Goal: Task Accomplishment & Management: Complete application form

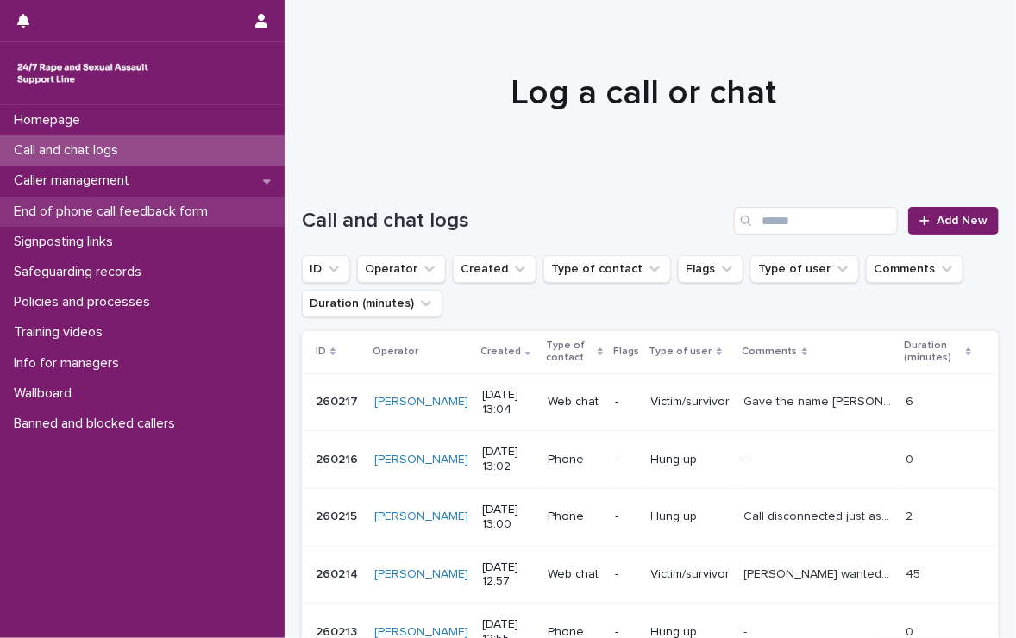
click at [122, 204] on p "End of phone call feedback form" at bounding box center [114, 212] width 215 height 16
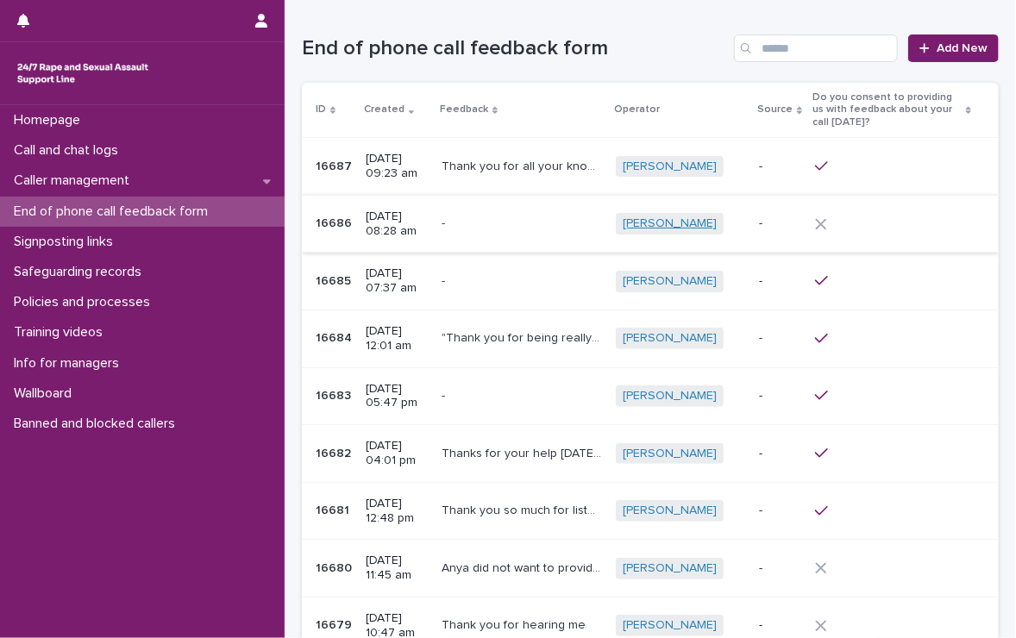
click at [659, 223] on link "[PERSON_NAME]" at bounding box center [670, 223] width 94 height 15
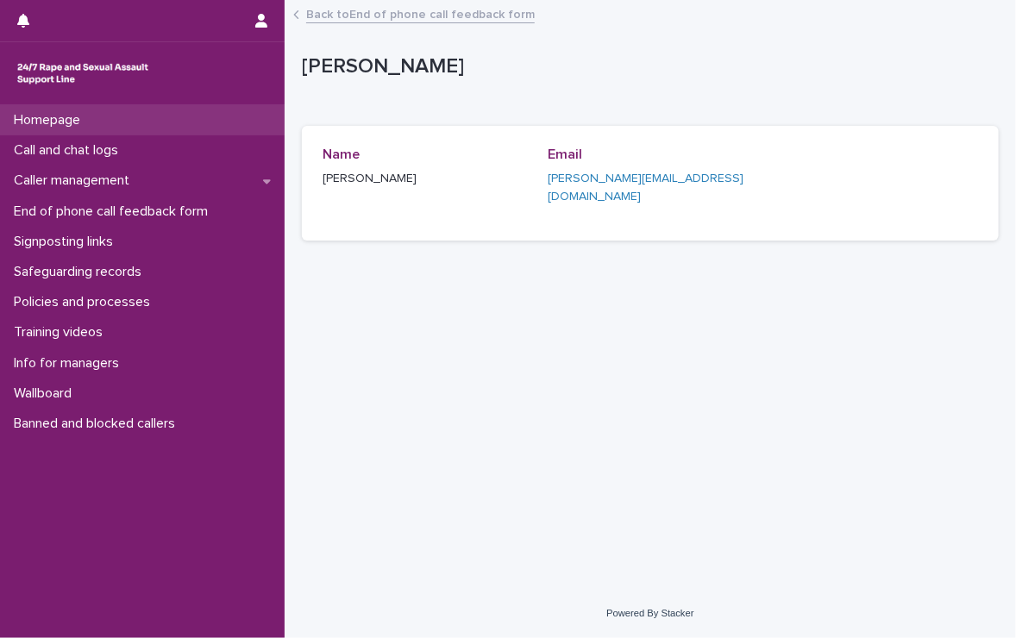
click at [41, 113] on p "Homepage" at bounding box center [50, 120] width 87 height 16
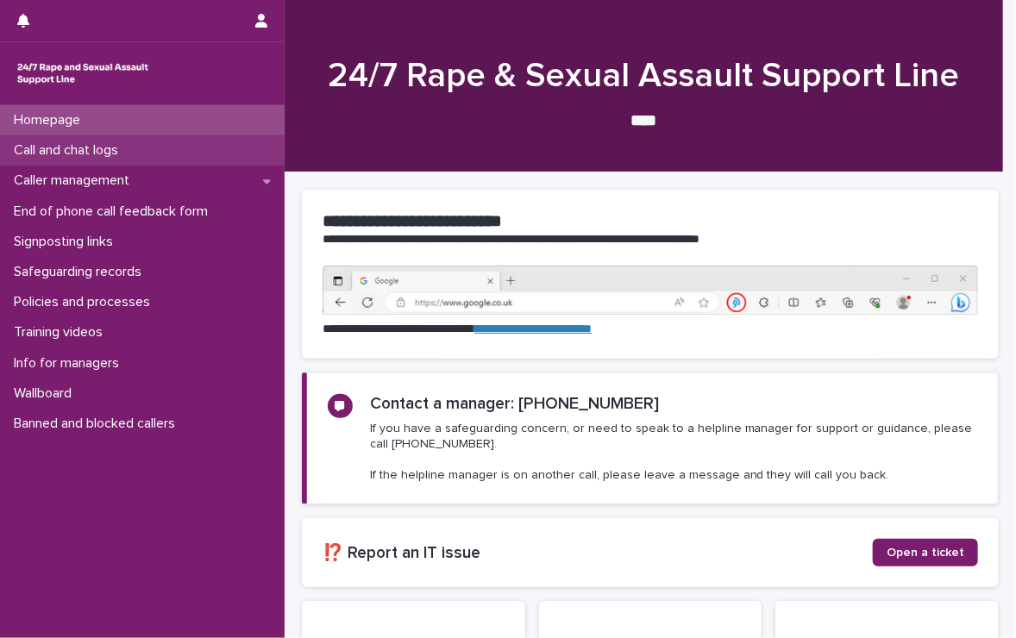
click at [50, 145] on p "Call and chat logs" at bounding box center [69, 150] width 125 height 16
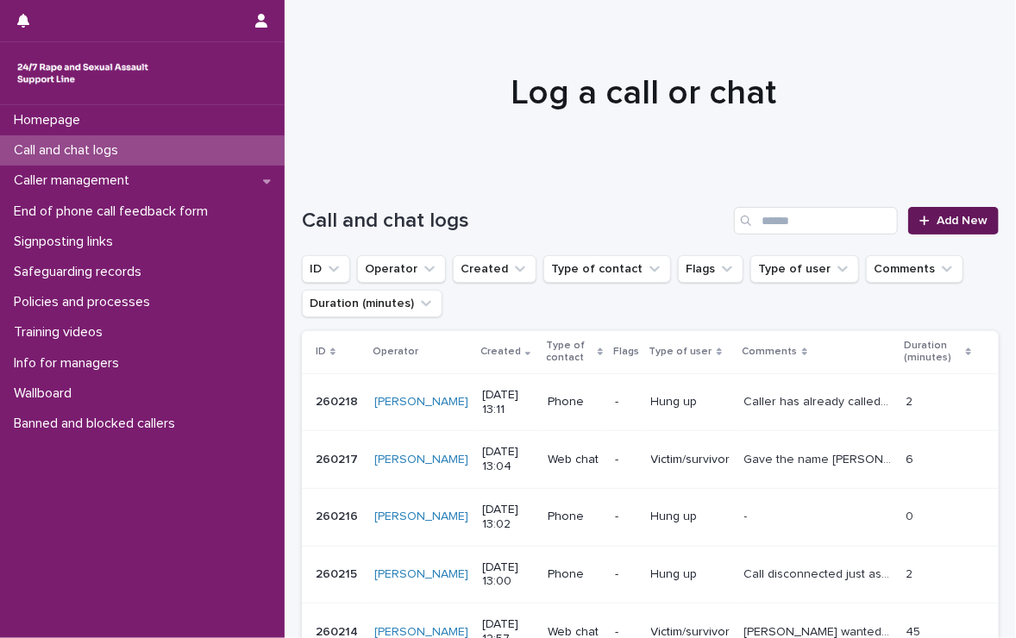
click at [916, 213] on link "Add New" at bounding box center [953, 221] width 91 height 28
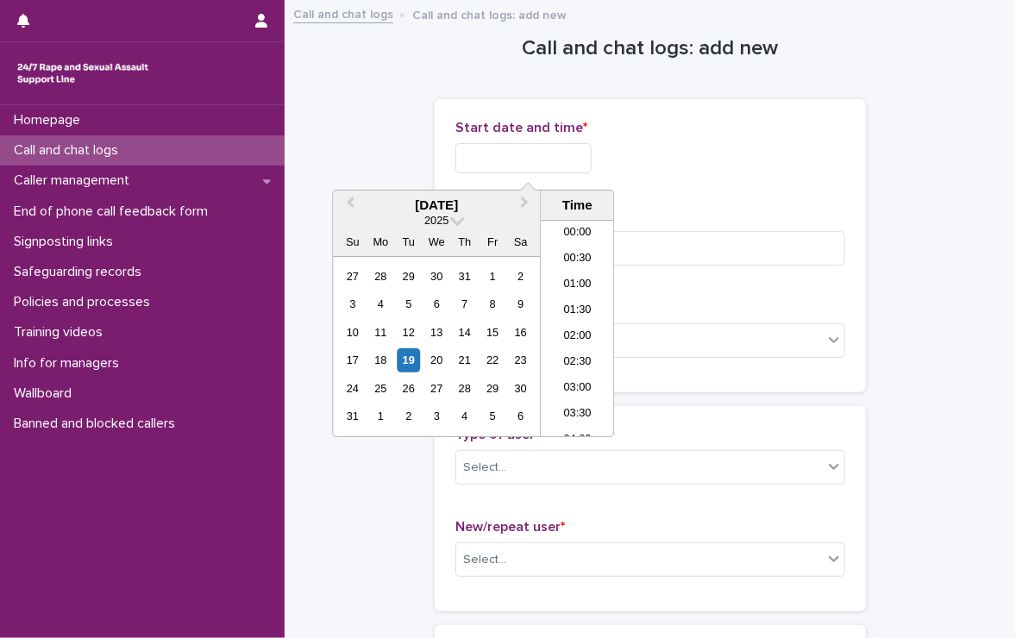
click at [564, 156] on input "text" at bounding box center [523, 158] width 136 height 30
click at [579, 320] on li "13:00" at bounding box center [577, 329] width 73 height 26
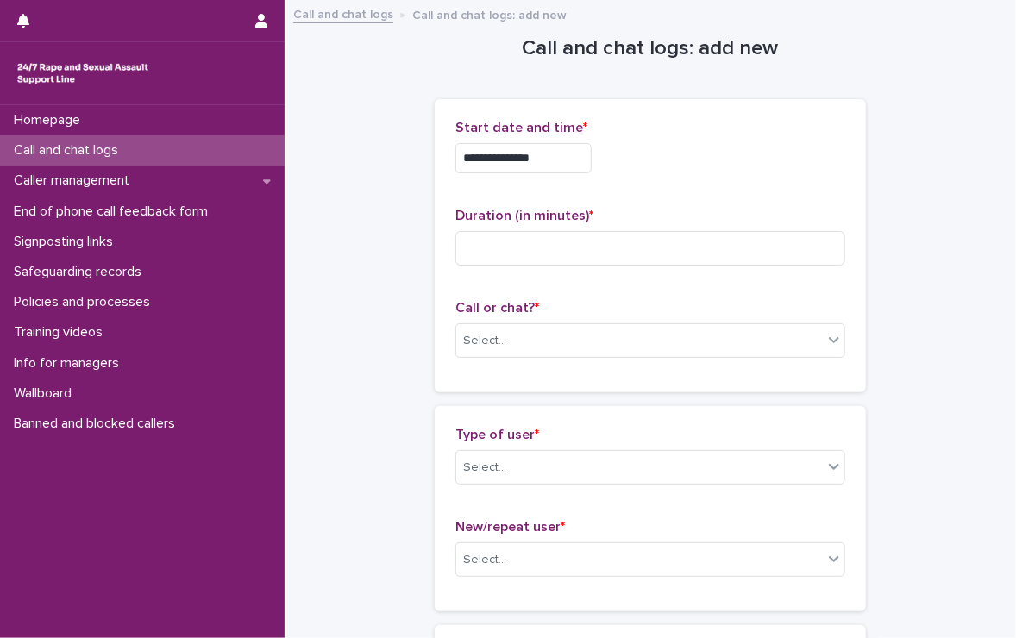
click at [585, 167] on input "**********" at bounding box center [523, 158] width 136 height 30
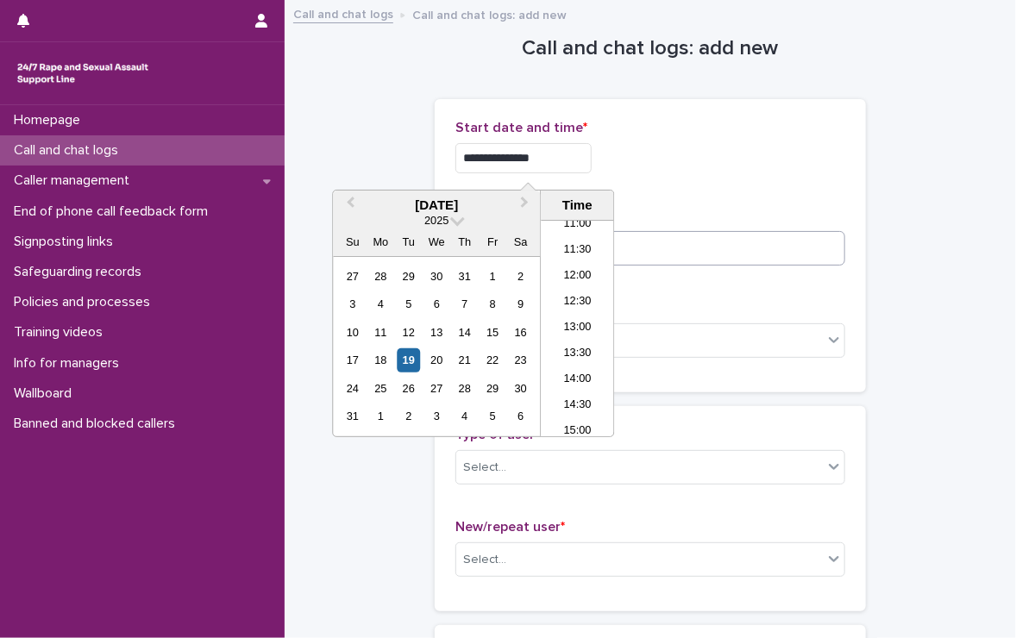
type input "**********"
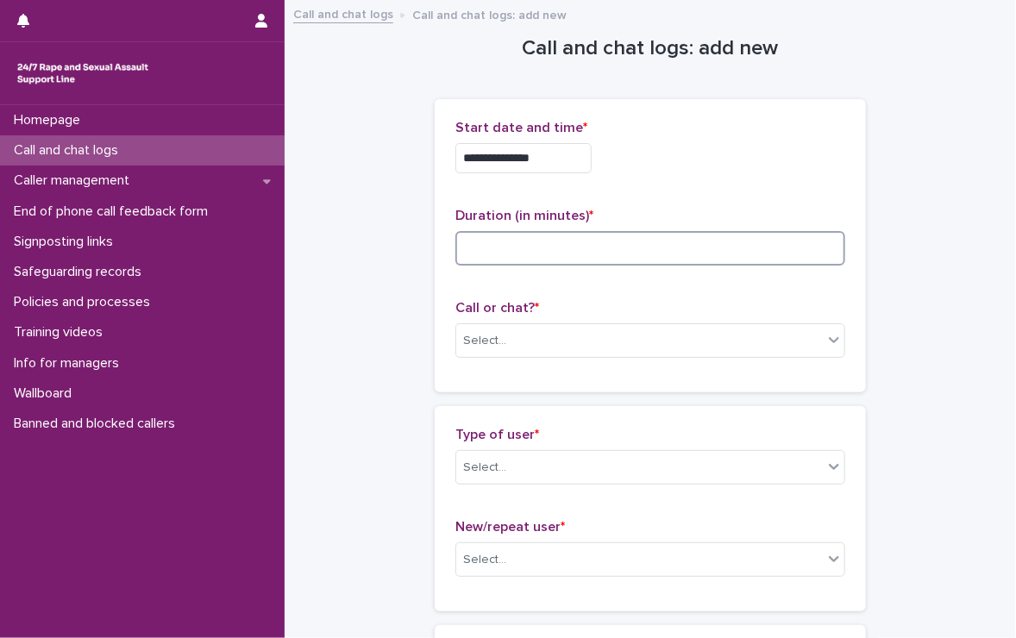
click at [639, 250] on input at bounding box center [650, 248] width 390 height 34
type input "*"
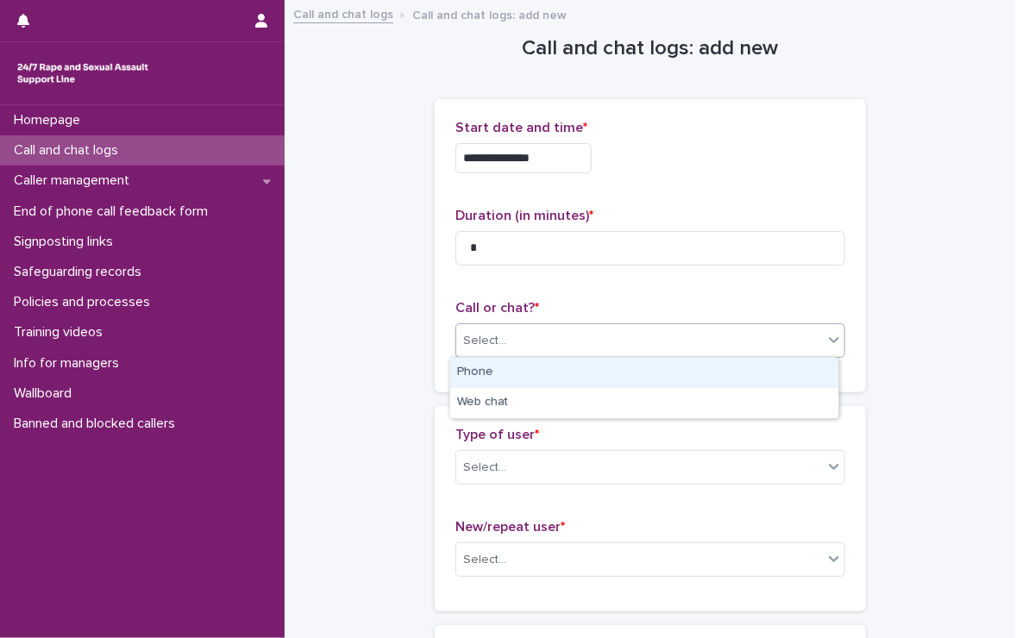
click at [548, 339] on div "Select..." at bounding box center [639, 341] width 366 height 28
click at [524, 373] on div "Phone" at bounding box center [644, 373] width 388 height 30
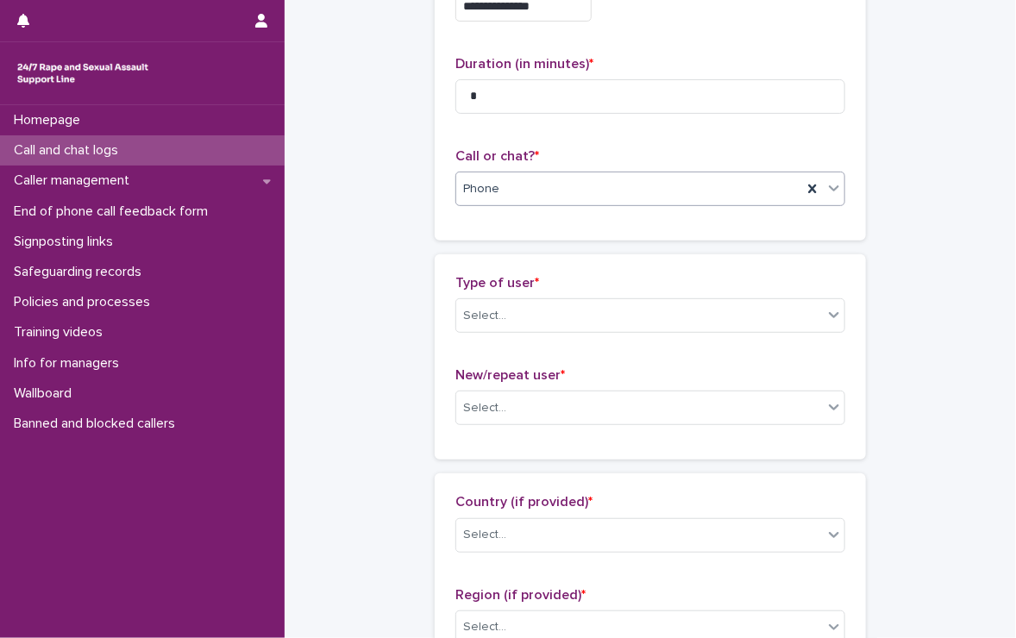
scroll to position [172, 0]
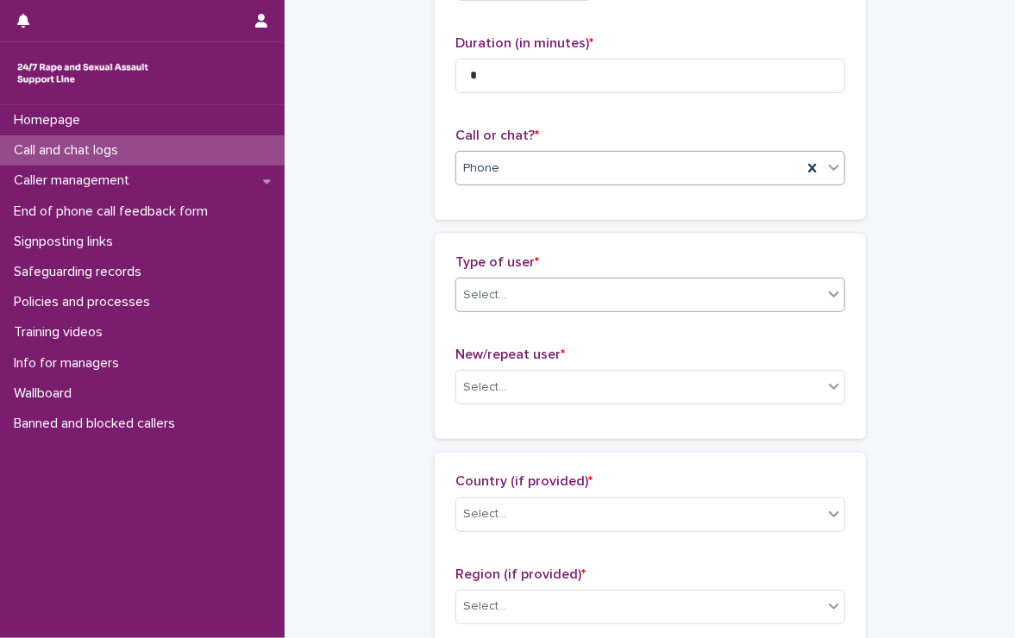
click at [666, 291] on div "Select..." at bounding box center [639, 295] width 366 height 28
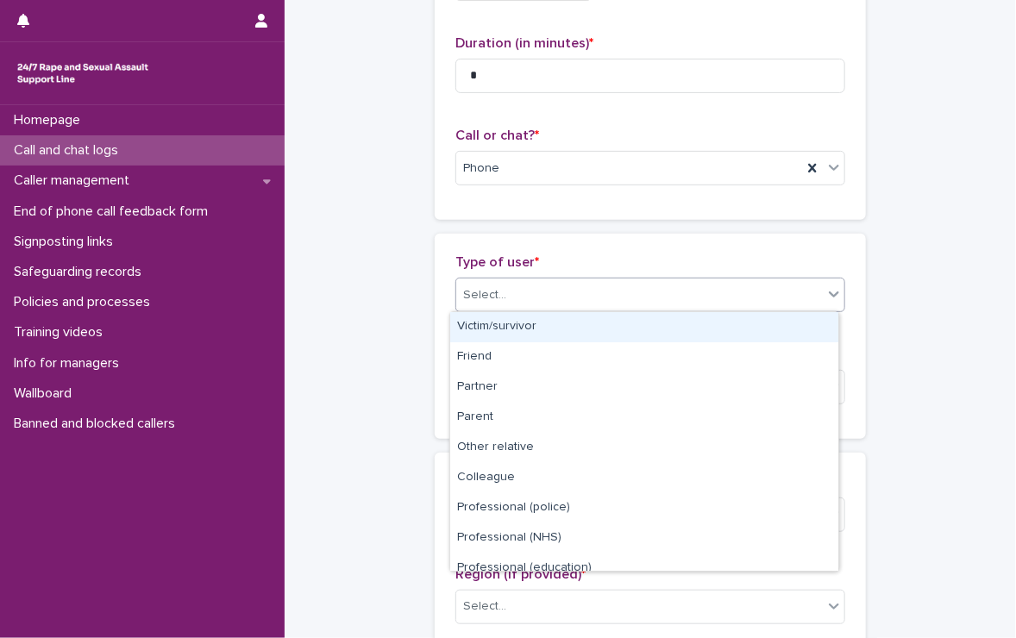
click at [500, 320] on div "Victim/survivor" at bounding box center [644, 327] width 388 height 30
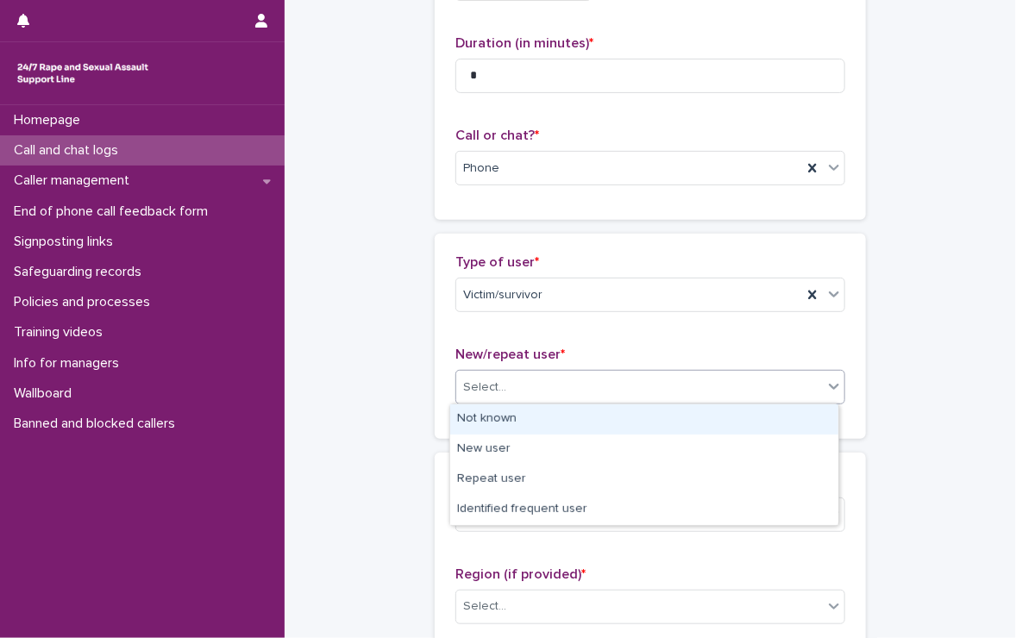
click at [516, 379] on div "Select..." at bounding box center [639, 387] width 366 height 28
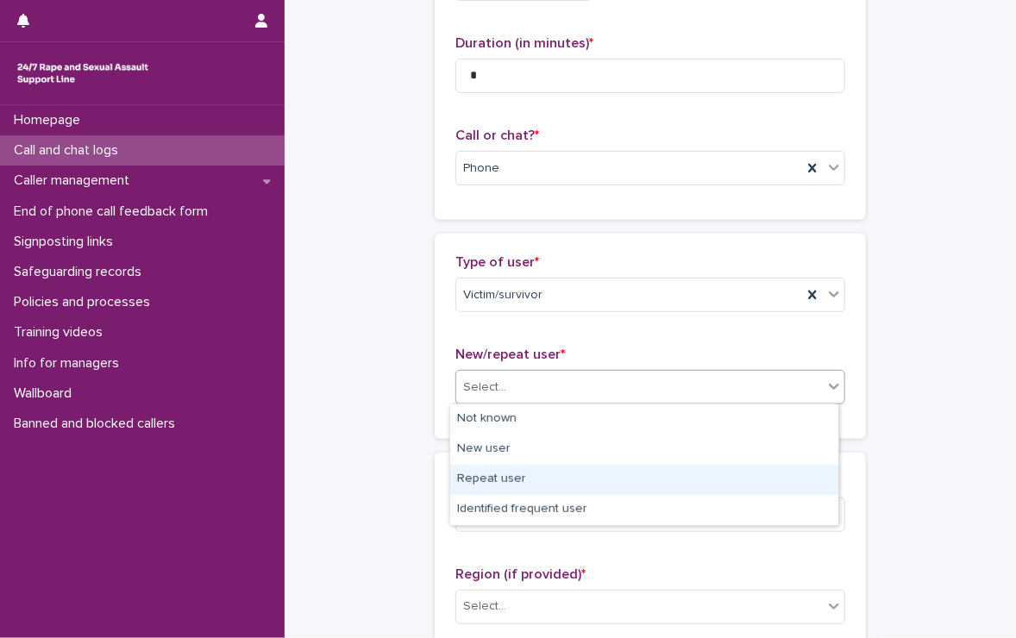
click at [517, 485] on div "Repeat user" at bounding box center [644, 480] width 388 height 30
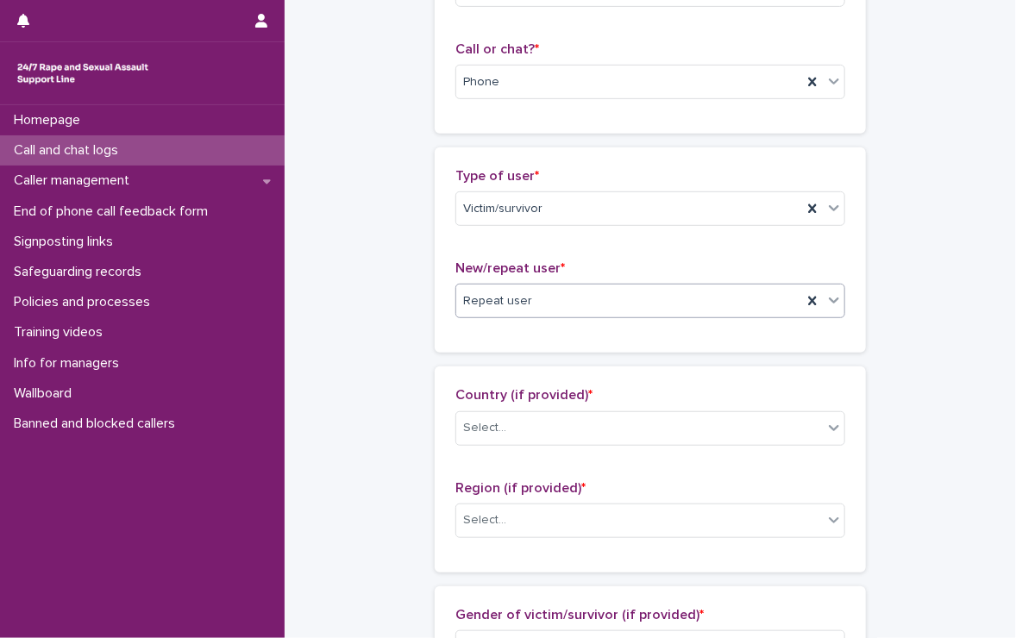
scroll to position [345, 0]
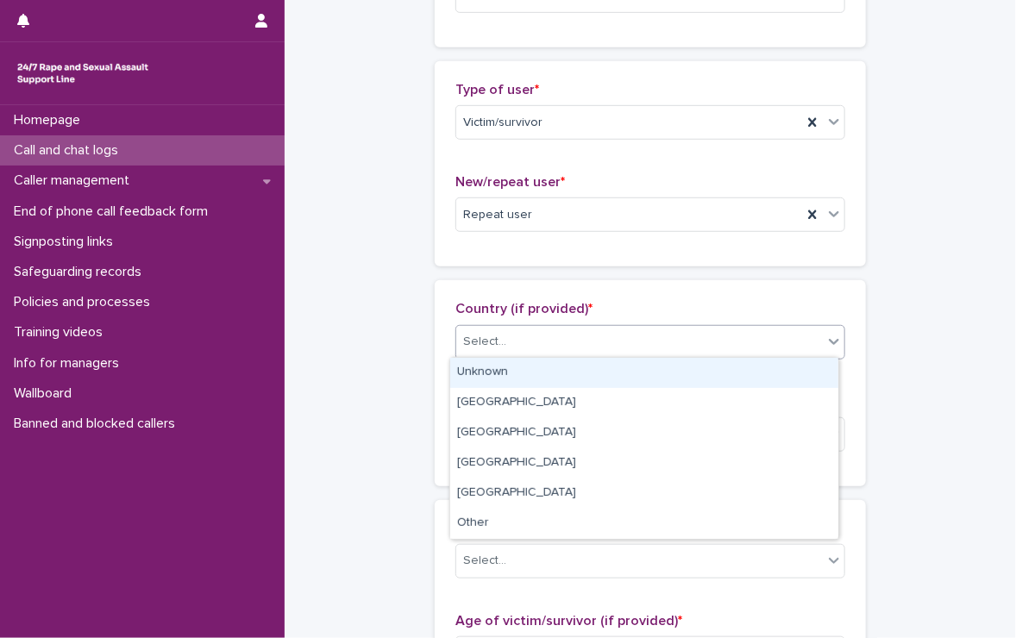
click at [538, 343] on div "Select..." at bounding box center [639, 342] width 366 height 28
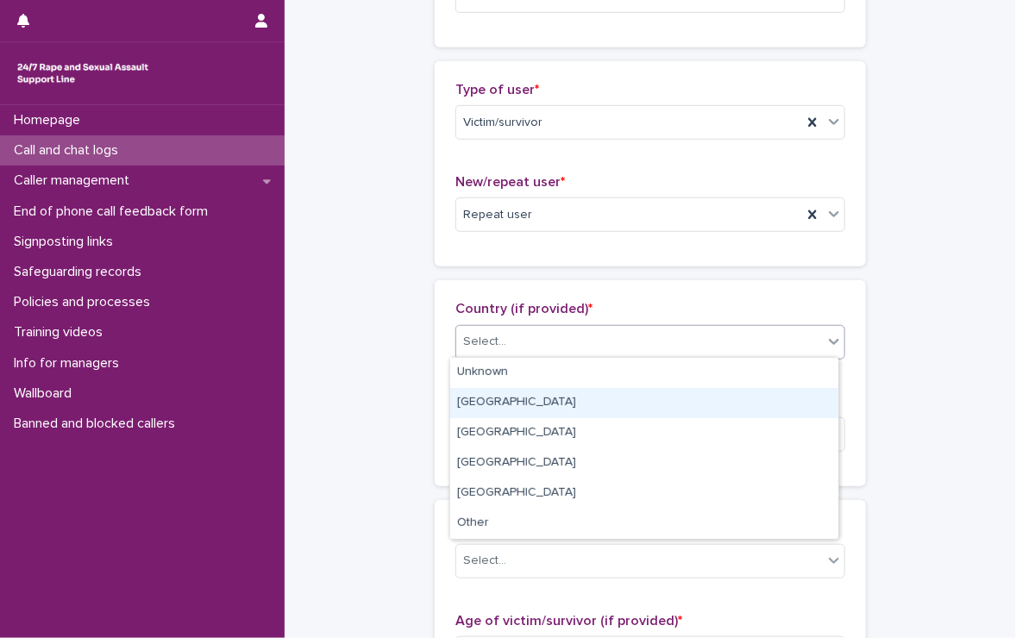
click at [485, 403] on div "[GEOGRAPHIC_DATA]" at bounding box center [644, 403] width 388 height 30
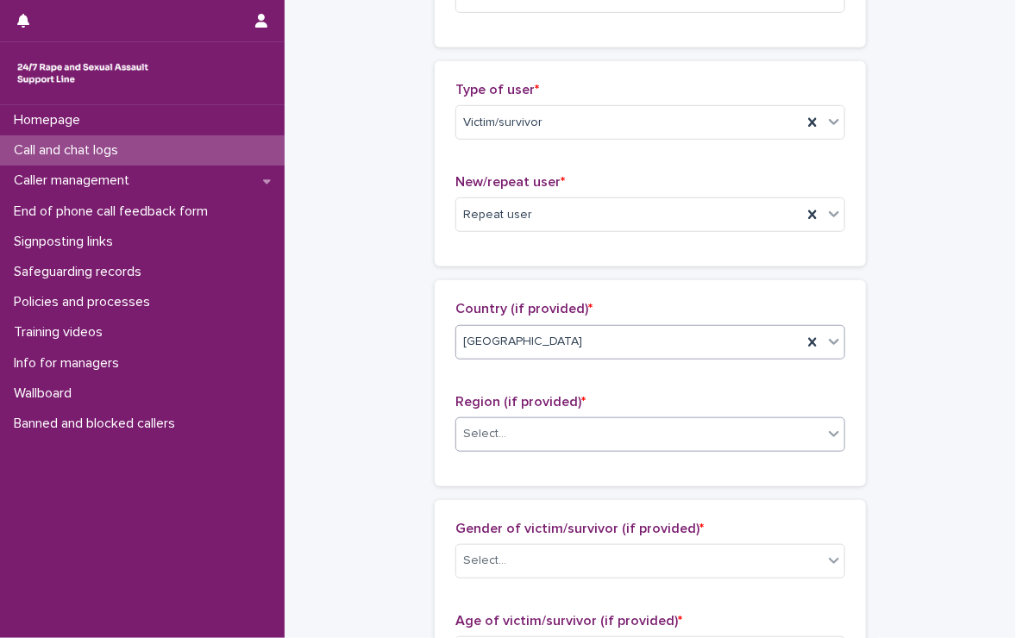
click at [487, 420] on div "Select..." at bounding box center [639, 434] width 366 height 28
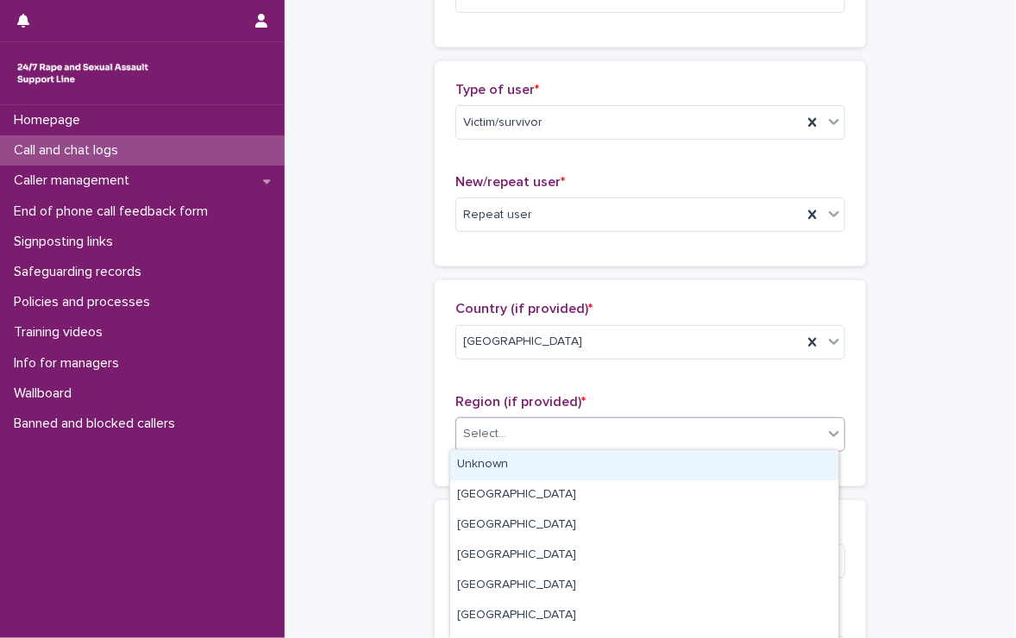
click at [492, 467] on div "Unknown" at bounding box center [644, 465] width 388 height 30
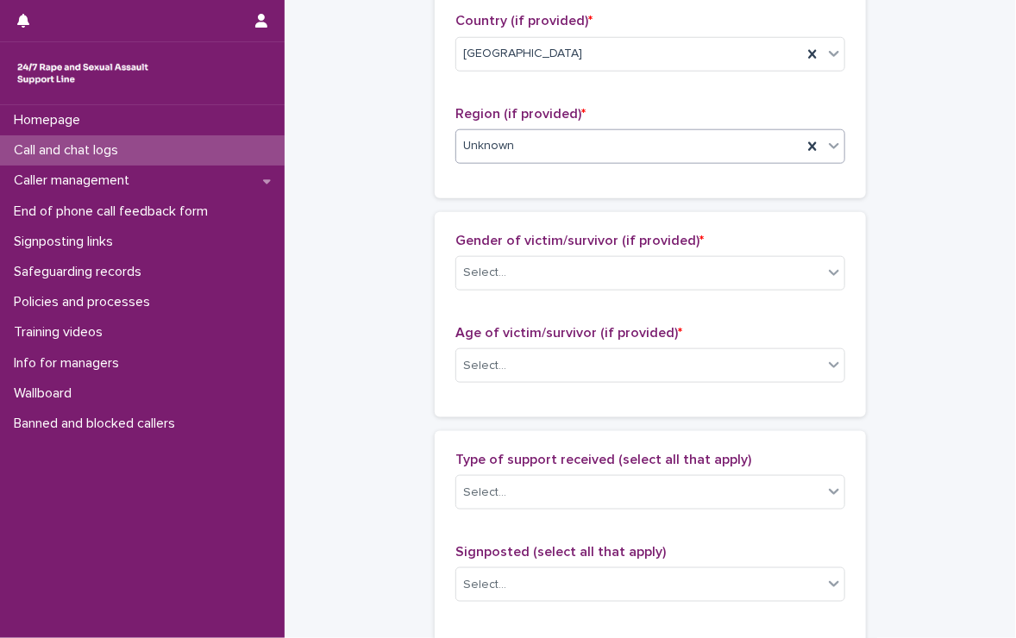
scroll to position [690, 0]
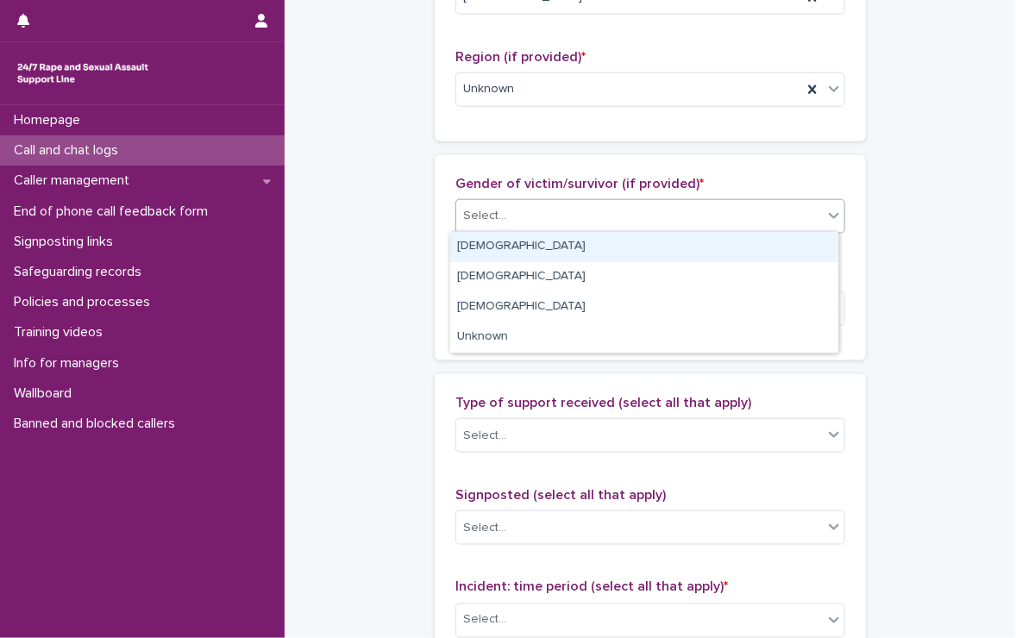
click at [611, 211] on div "Select..." at bounding box center [639, 216] width 366 height 28
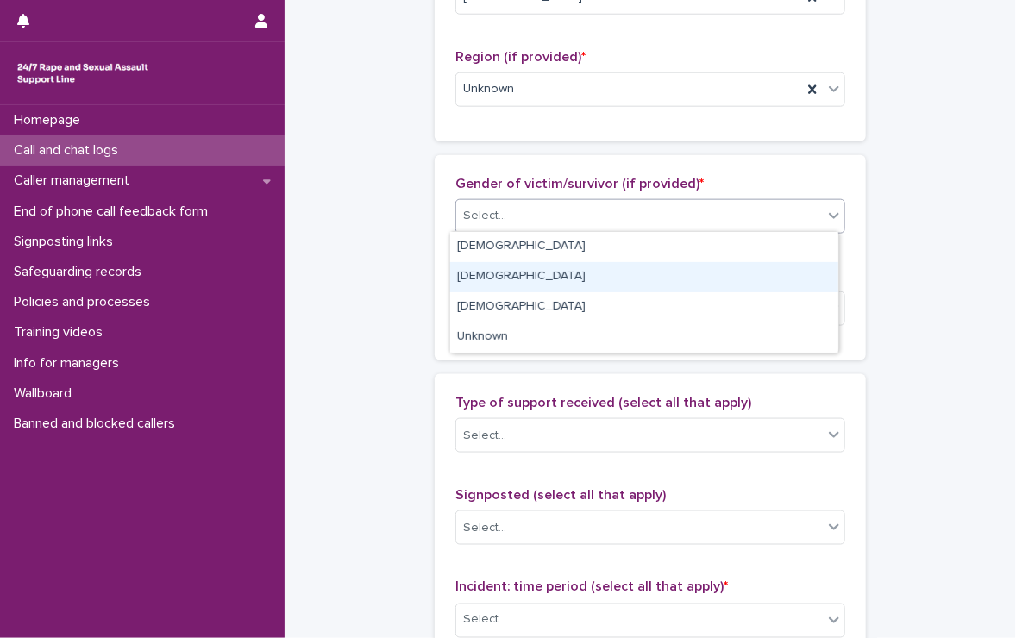
click at [566, 272] on div "[DEMOGRAPHIC_DATA]" at bounding box center [644, 277] width 388 height 30
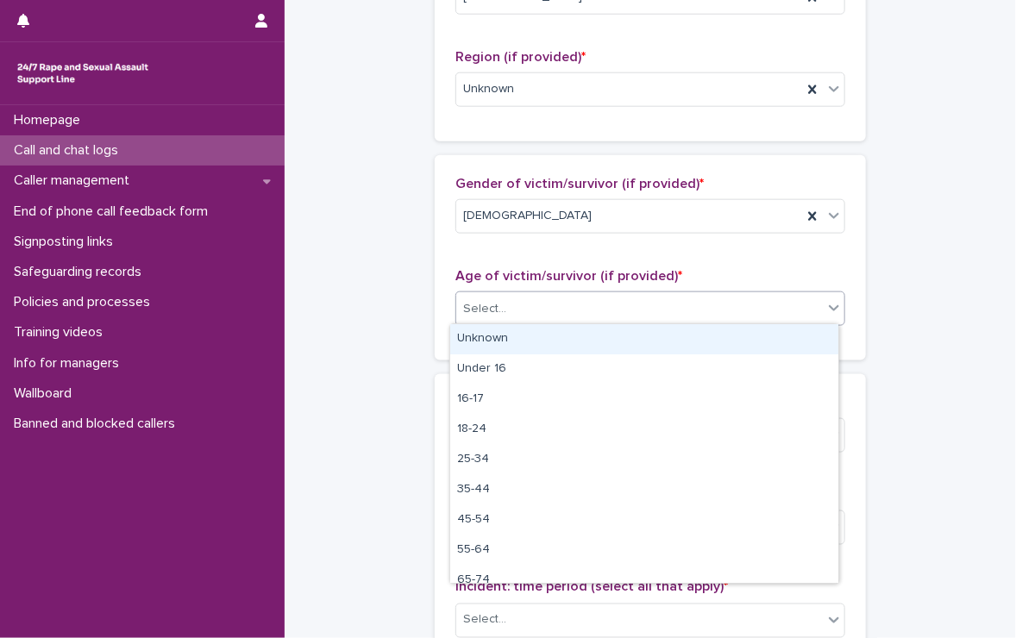
click at [456, 310] on div "Select..." at bounding box center [639, 309] width 366 height 28
click at [473, 333] on div "Unknown" at bounding box center [644, 339] width 388 height 30
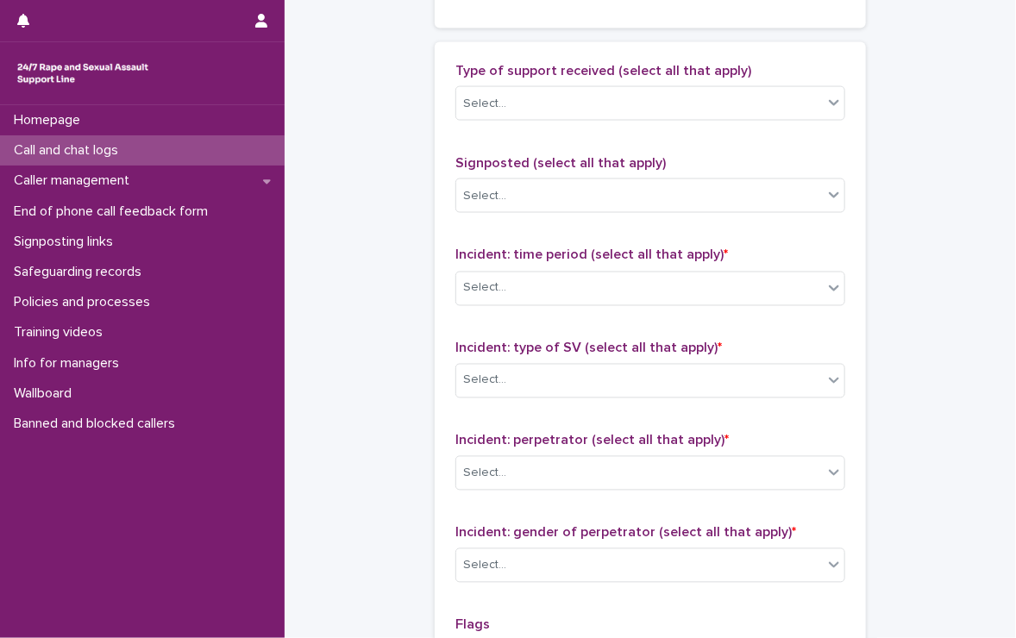
scroll to position [1121, 0]
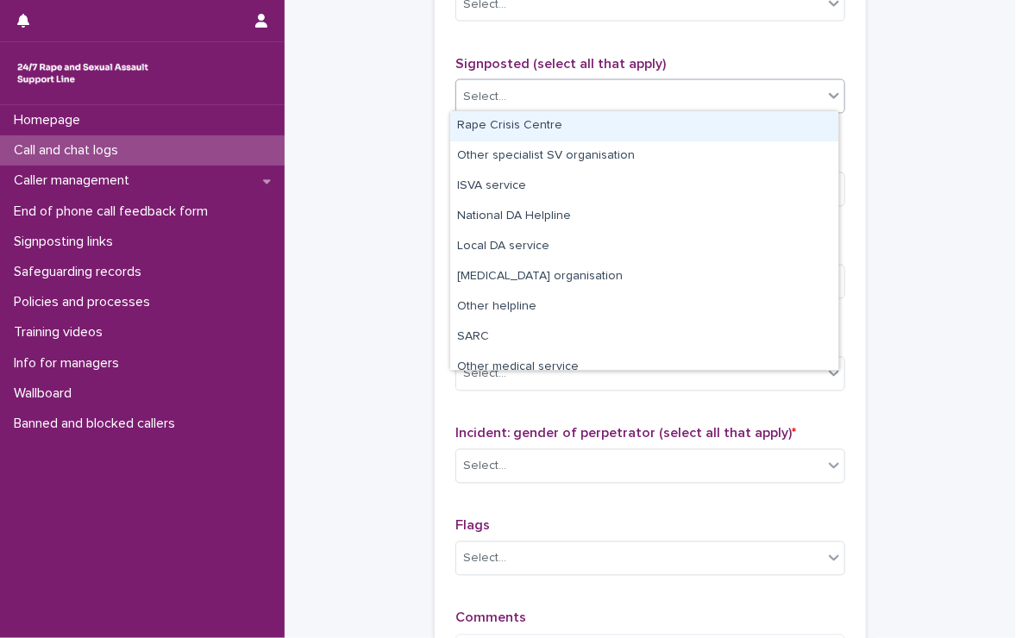
click at [538, 90] on div "Select..." at bounding box center [639, 97] width 366 height 28
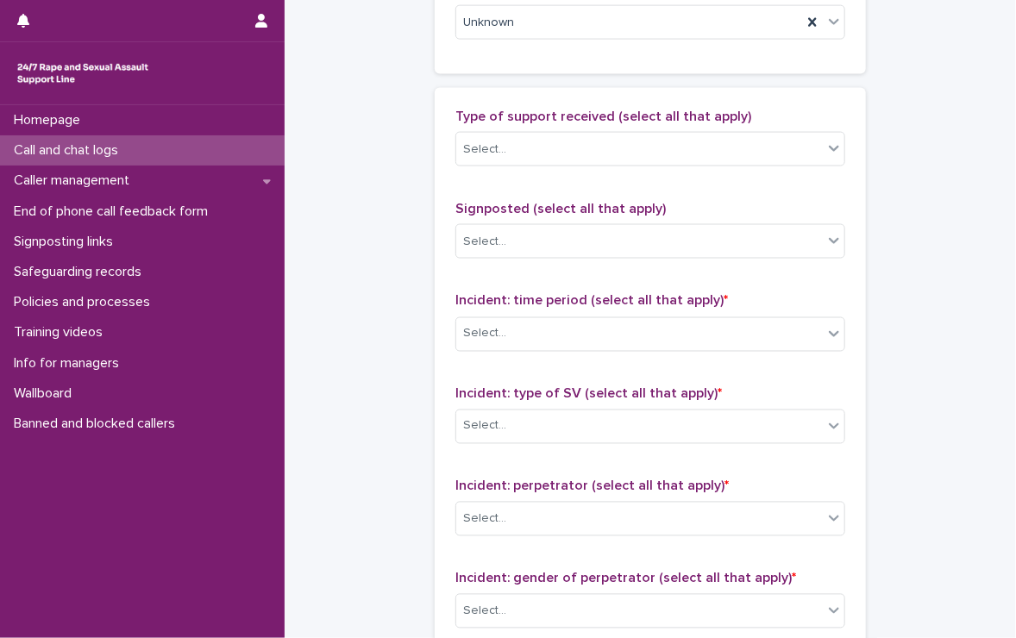
scroll to position [949, 0]
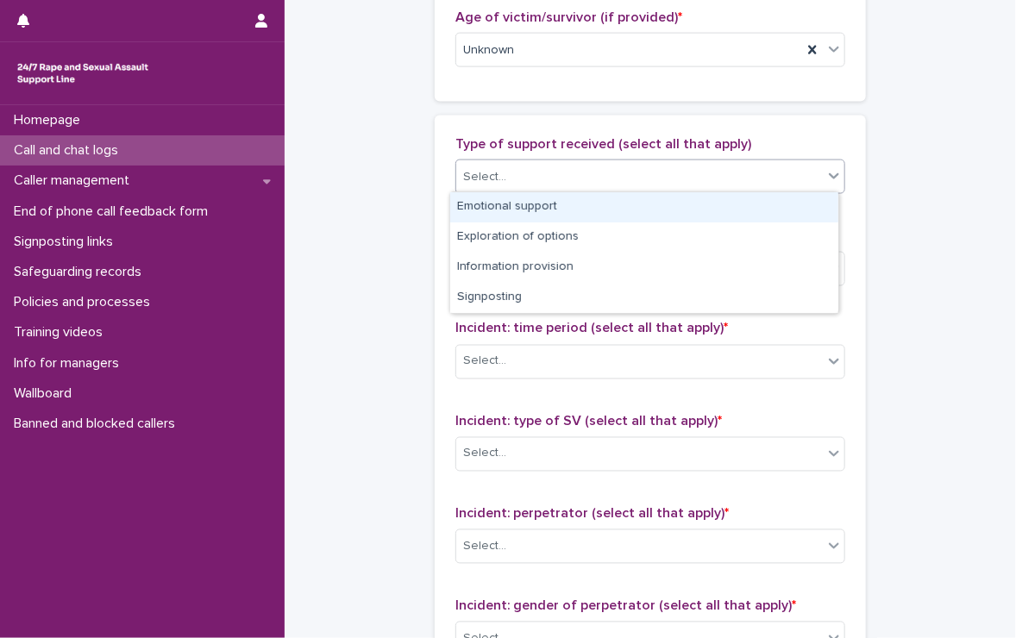
click at [531, 168] on div "Select..." at bounding box center [639, 177] width 366 height 28
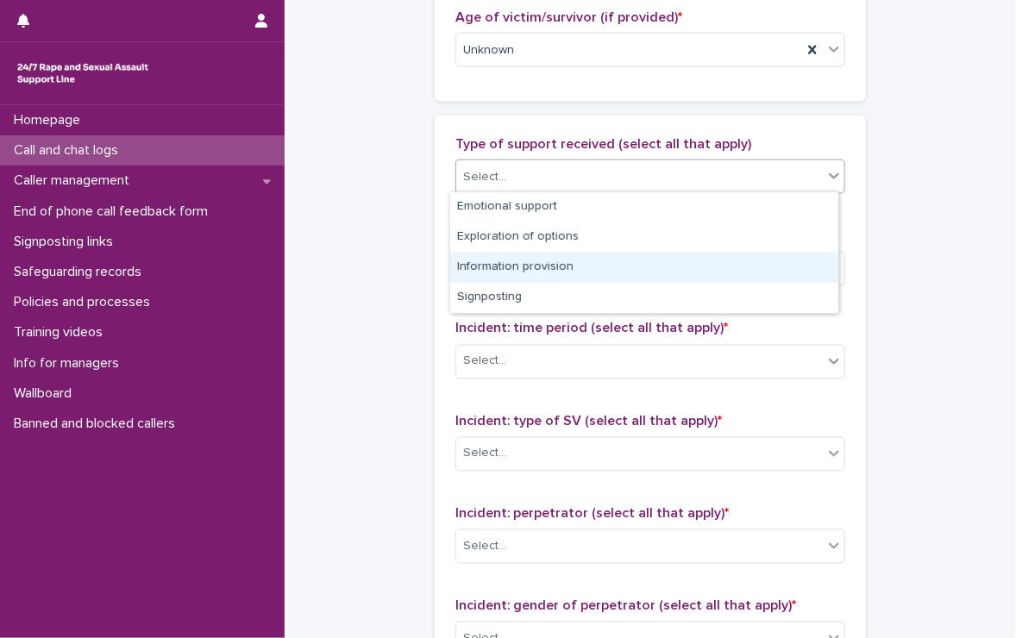
click at [540, 266] on div "Information provision" at bounding box center [644, 268] width 388 height 30
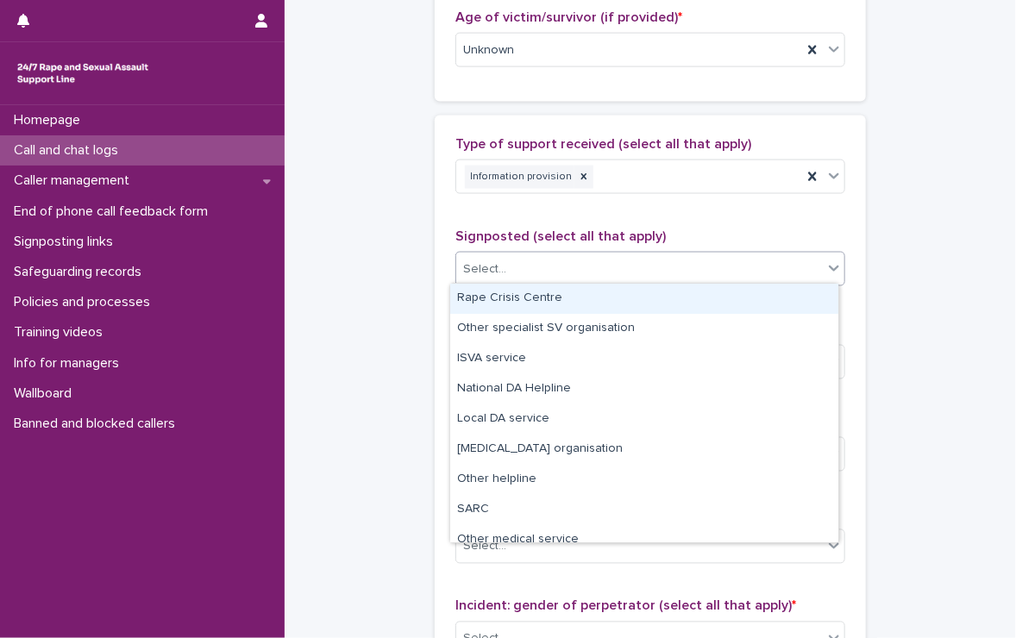
click at [504, 260] on div "Select..." at bounding box center [639, 269] width 366 height 28
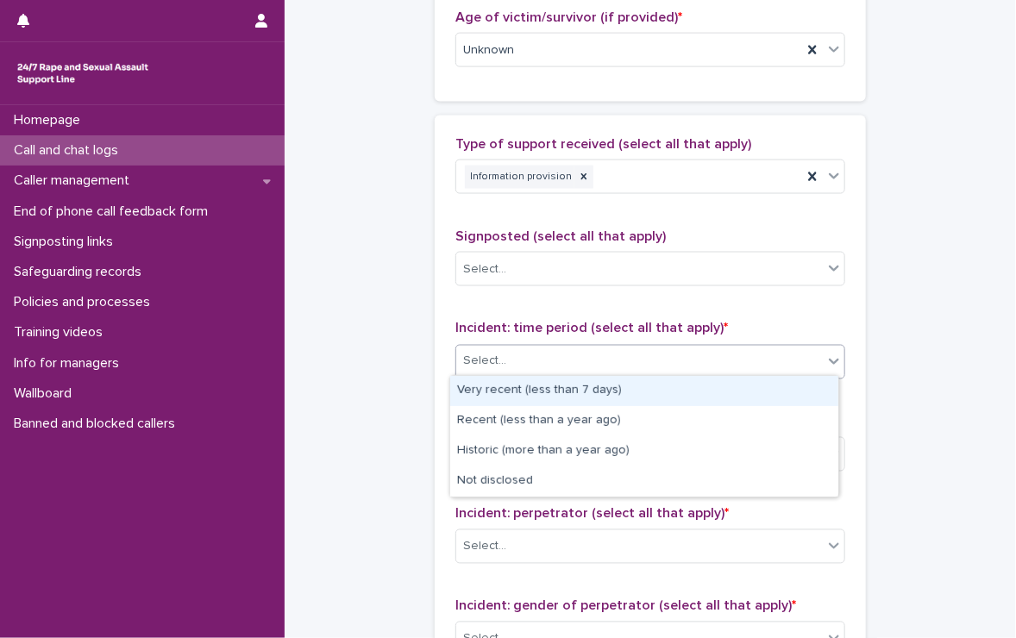
click at [573, 361] on div "Select..." at bounding box center [639, 362] width 366 height 28
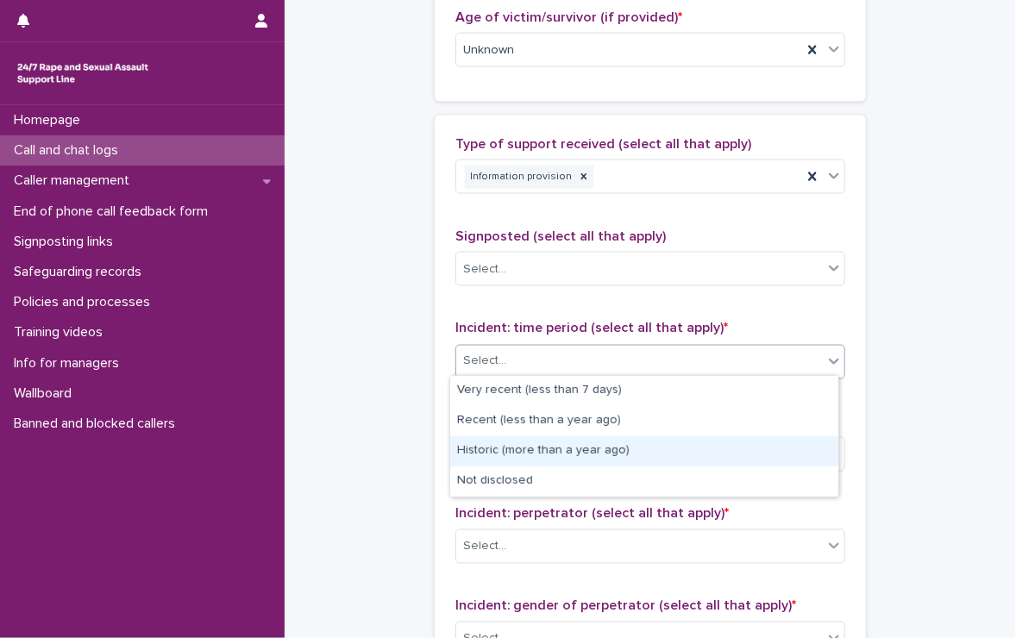
click at [651, 454] on div "Historic (more than a year ago)" at bounding box center [644, 451] width 388 height 30
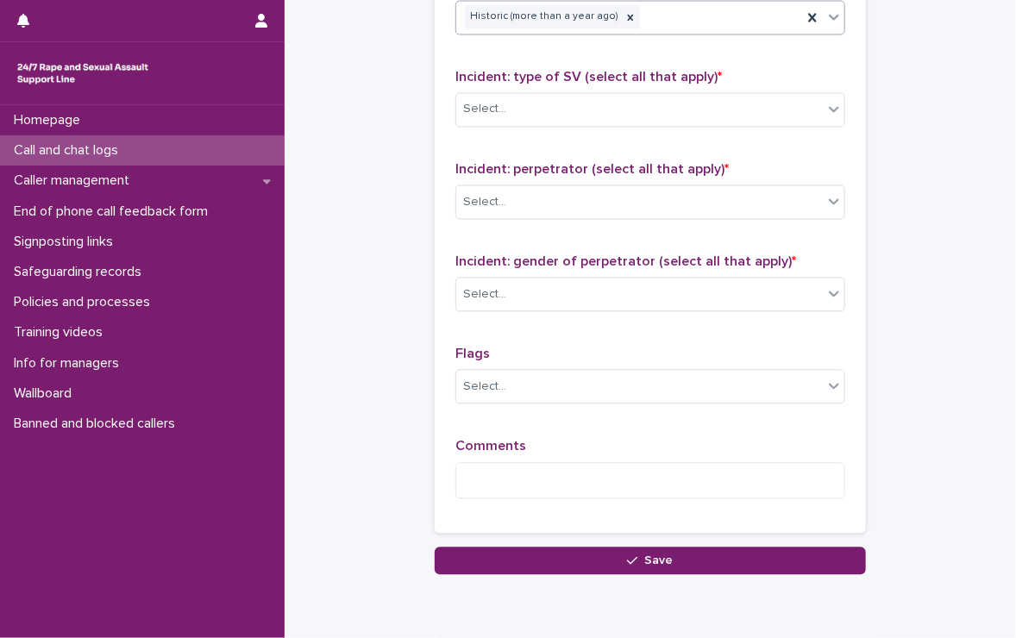
scroll to position [1207, 0]
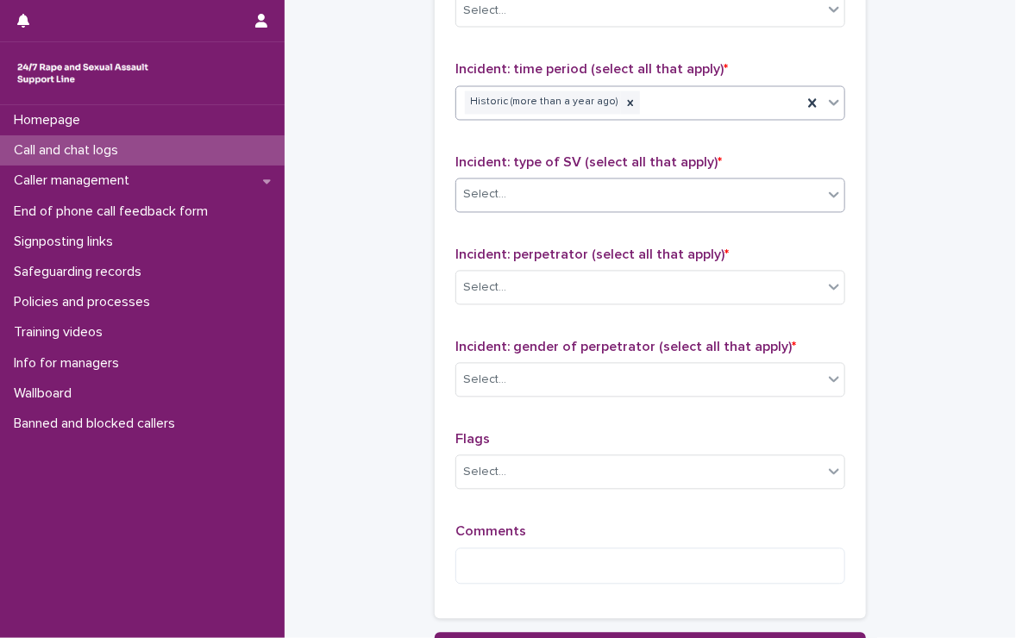
click at [496, 186] on div "Select..." at bounding box center [484, 195] width 43 height 18
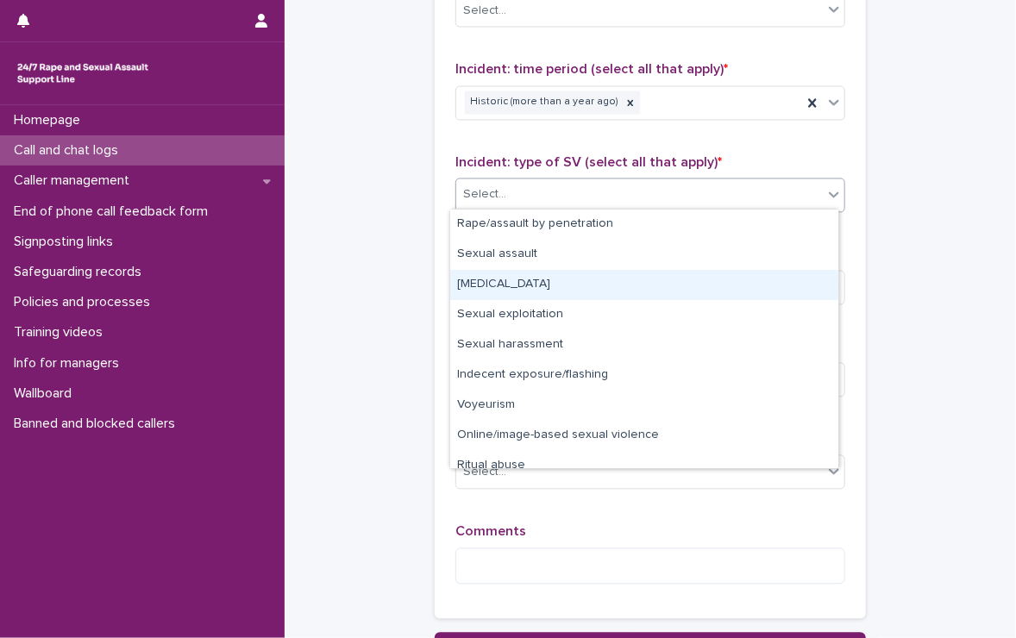
click at [538, 285] on div "[MEDICAL_DATA]" at bounding box center [644, 285] width 388 height 30
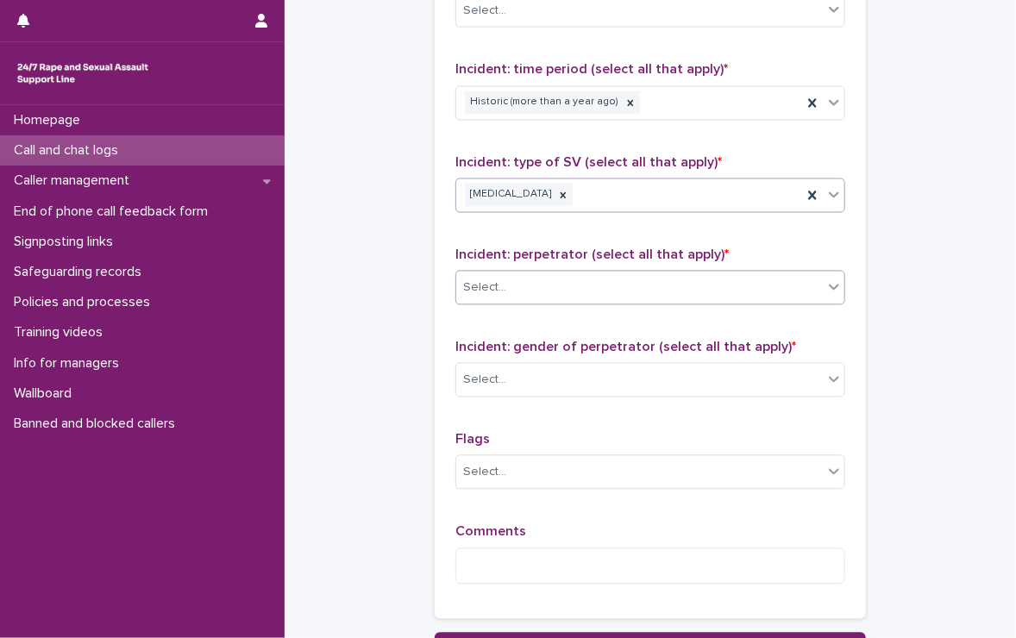
click at [496, 279] on div "Select..." at bounding box center [484, 288] width 43 height 18
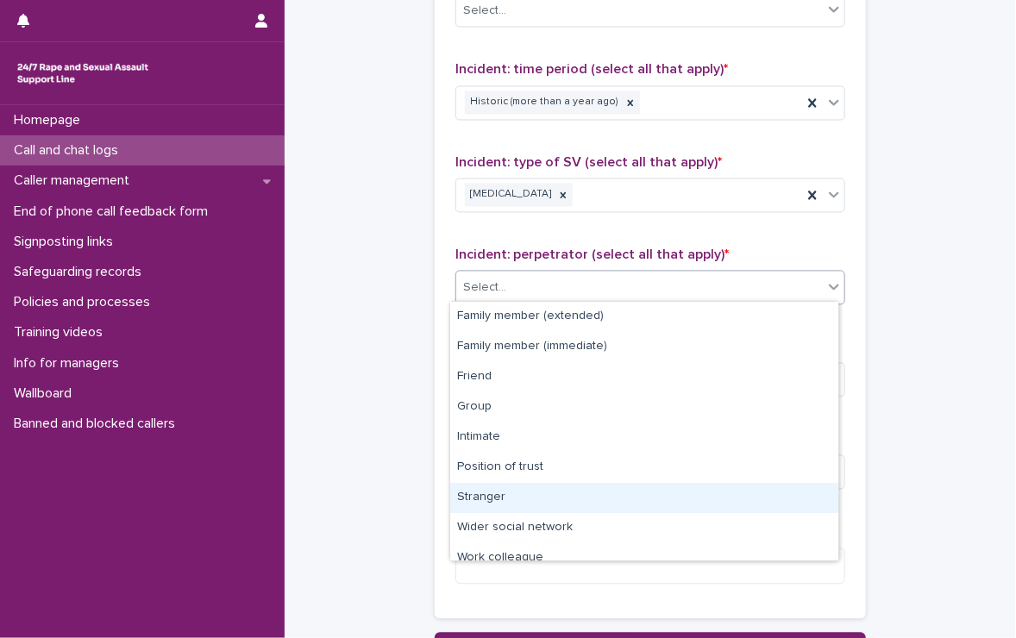
scroll to position [72, 0]
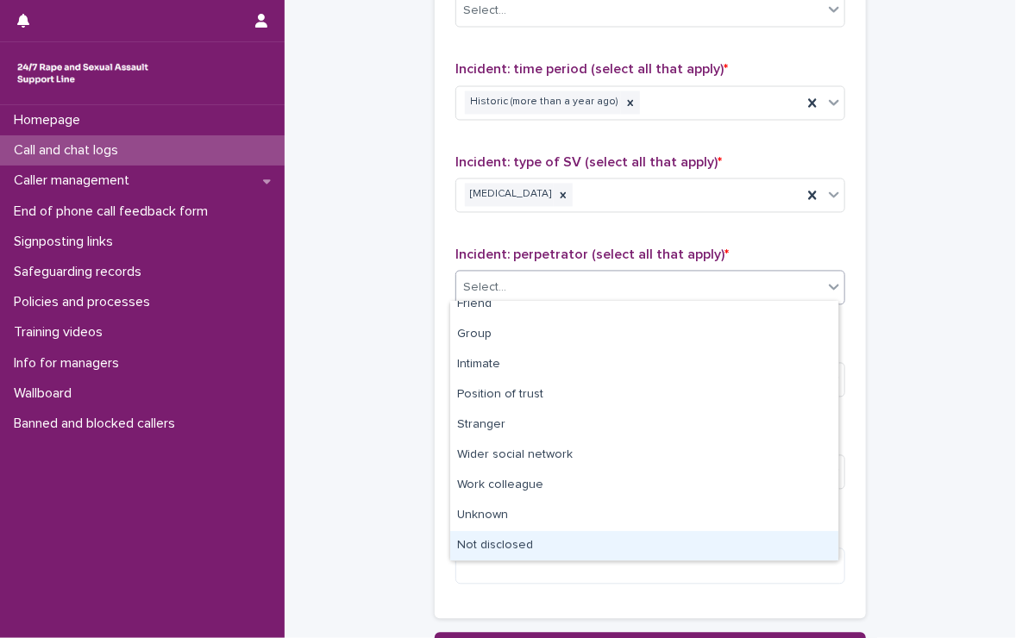
click at [513, 542] on div "Not disclosed" at bounding box center [644, 546] width 388 height 30
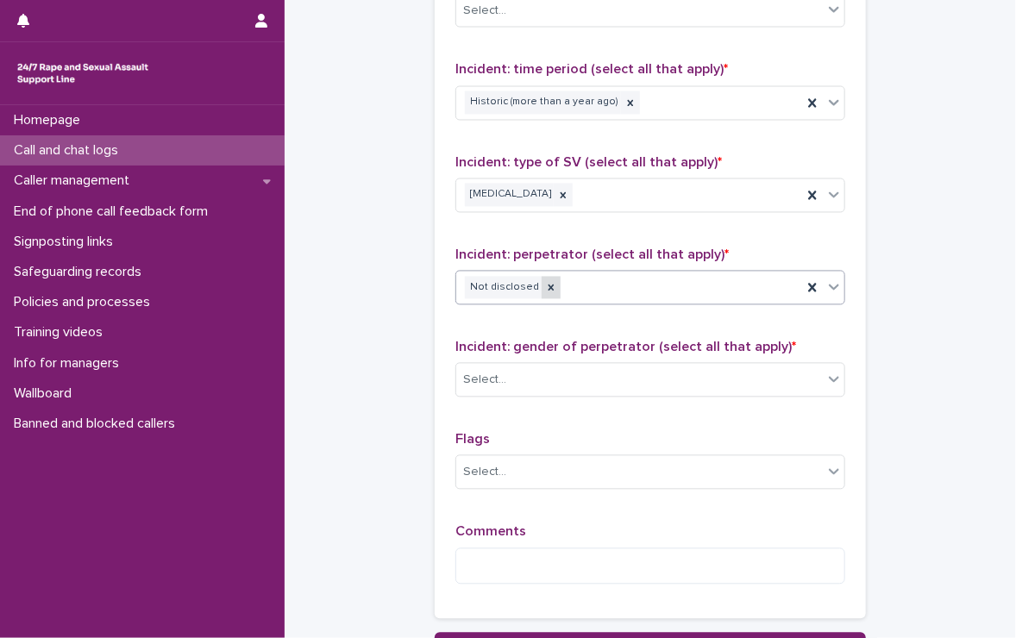
click at [545, 282] on icon at bounding box center [551, 288] width 12 height 12
click at [540, 279] on div "Select..." at bounding box center [639, 288] width 366 height 28
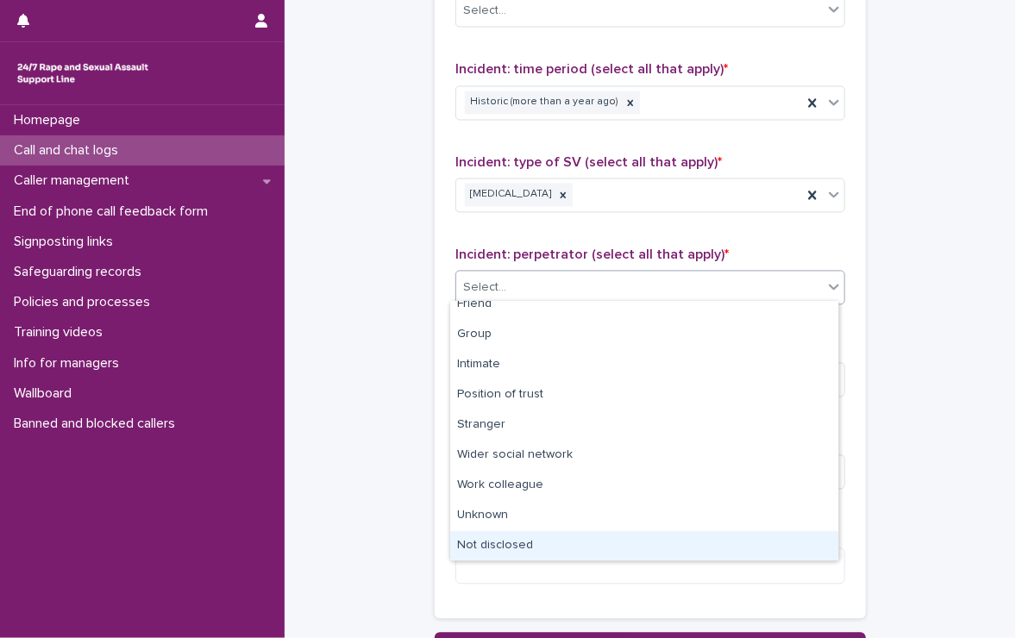
click at [523, 541] on div "Not disclosed" at bounding box center [644, 546] width 388 height 30
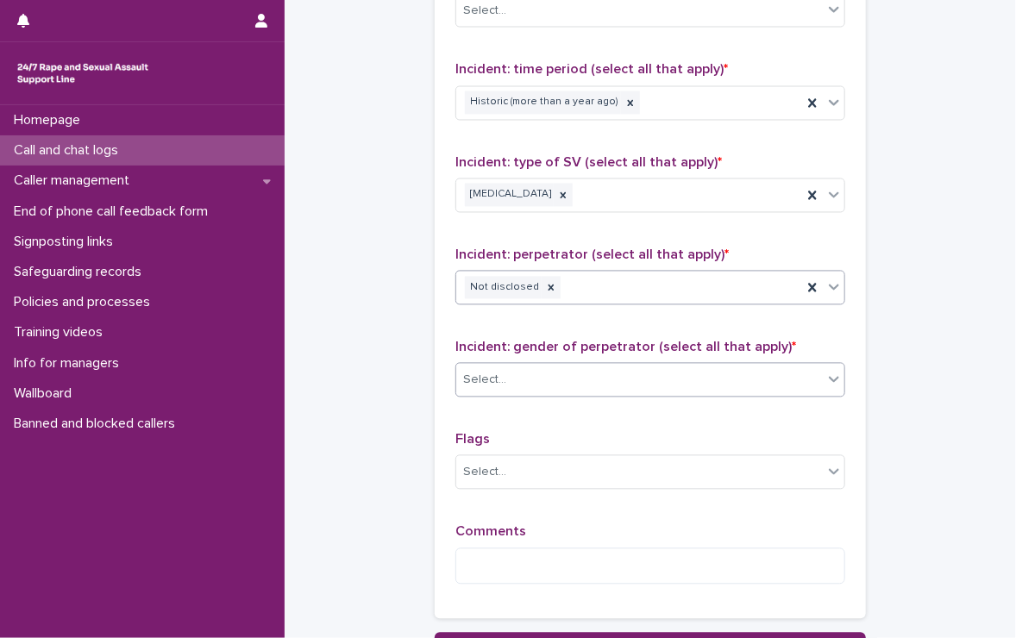
click at [510, 375] on div "Select..." at bounding box center [639, 380] width 366 height 28
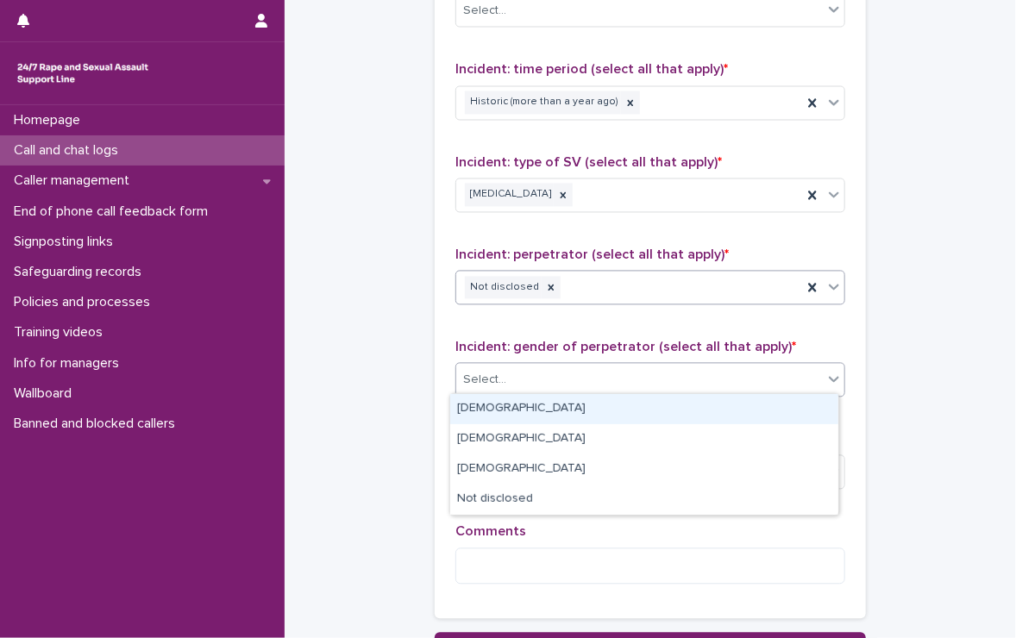
click at [493, 403] on div "[DEMOGRAPHIC_DATA]" at bounding box center [644, 409] width 388 height 30
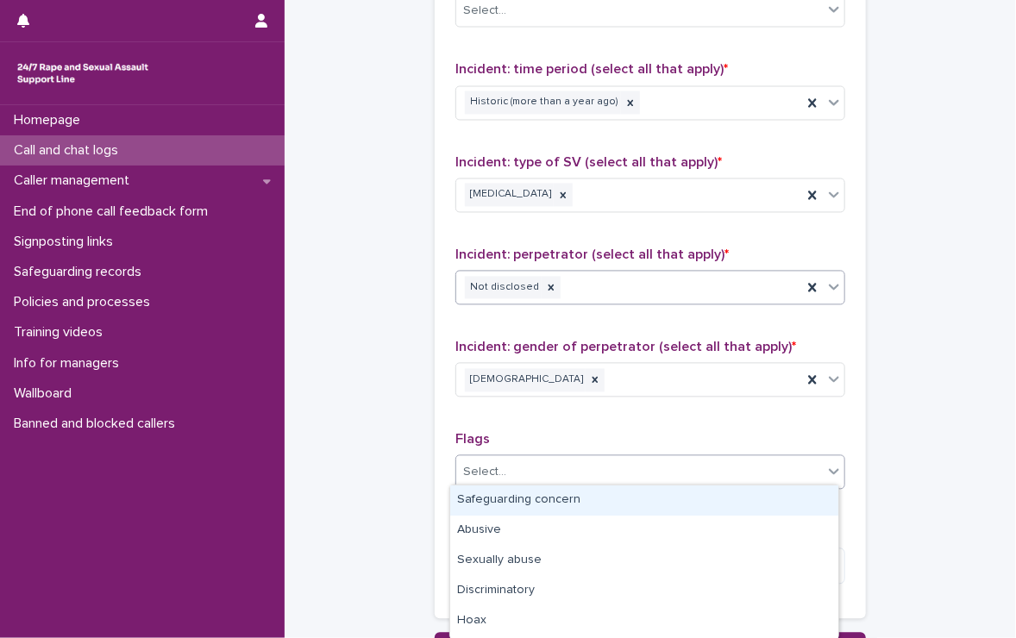
click at [521, 462] on div "Select..." at bounding box center [639, 473] width 366 height 28
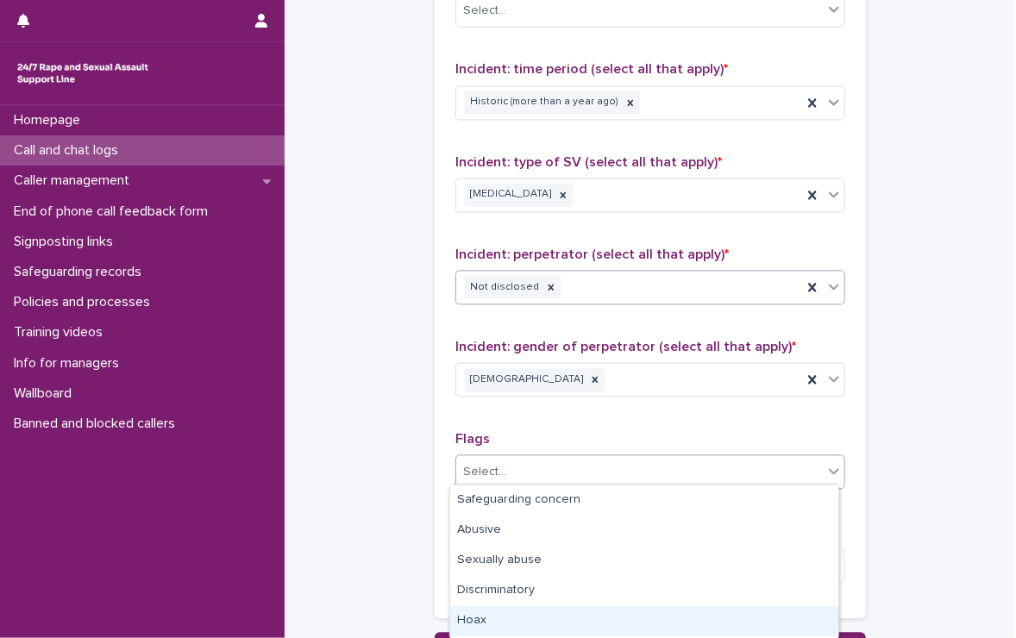
click at [503, 617] on div "Hoax" at bounding box center [644, 621] width 388 height 30
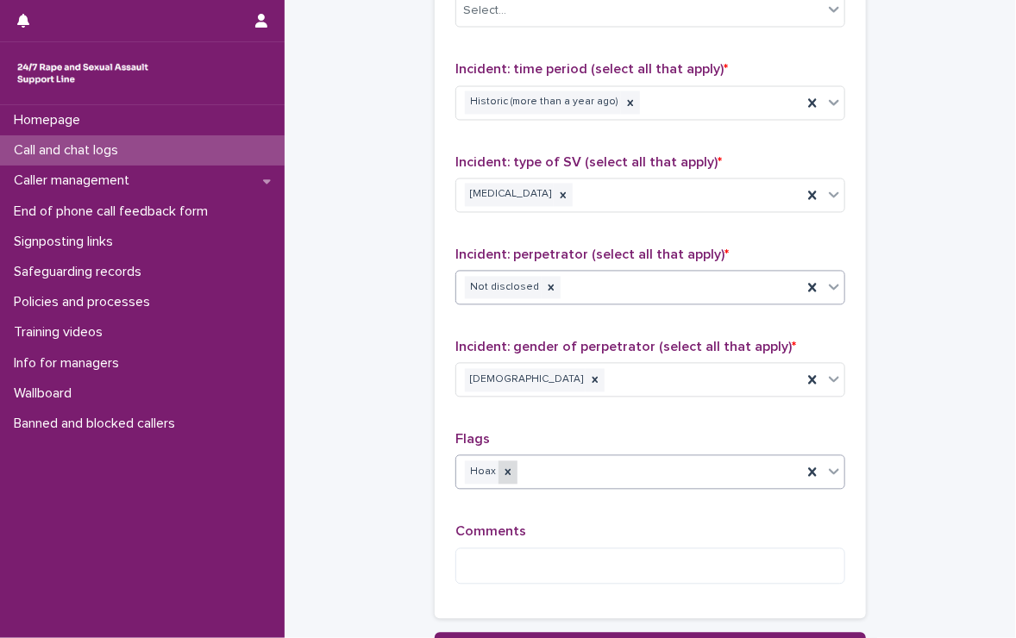
click at [500, 461] on div at bounding box center [507, 472] width 19 height 23
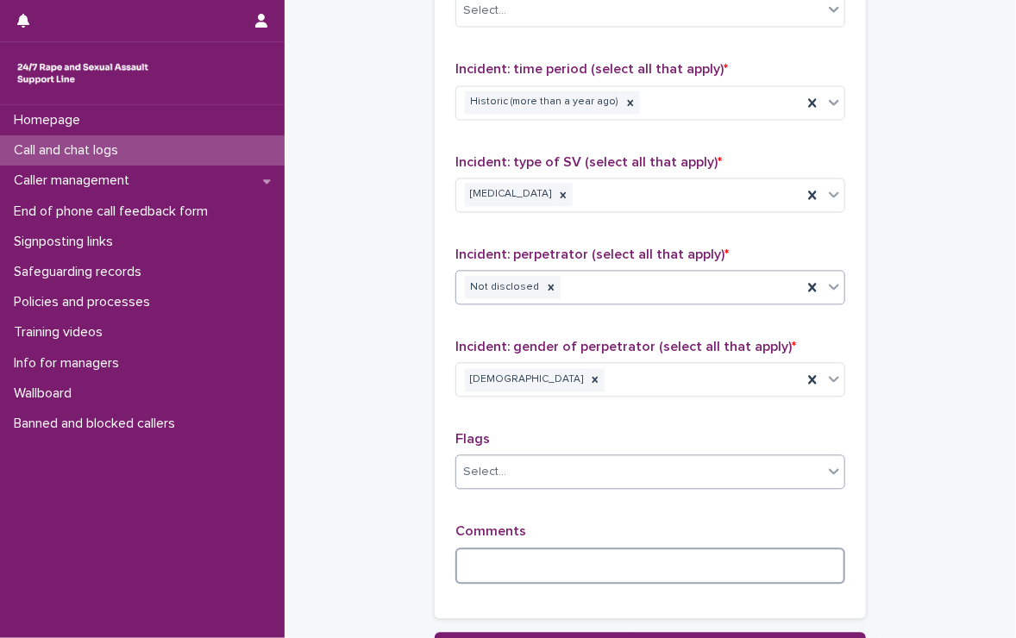
click at [523, 555] on textarea at bounding box center [650, 566] width 390 height 37
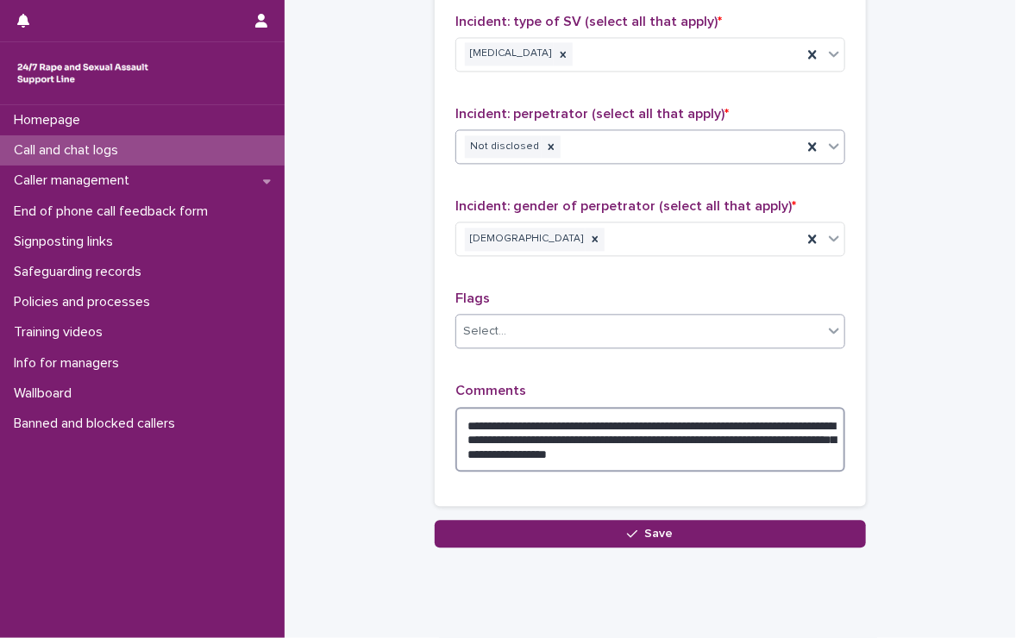
scroll to position [1380, 0]
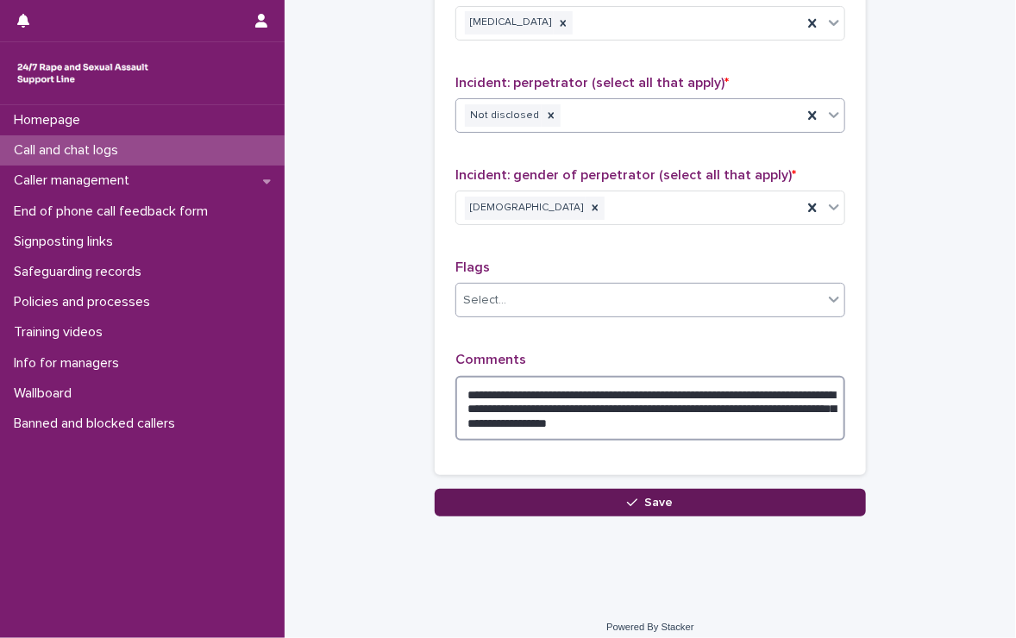
type textarea "**********"
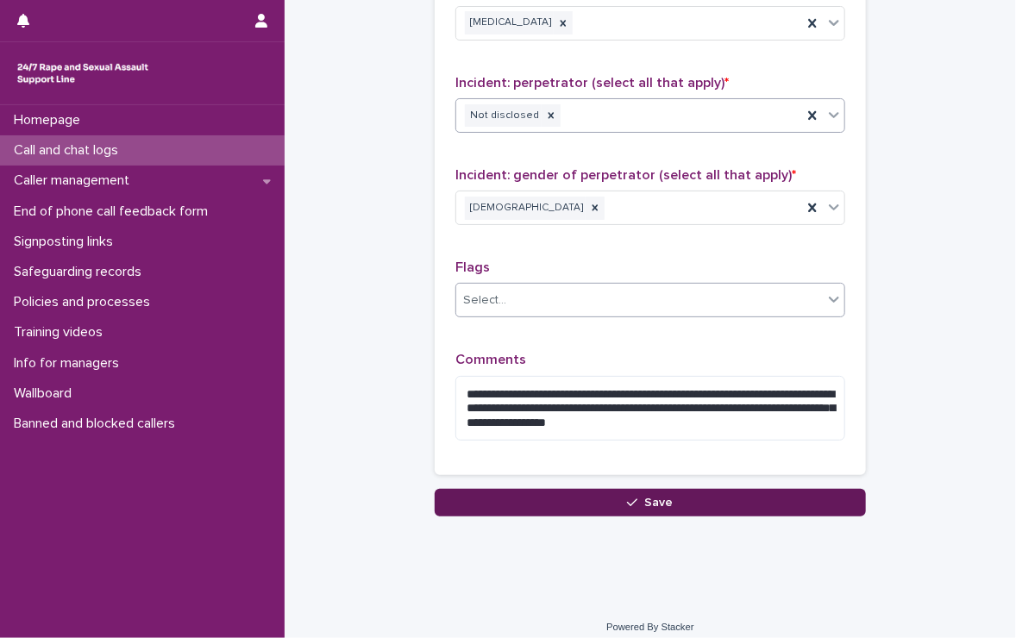
click at [529, 503] on button "Save" at bounding box center [650, 503] width 431 height 28
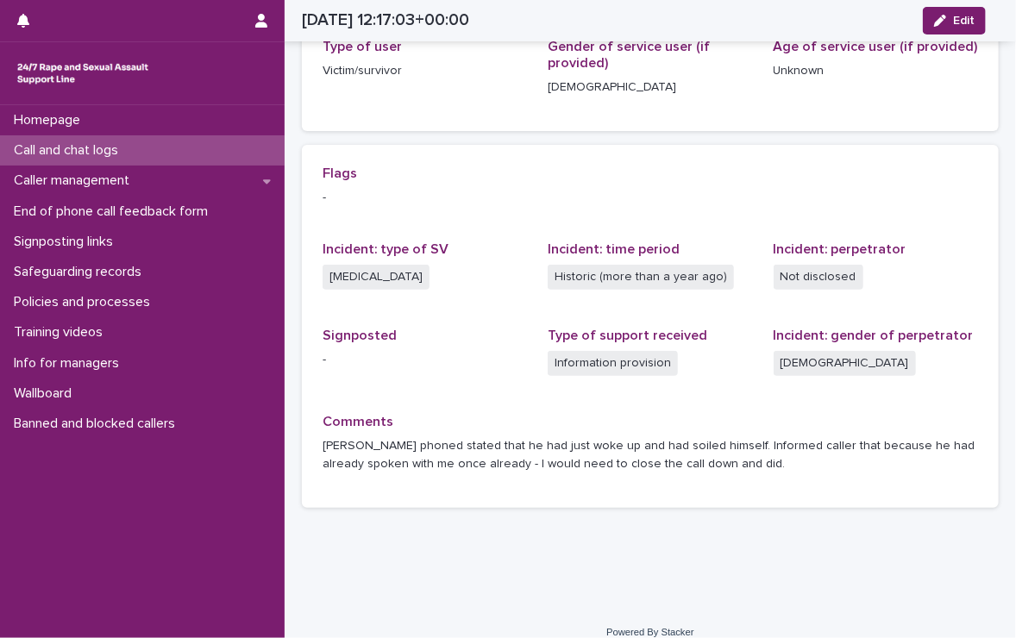
scroll to position [312, 0]
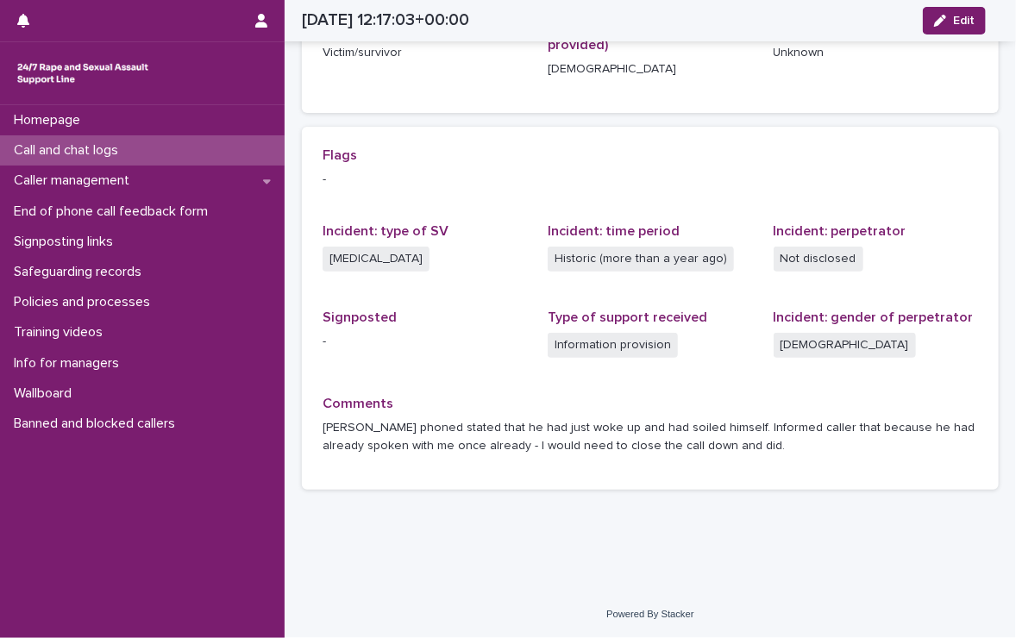
click at [23, 147] on p "Call and chat logs" at bounding box center [69, 150] width 125 height 16
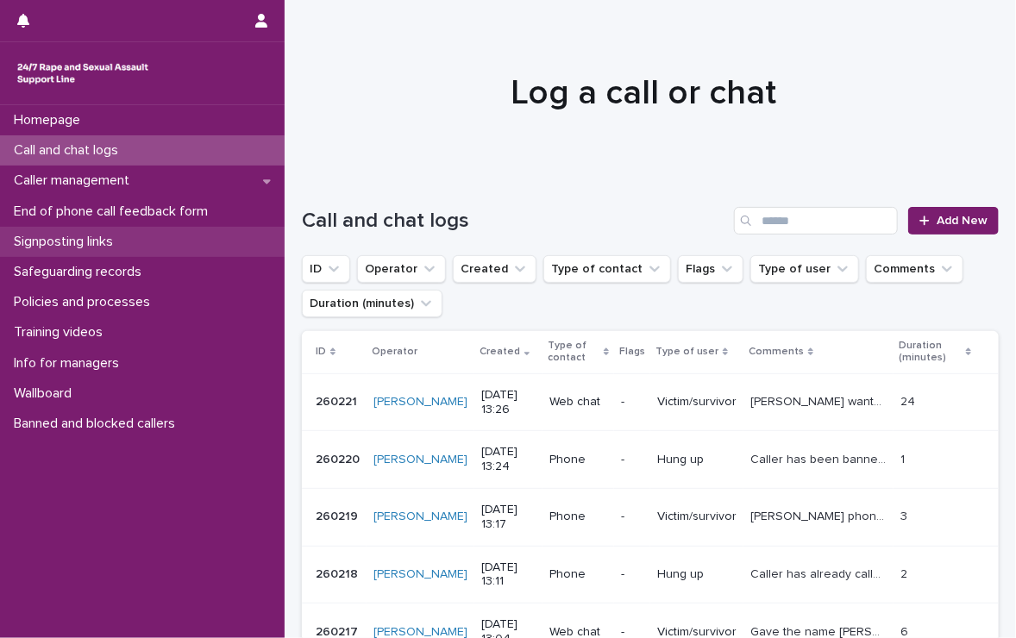
click at [39, 241] on p "Signposting links" at bounding box center [67, 242] width 120 height 16
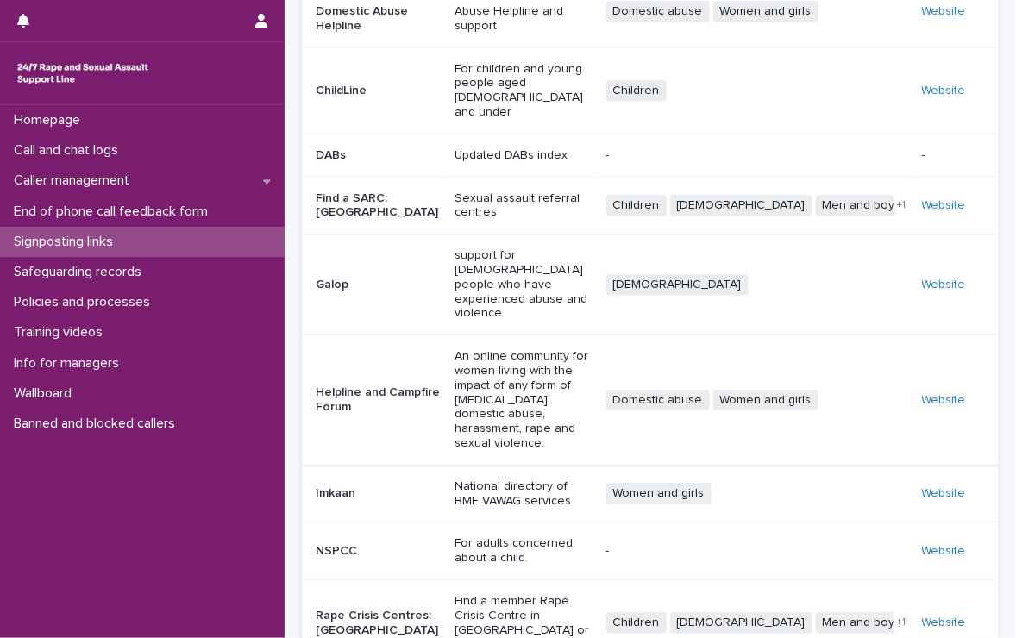
scroll to position [284, 0]
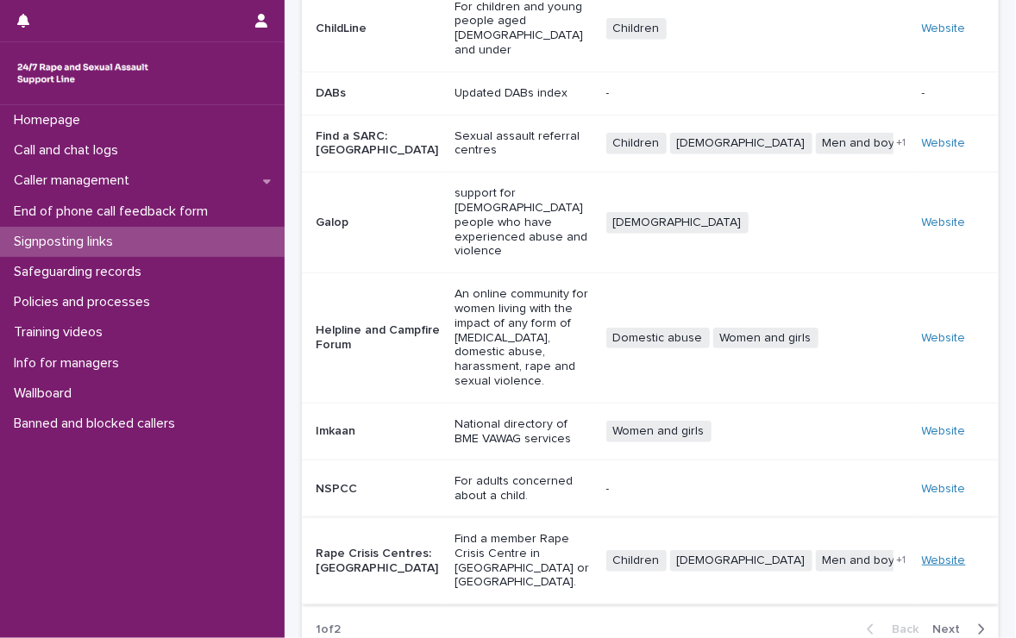
click at [938, 554] on link "Website" at bounding box center [944, 560] width 44 height 12
click at [90, 238] on p "Signposting links" at bounding box center [67, 242] width 120 height 16
click at [0, 227] on link "Signposting links" at bounding box center [142, 242] width 285 height 30
click at [84, 143] on p "Call and chat logs" at bounding box center [69, 150] width 125 height 16
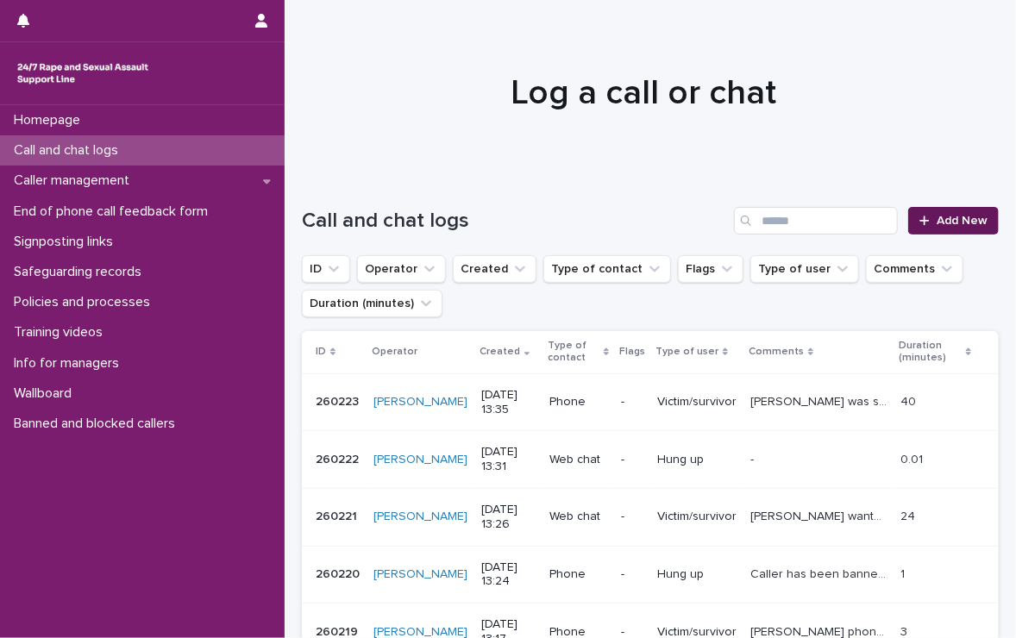
click at [951, 210] on link "Add New" at bounding box center [953, 221] width 91 height 28
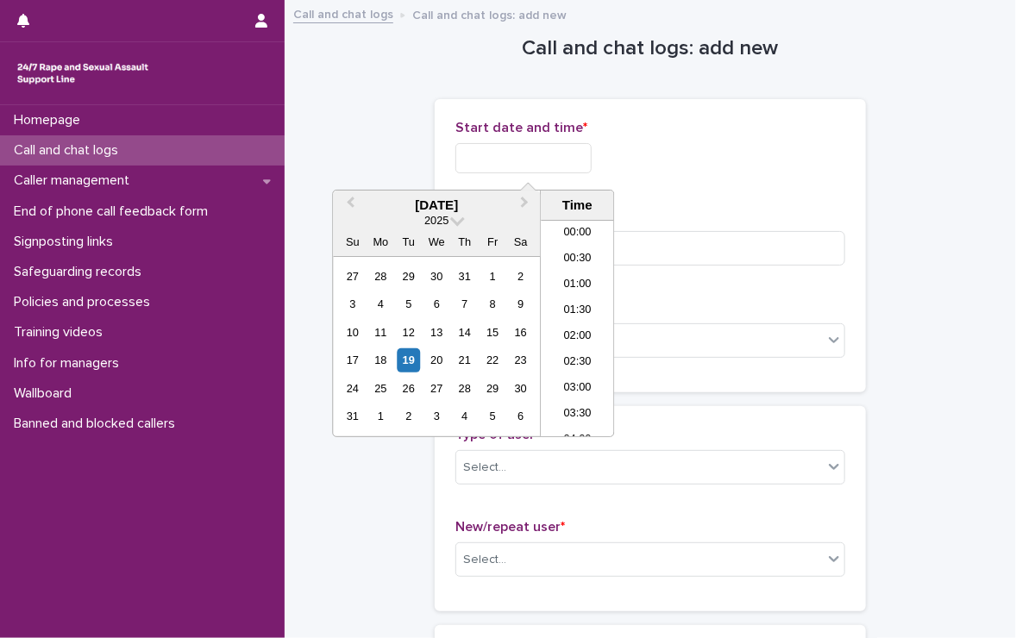
click at [550, 160] on input "text" at bounding box center [523, 158] width 136 height 30
click at [565, 294] on li "13:00" at bounding box center [577, 303] width 73 height 26
click at [556, 147] on input "**********" at bounding box center [523, 158] width 136 height 30
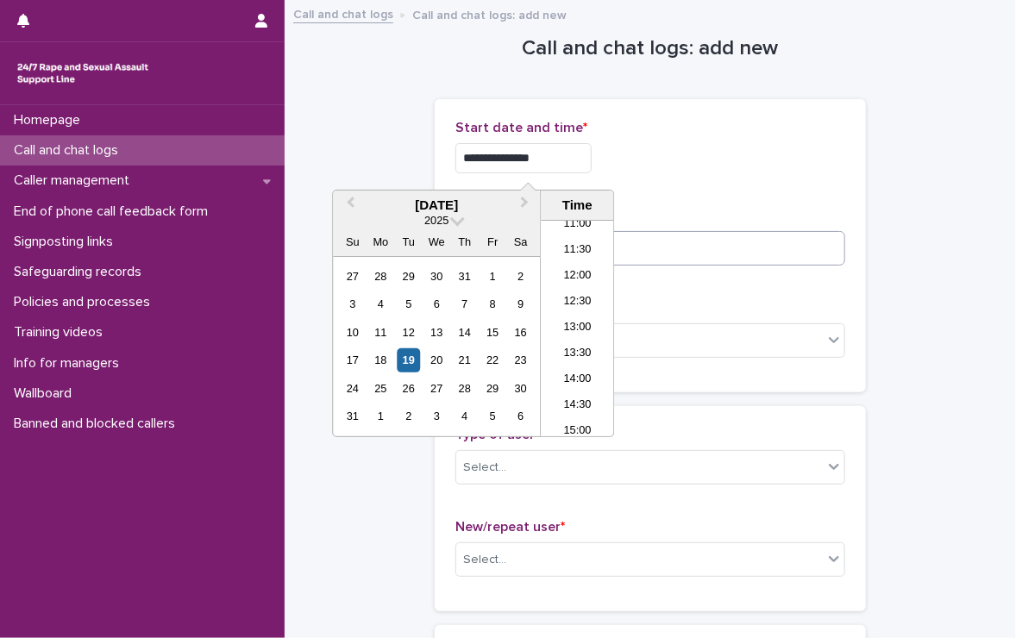
type input "**********"
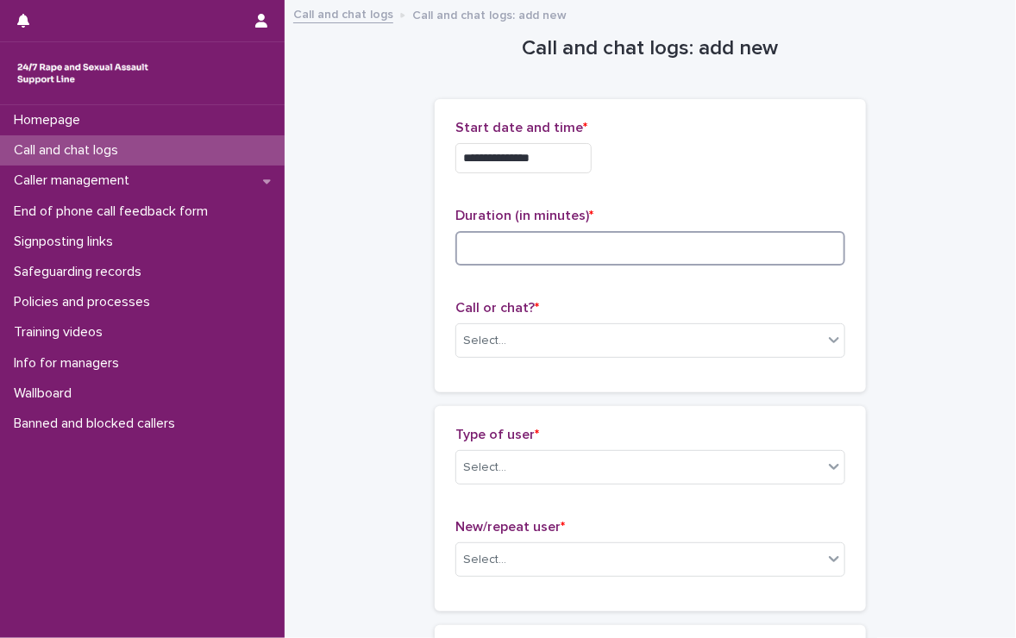
click at [741, 243] on input at bounding box center [650, 248] width 390 height 34
type input "**"
click at [593, 330] on div "Select..." at bounding box center [639, 341] width 366 height 28
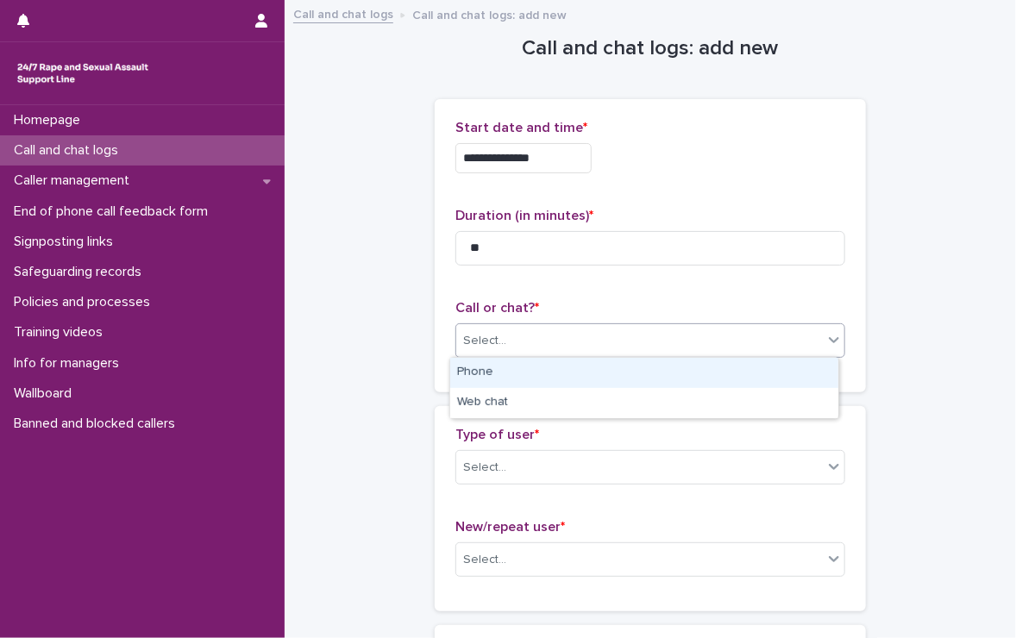
click at [562, 368] on div "Phone" at bounding box center [644, 373] width 388 height 30
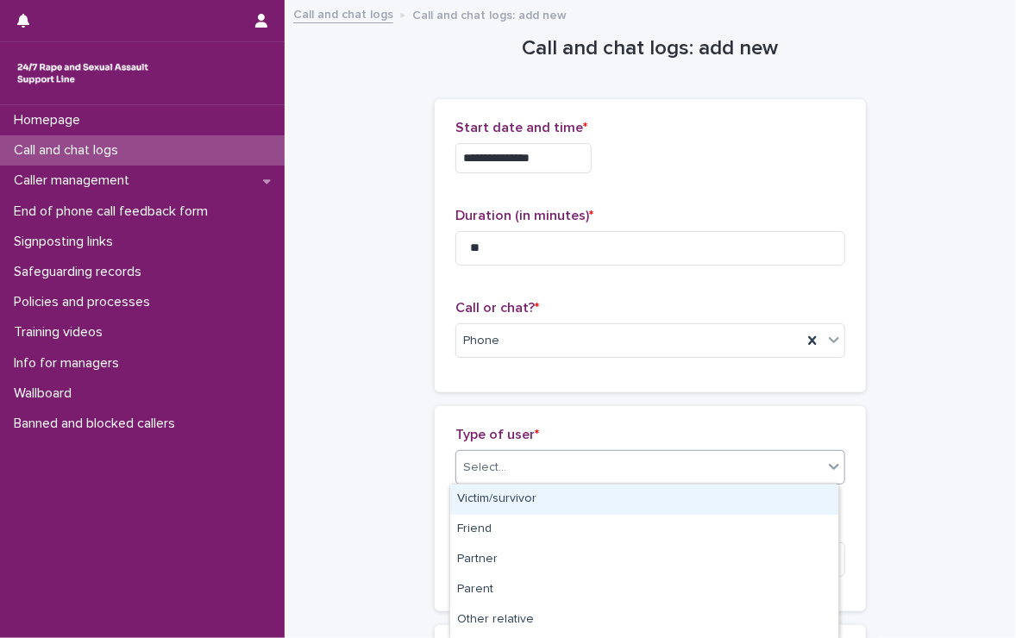
click at [517, 469] on div "Select..." at bounding box center [639, 468] width 366 height 28
click at [509, 496] on div "Victim/survivor" at bounding box center [644, 500] width 388 height 30
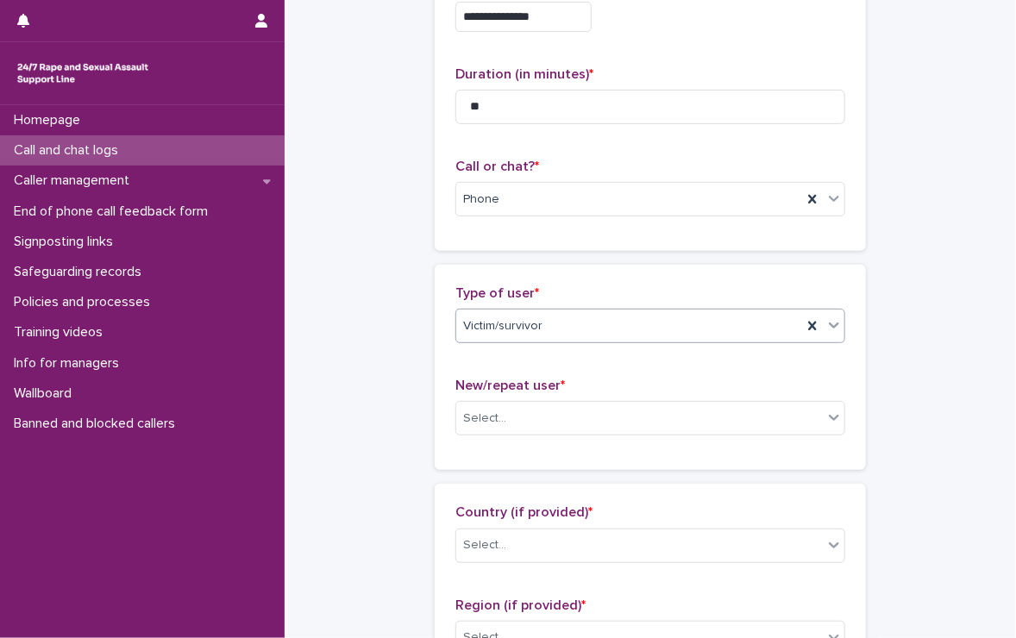
scroll to position [172, 0]
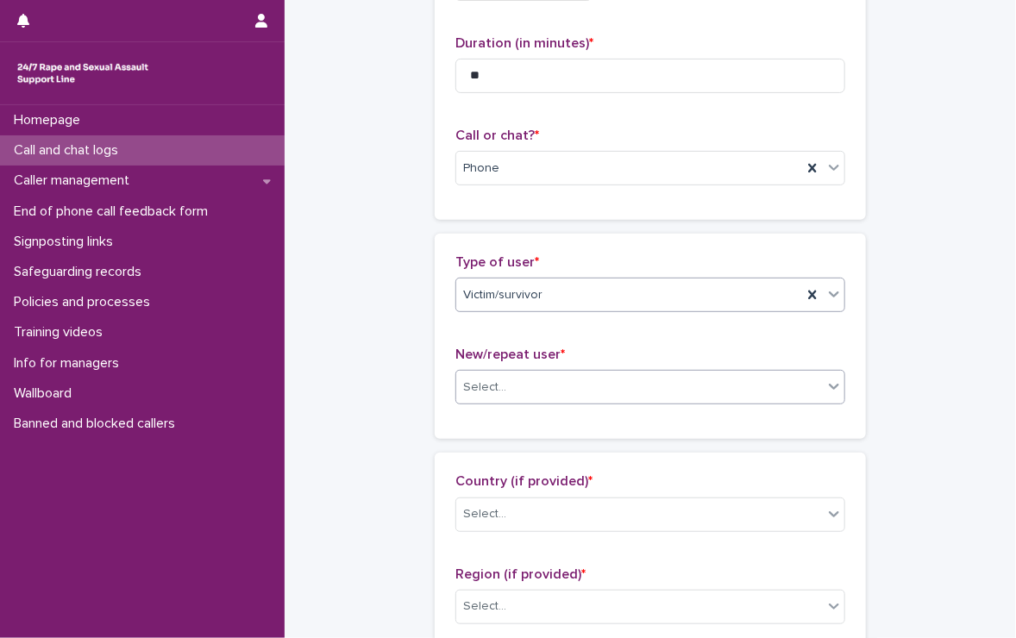
click at [525, 381] on div "Select..." at bounding box center [639, 387] width 366 height 28
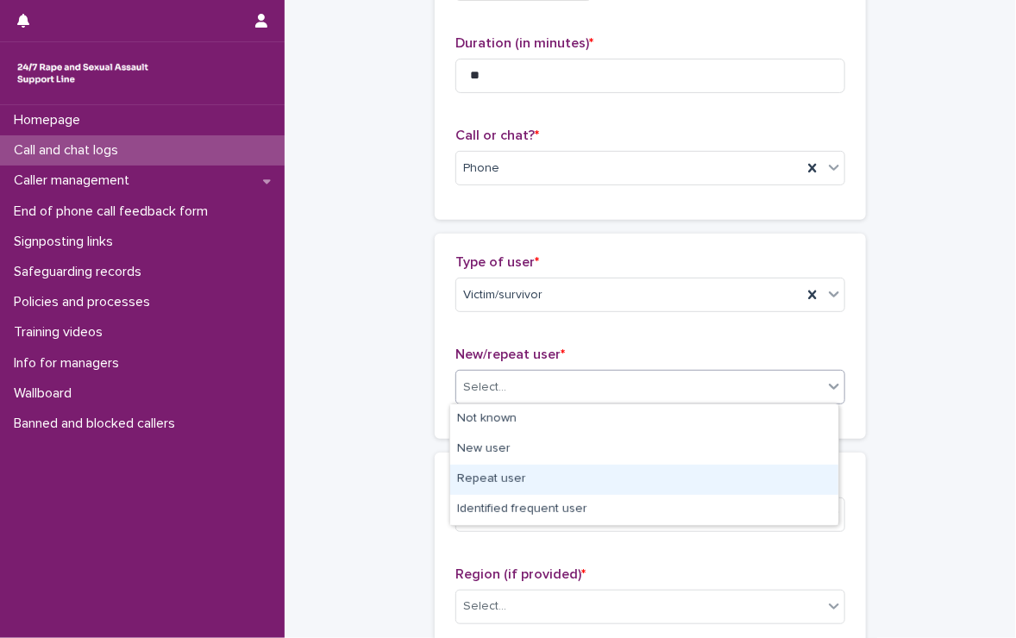
click at [476, 479] on div "Repeat user" at bounding box center [644, 480] width 388 height 30
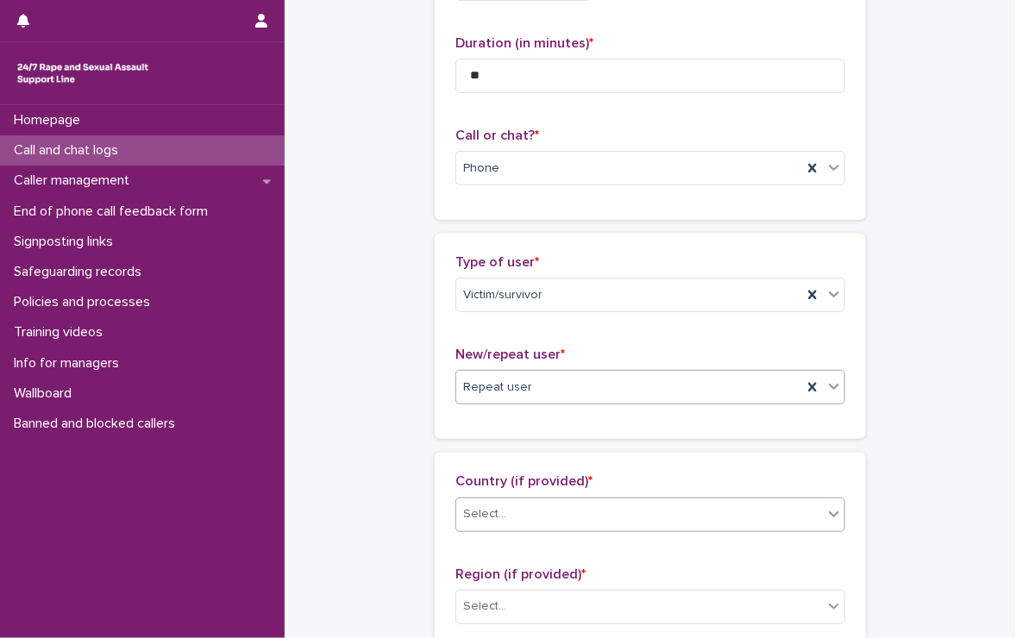
click at [486, 519] on div "Select..." at bounding box center [484, 514] width 43 height 18
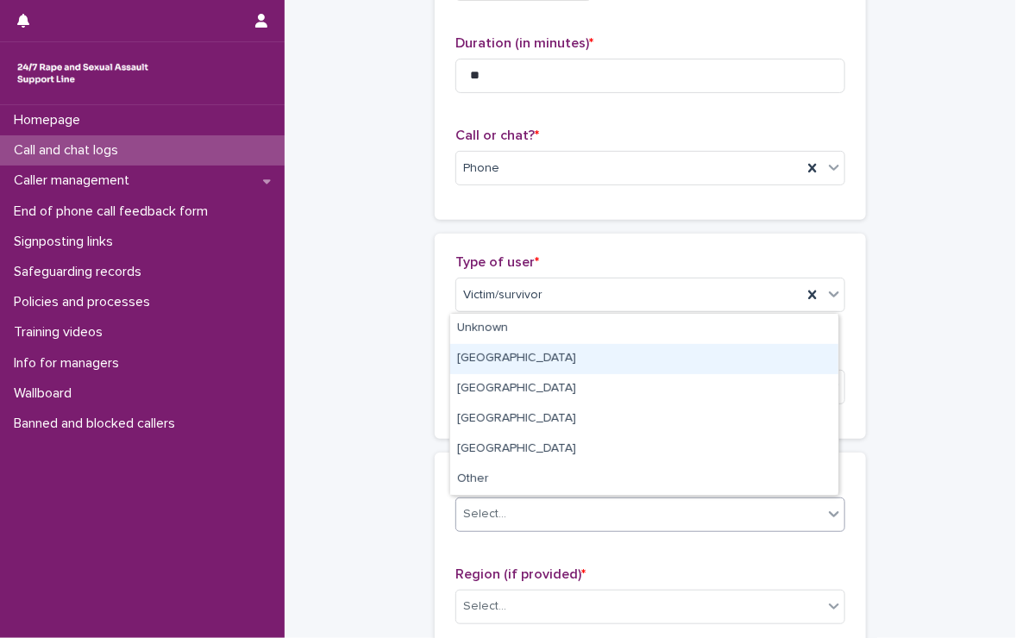
click at [506, 348] on div "[GEOGRAPHIC_DATA]" at bounding box center [644, 359] width 388 height 30
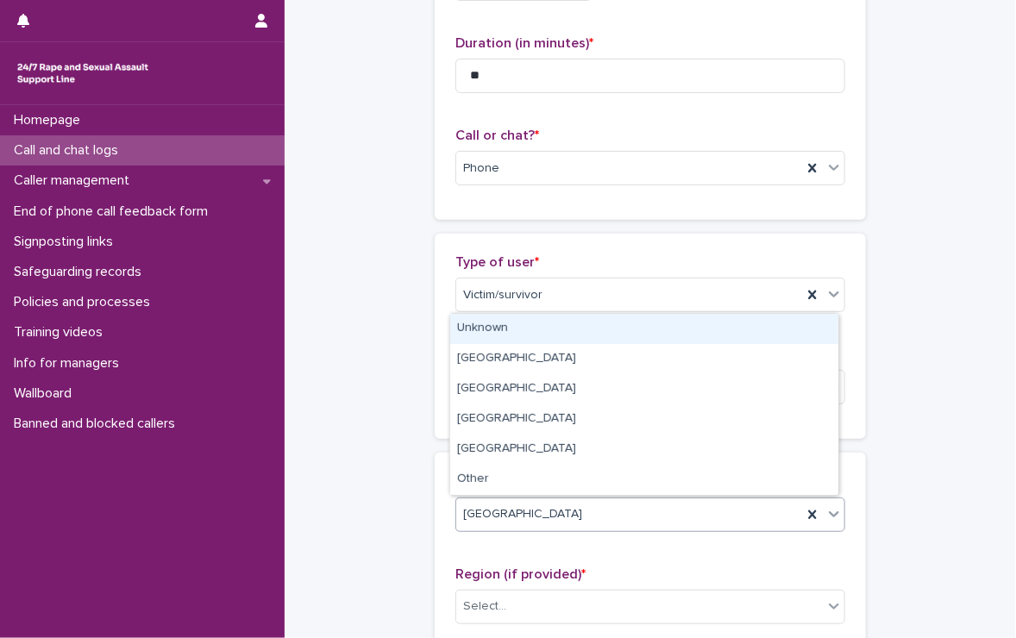
click at [504, 523] on div "[GEOGRAPHIC_DATA]" at bounding box center [629, 514] width 346 height 28
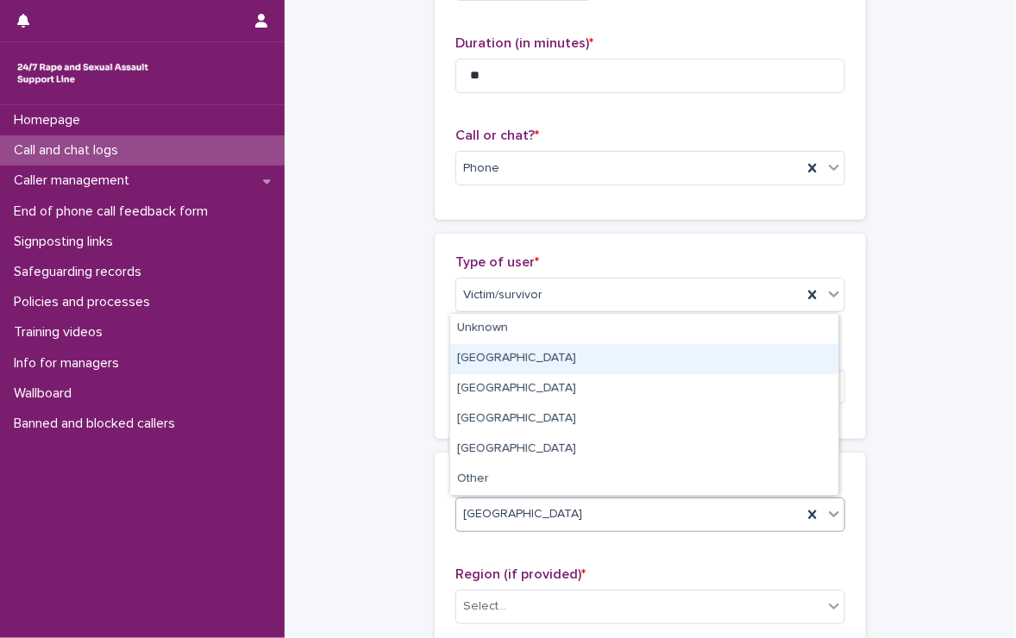
click at [513, 354] on div "[GEOGRAPHIC_DATA]" at bounding box center [644, 359] width 388 height 30
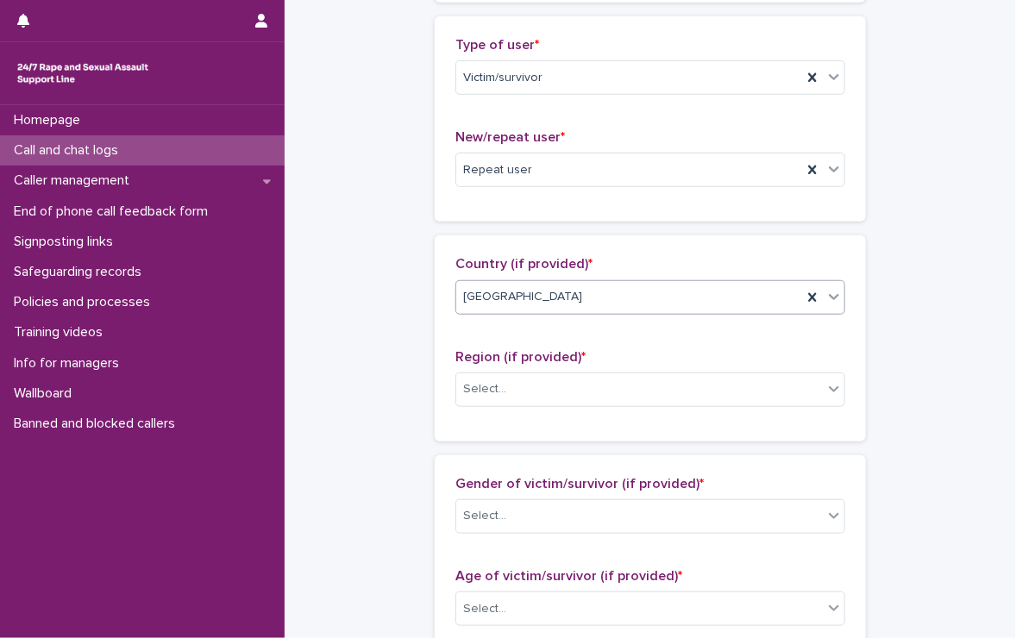
scroll to position [431, 0]
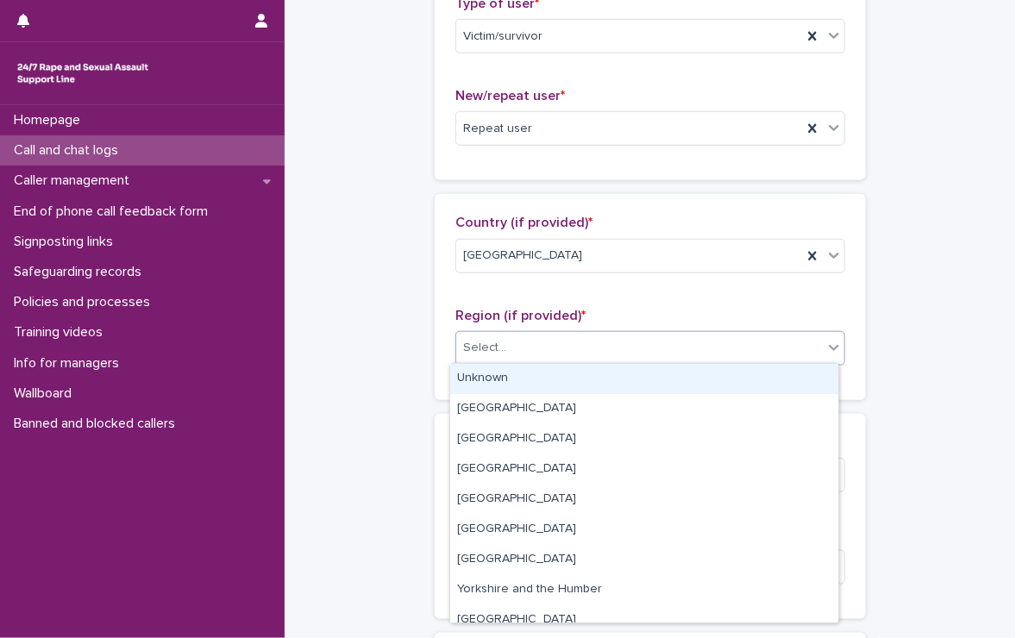
click at [508, 342] on input "text" at bounding box center [509, 348] width 2 height 15
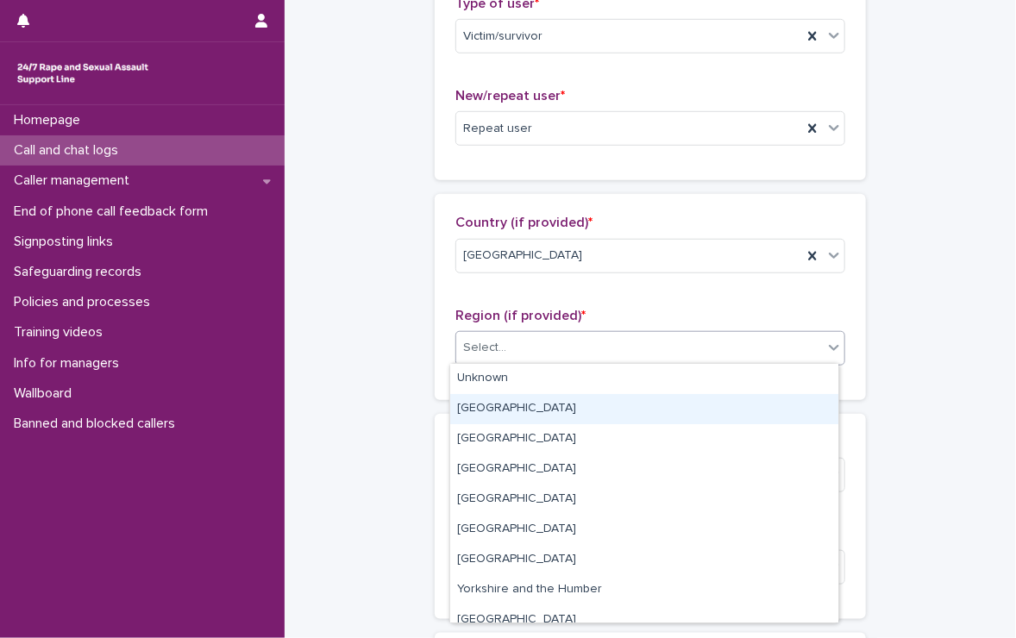
click at [490, 408] on div "[GEOGRAPHIC_DATA]" at bounding box center [644, 409] width 388 height 30
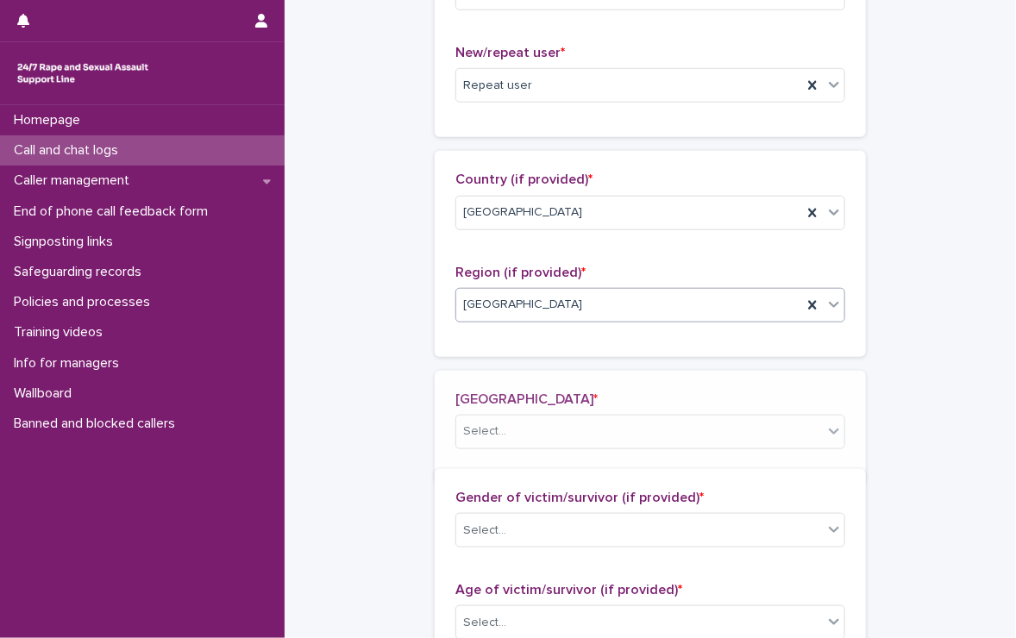
scroll to position [493, 0]
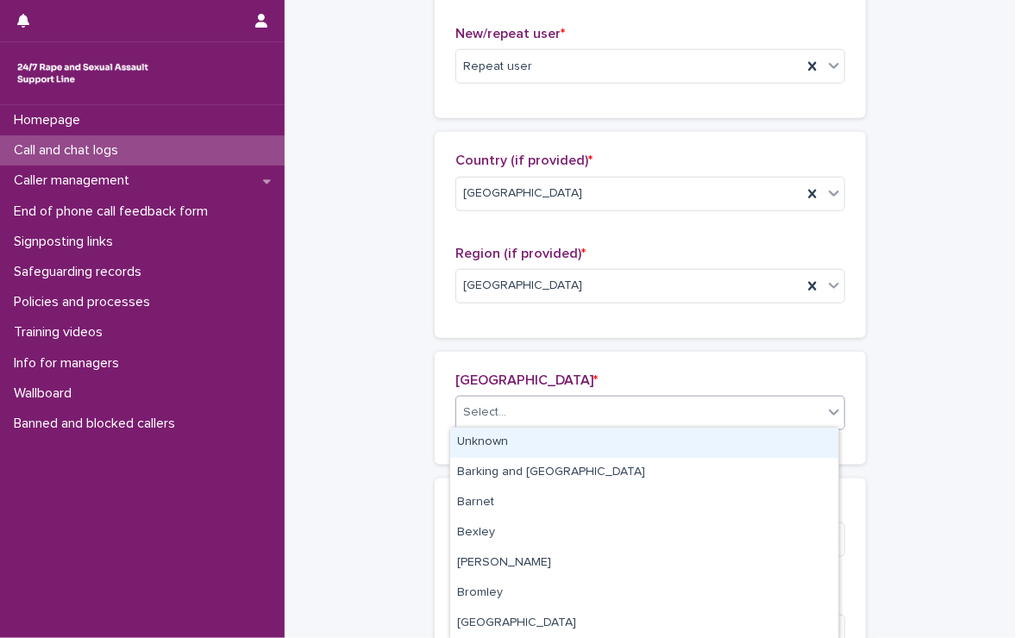
click at [490, 405] on div "Select..." at bounding box center [484, 413] width 43 height 18
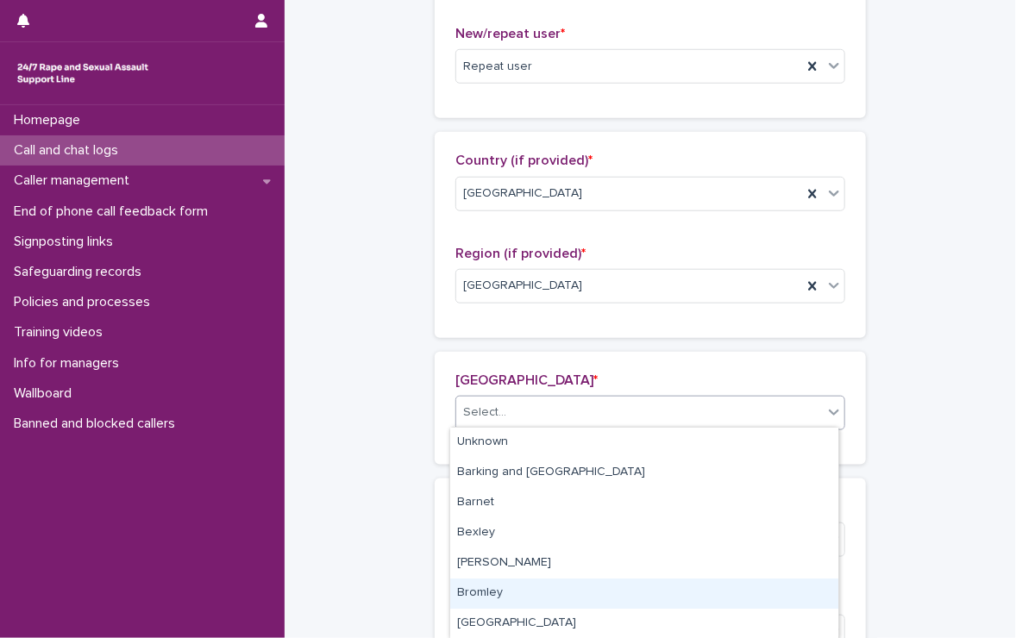
scroll to position [86, 0]
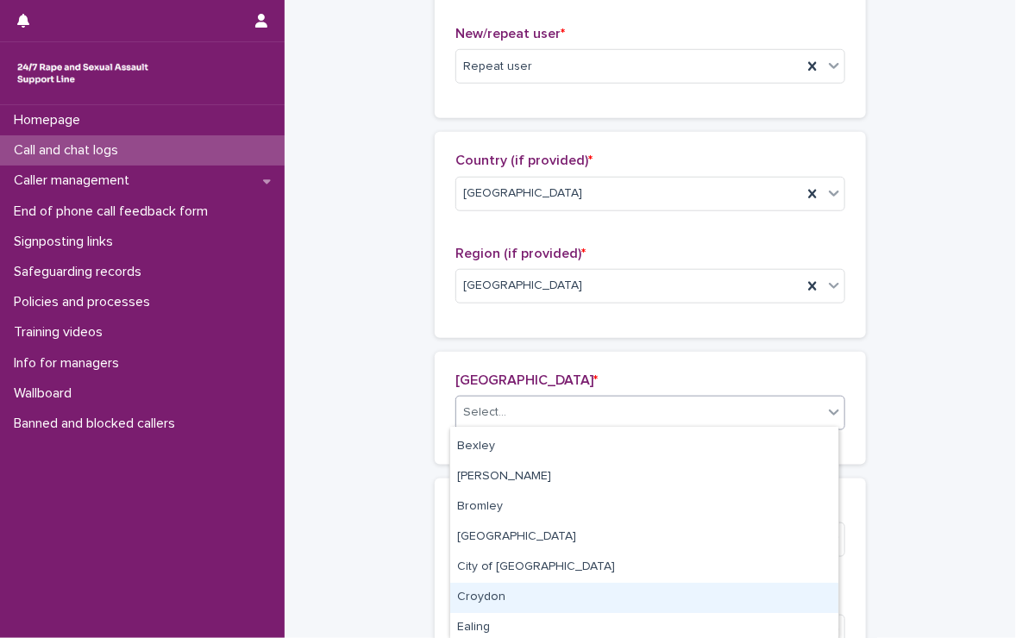
click at [494, 593] on div "Croydon" at bounding box center [644, 598] width 388 height 30
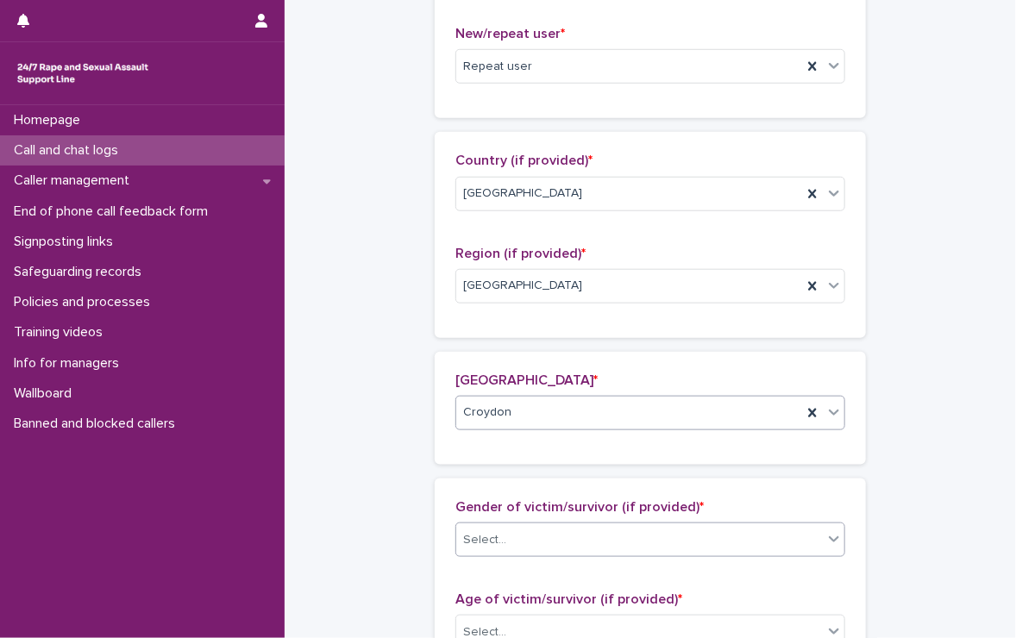
click at [508, 534] on input "text" at bounding box center [509, 540] width 2 height 15
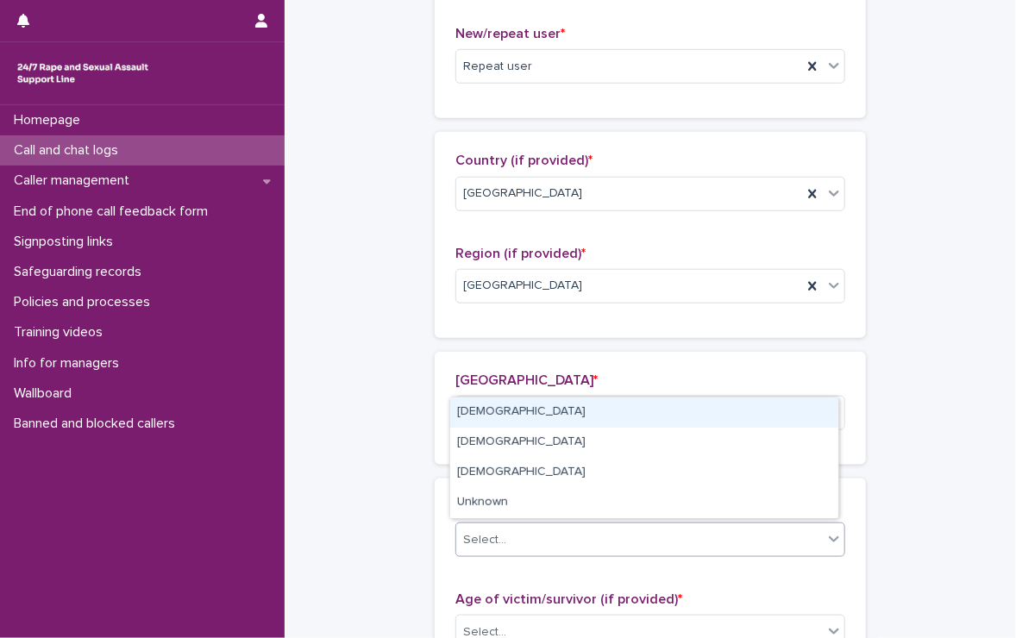
click at [520, 413] on div "[DEMOGRAPHIC_DATA]" at bounding box center [644, 413] width 388 height 30
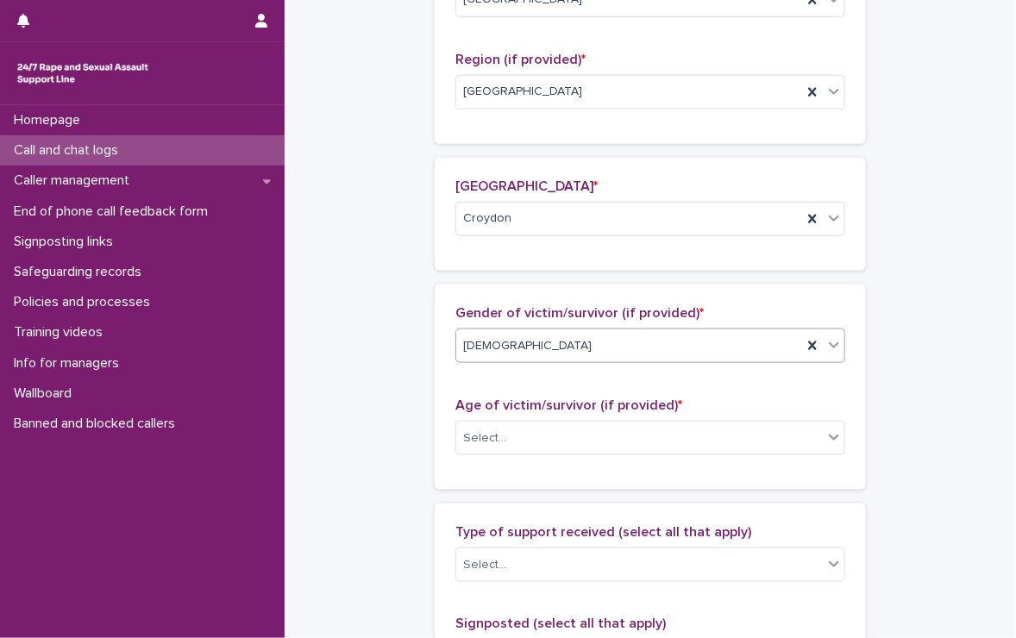
scroll to position [752, 0]
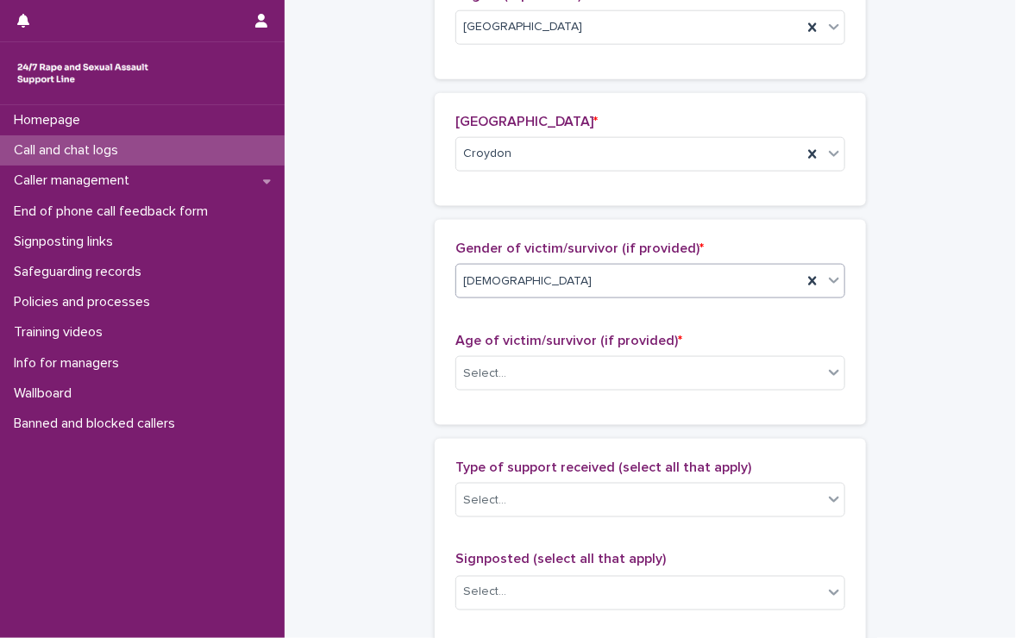
click at [542, 276] on div "[DEMOGRAPHIC_DATA]" at bounding box center [629, 281] width 346 height 28
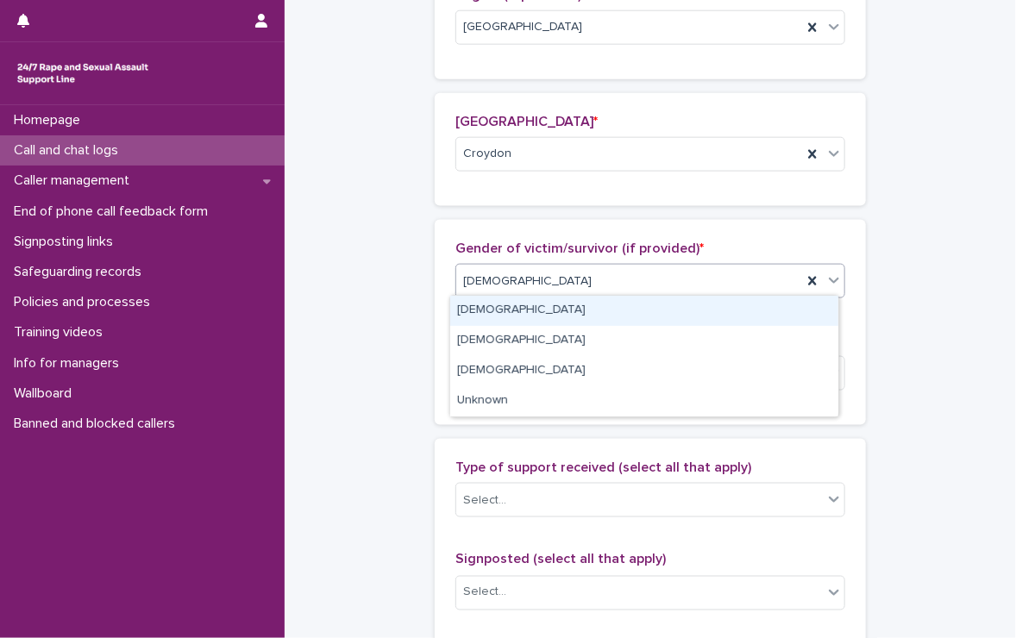
click at [515, 310] on div "[DEMOGRAPHIC_DATA]" at bounding box center [644, 311] width 388 height 30
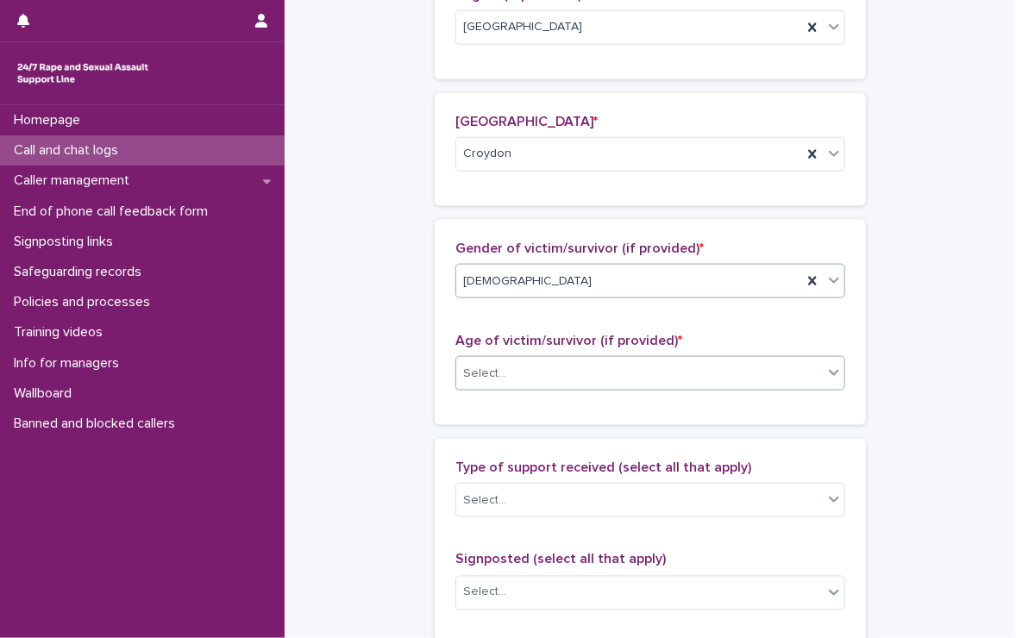
click at [501, 362] on div "Select..." at bounding box center [639, 374] width 366 height 28
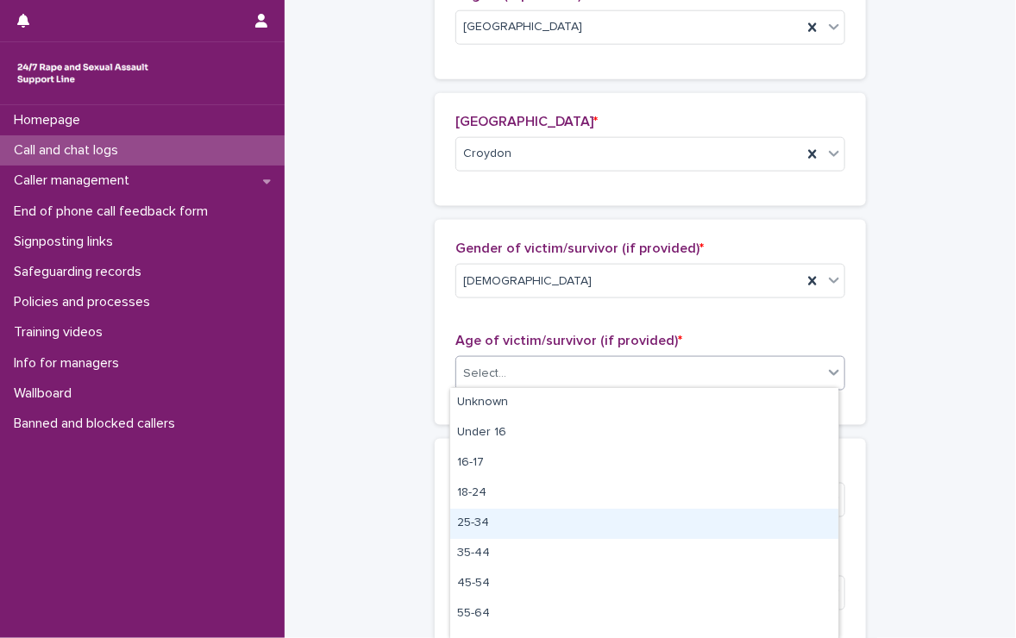
click at [479, 520] on div "25-34" at bounding box center [644, 524] width 388 height 30
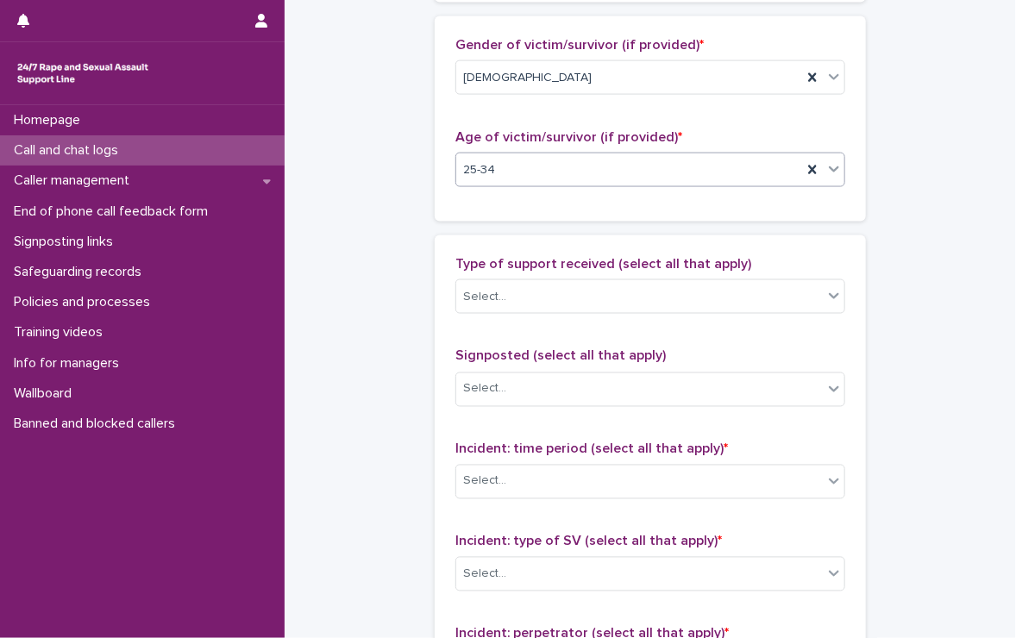
scroll to position [1011, 0]
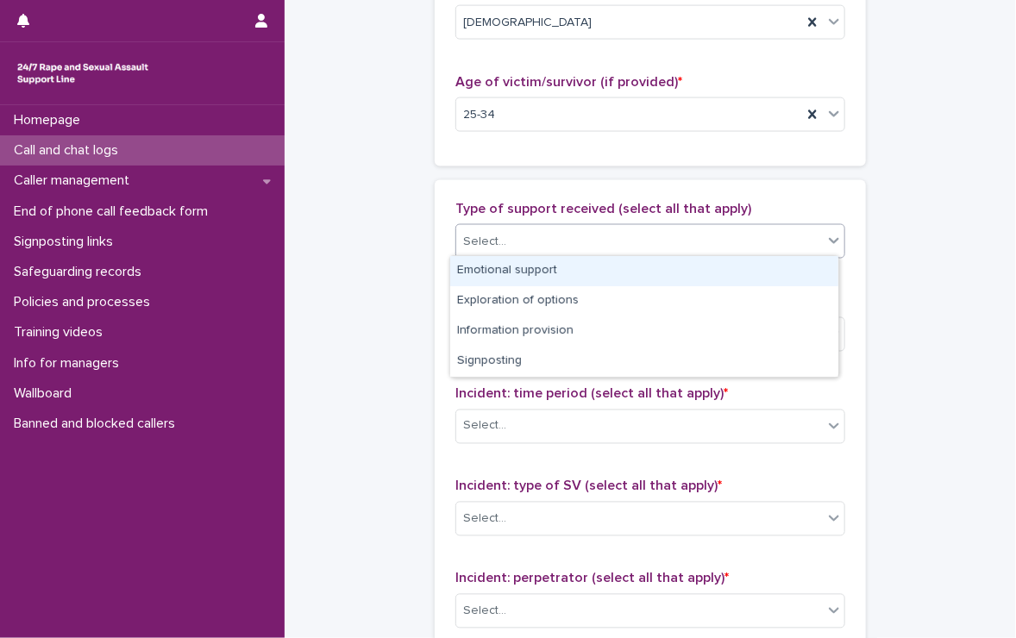
click at [532, 244] on div "Select..." at bounding box center [639, 242] width 366 height 28
click at [532, 268] on div "Emotional support" at bounding box center [644, 271] width 388 height 30
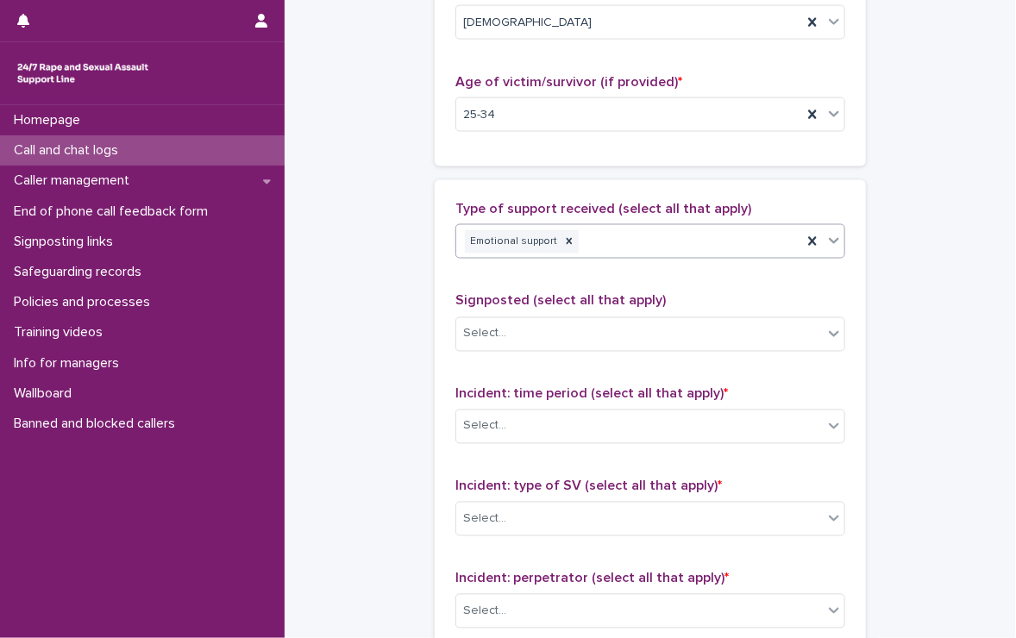
click at [673, 237] on div "Emotional support" at bounding box center [629, 242] width 346 height 30
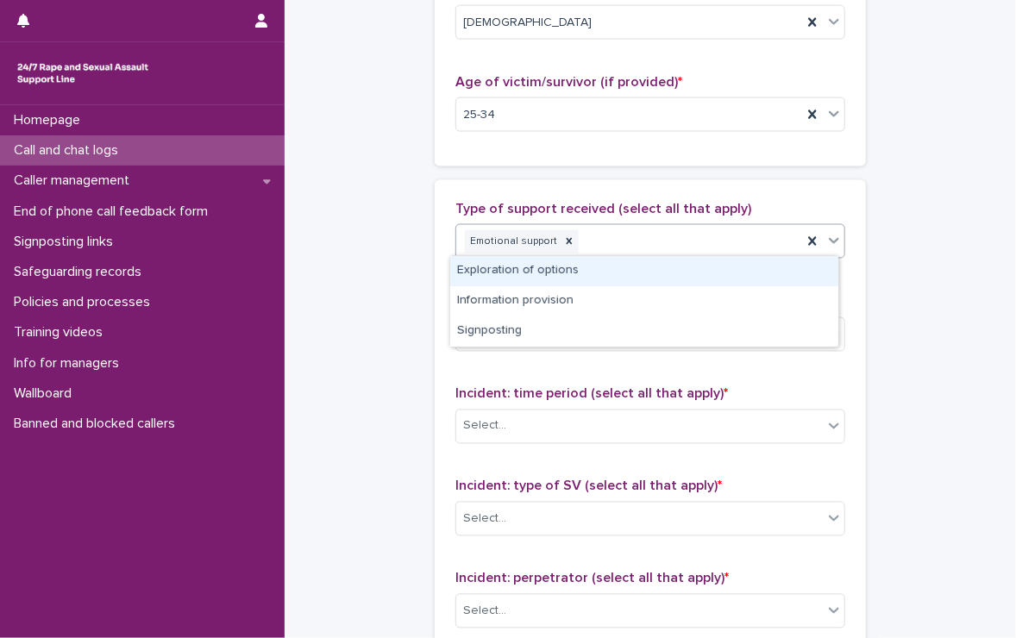
click at [659, 269] on div "Exploration of options" at bounding box center [644, 271] width 388 height 30
click at [738, 234] on div "Emotional support Exploration of options" at bounding box center [629, 242] width 346 height 30
click at [656, 263] on div "Information provision" at bounding box center [644, 271] width 388 height 30
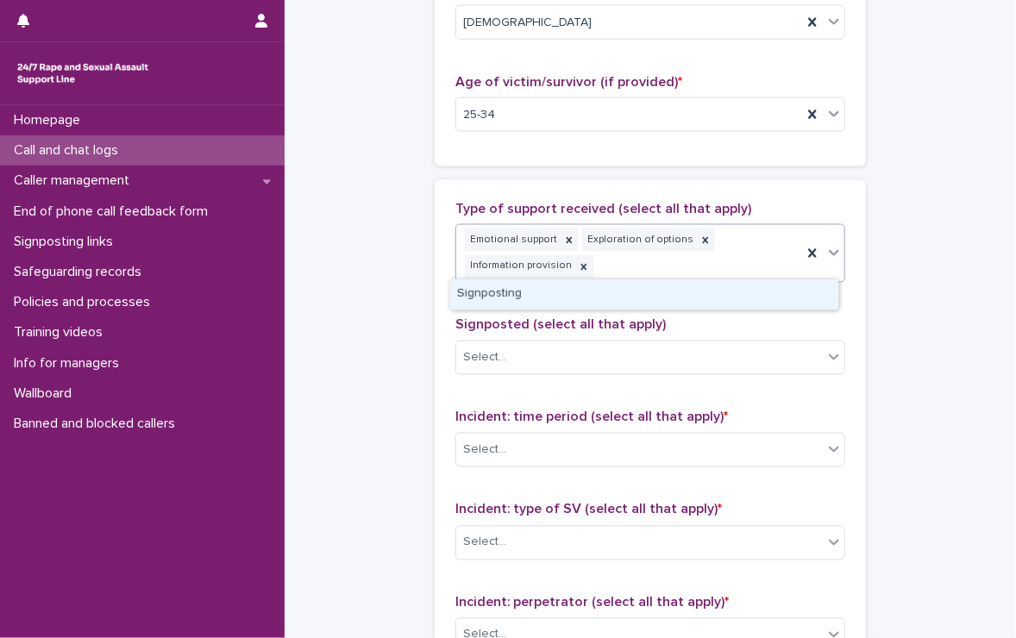
click at [656, 263] on div "Emotional support Exploration of options Information provision" at bounding box center [629, 253] width 346 height 57
click at [548, 289] on div "Signposting" at bounding box center [644, 294] width 388 height 30
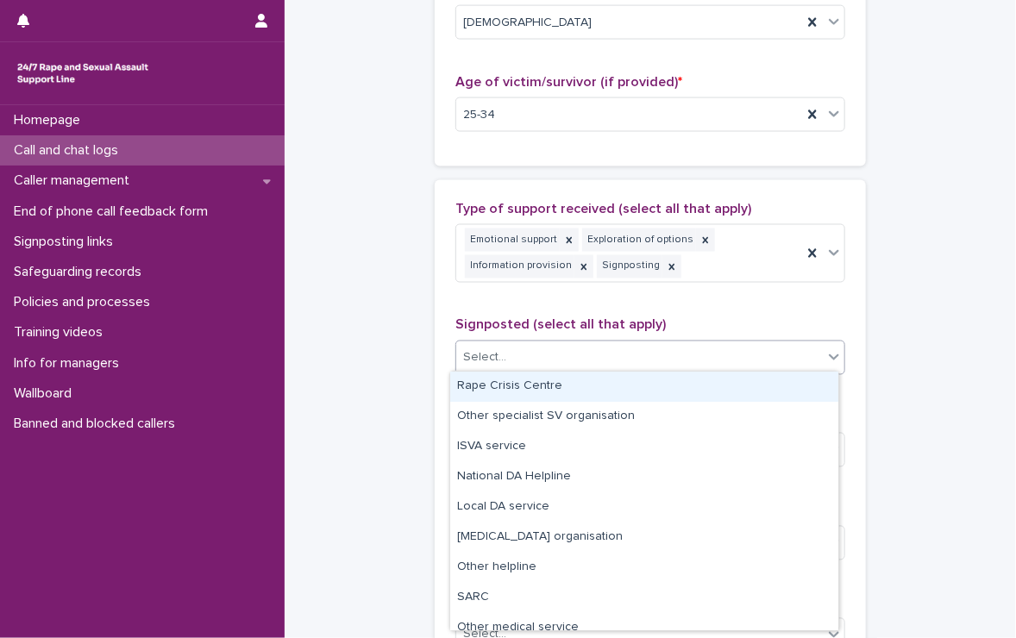
click at [534, 360] on div "Select..." at bounding box center [639, 358] width 366 height 28
click at [593, 385] on div "Rape Crisis Centre" at bounding box center [644, 387] width 388 height 30
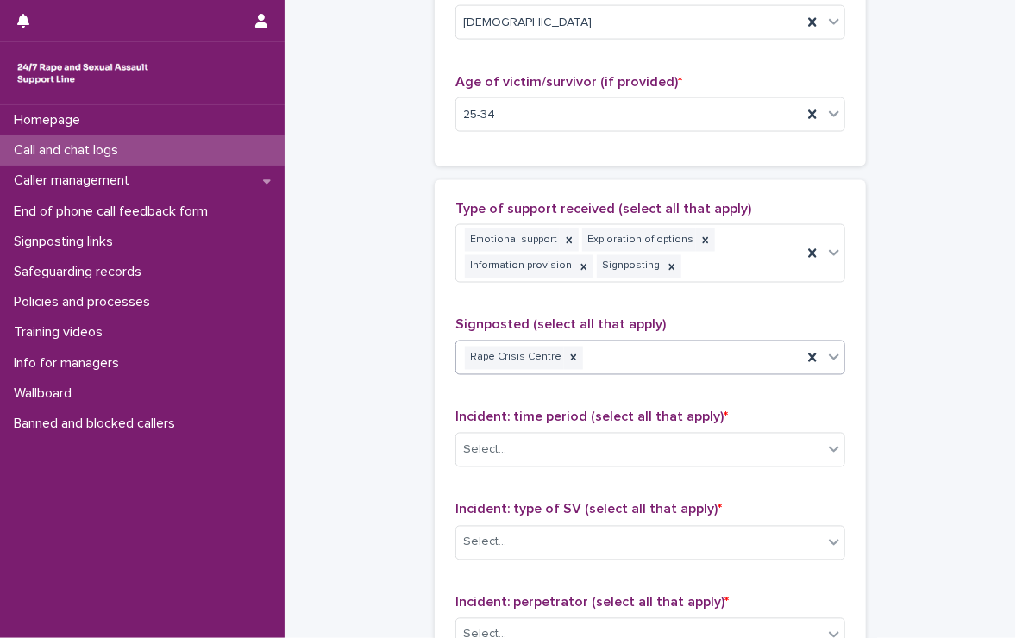
click at [619, 356] on div "Rape Crisis Centre" at bounding box center [629, 358] width 346 height 30
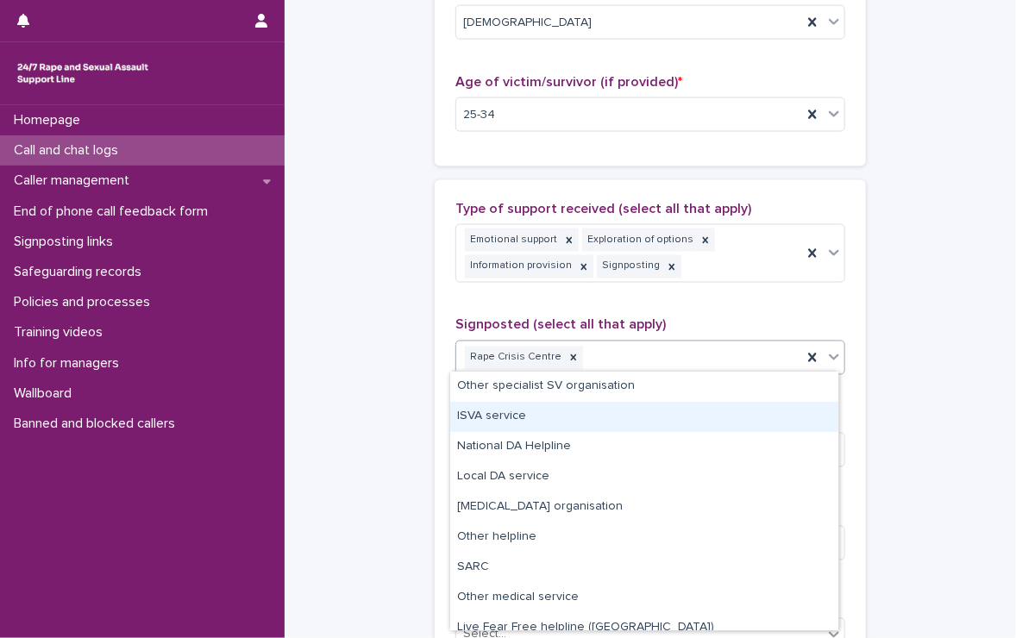
click at [509, 417] on div "ISVA service" at bounding box center [644, 417] width 388 height 30
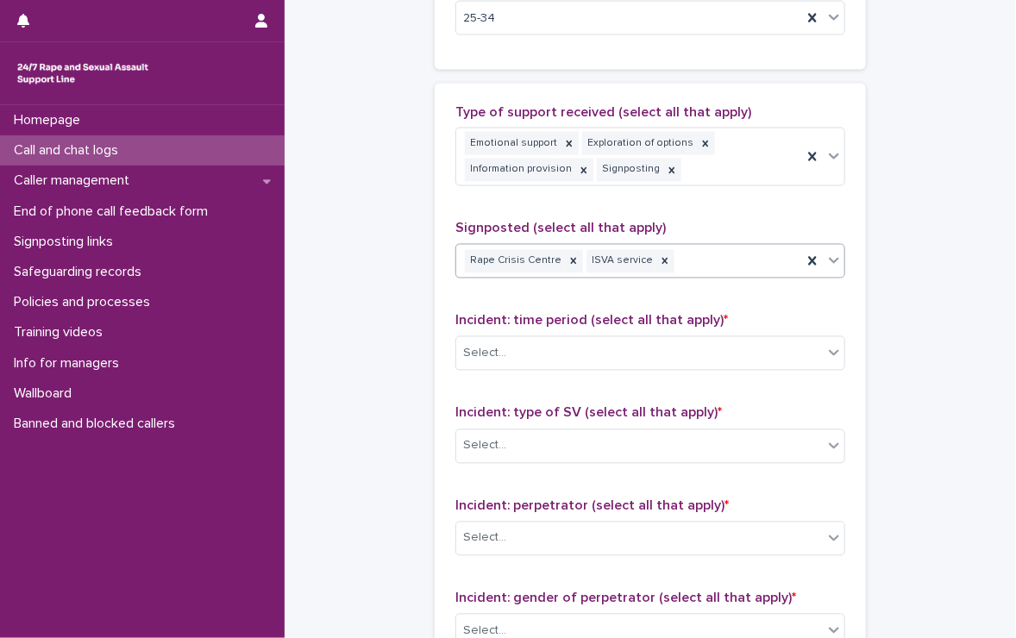
scroll to position [1097, 0]
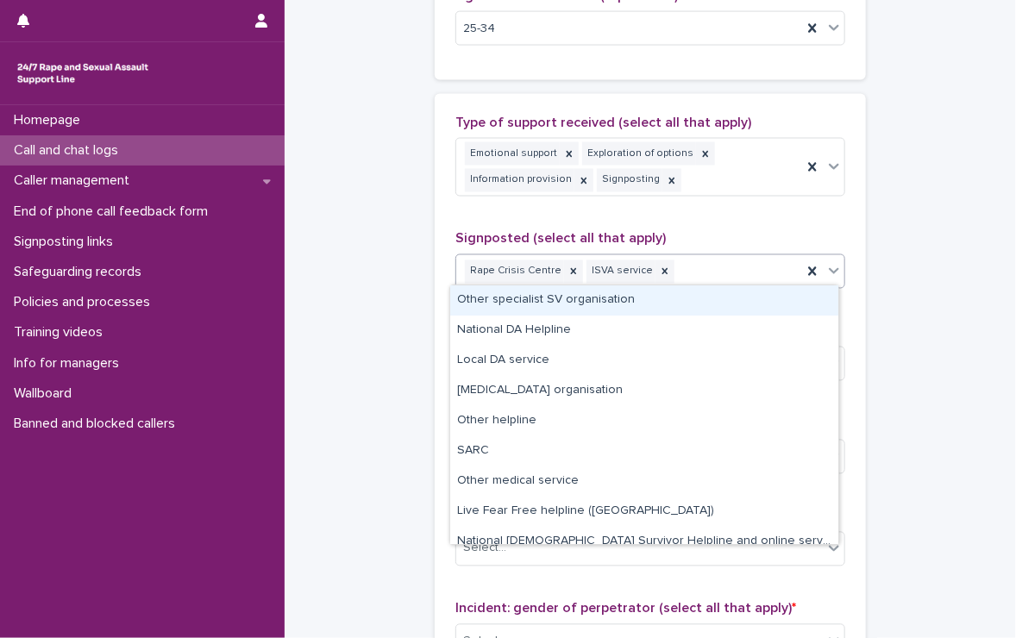
click at [715, 257] on div "Rape Crisis Centre ISVA service" at bounding box center [629, 272] width 346 height 30
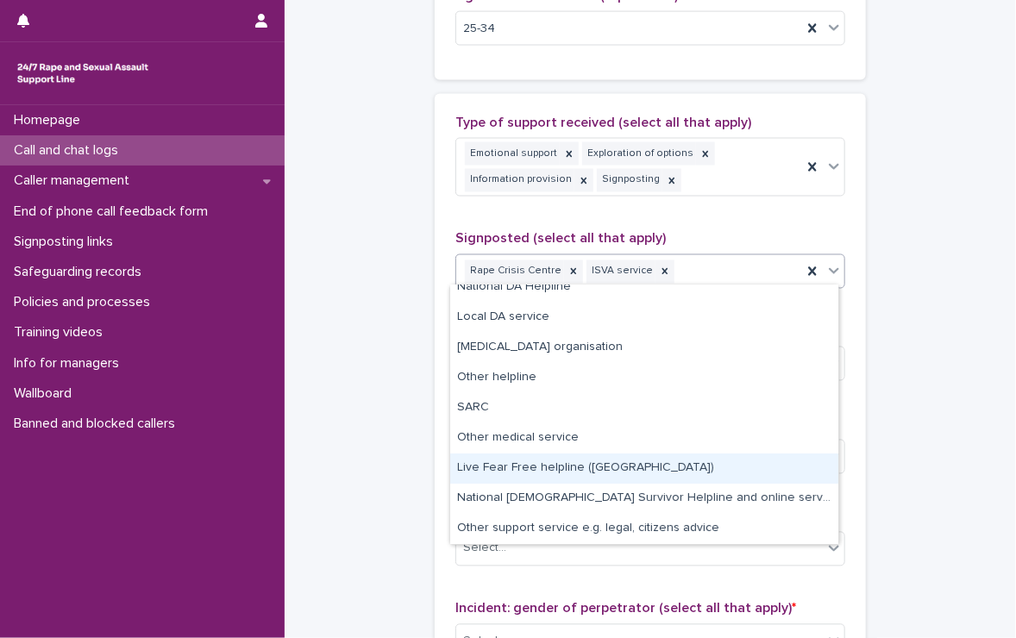
scroll to position [0, 0]
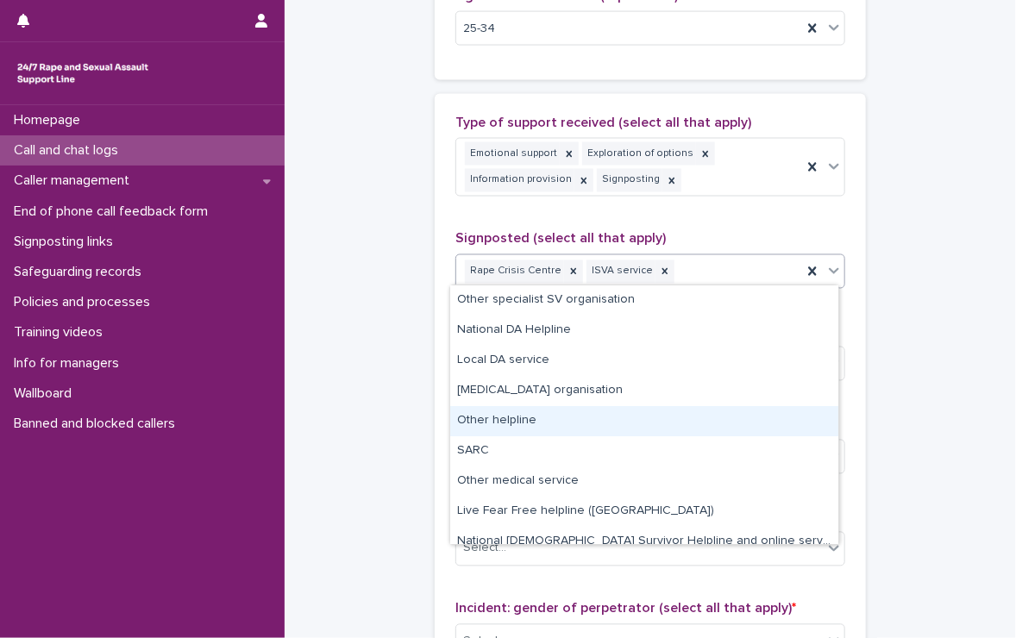
click at [528, 422] on div "Other helpline" at bounding box center [644, 421] width 388 height 30
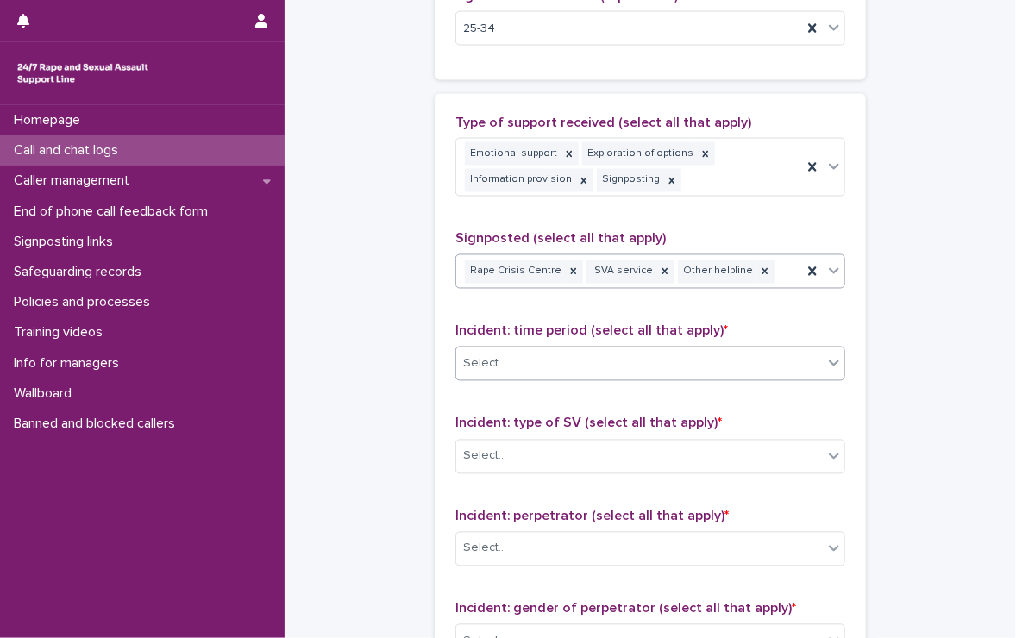
click at [519, 350] on div "Select..." at bounding box center [639, 364] width 366 height 28
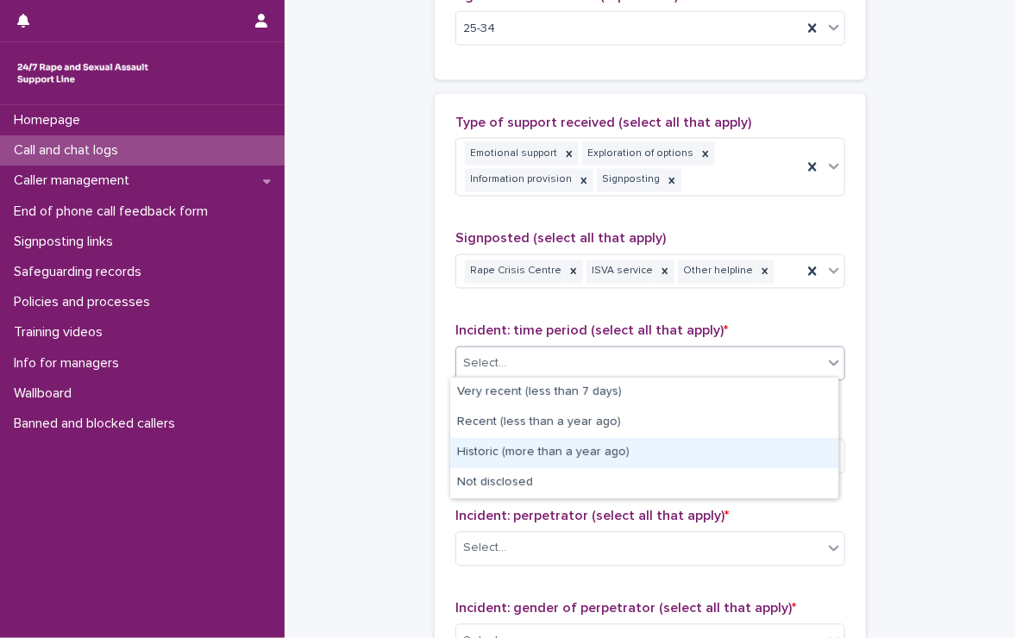
click at [545, 449] on div "Historic (more than a year ago)" at bounding box center [644, 453] width 388 height 30
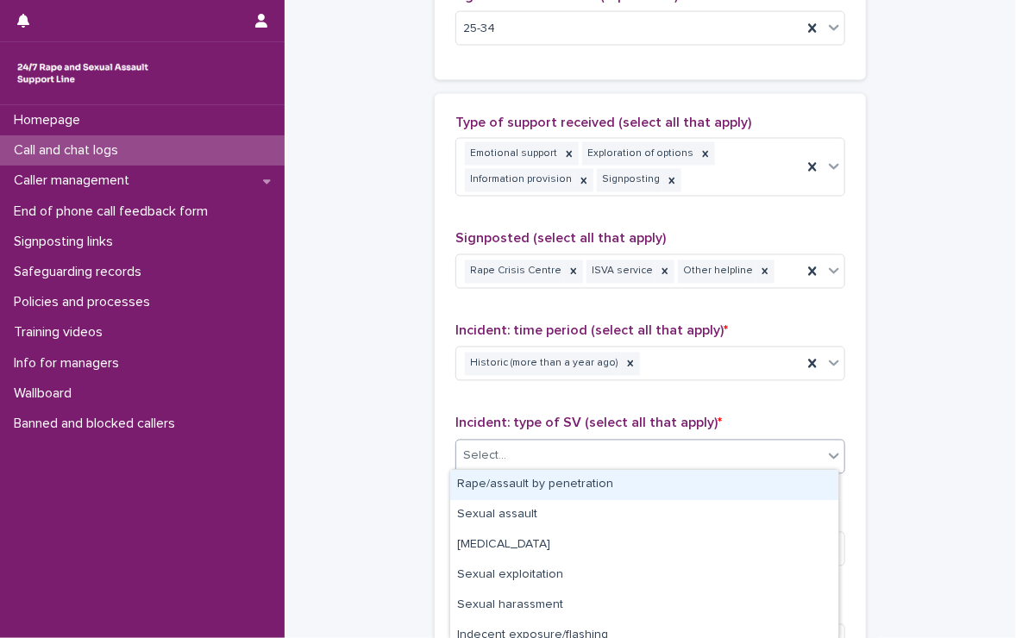
click at [545, 449] on div "Select..." at bounding box center [639, 456] width 366 height 28
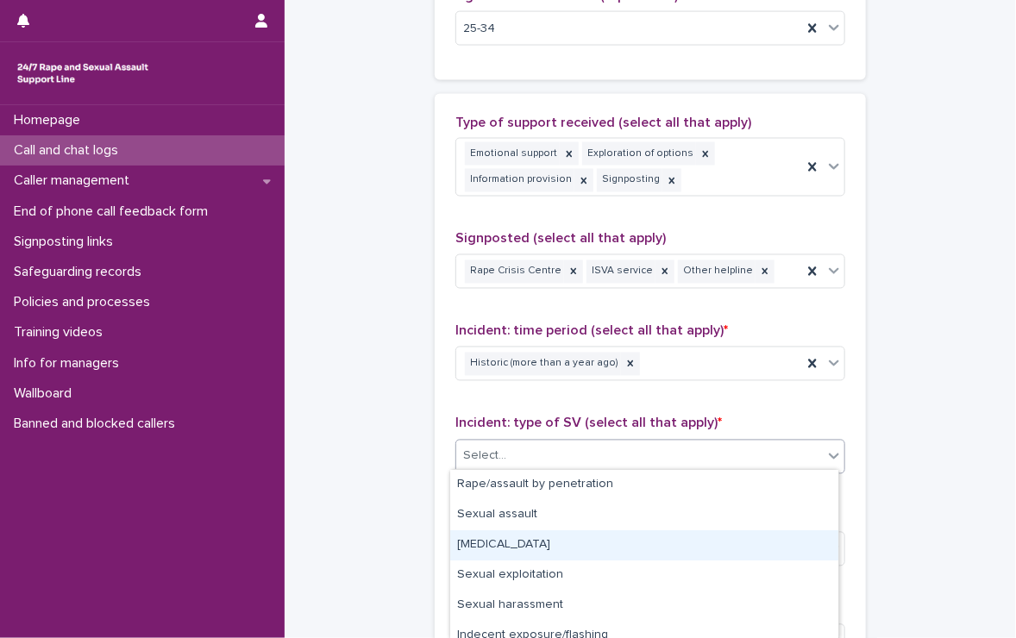
click at [549, 544] on div "[MEDICAL_DATA]" at bounding box center [644, 545] width 388 height 30
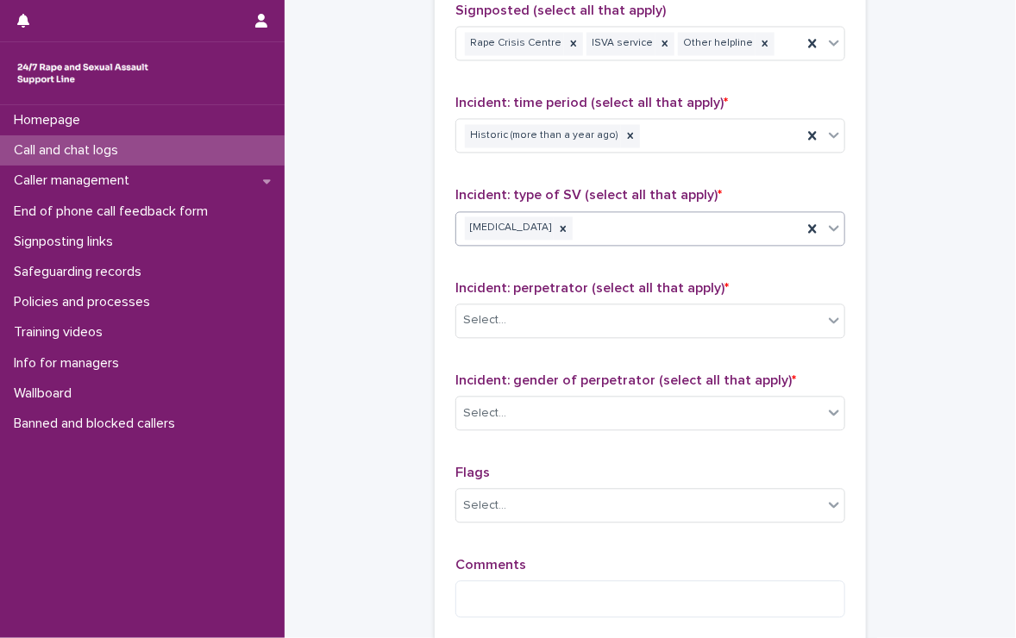
scroll to position [1356, 0]
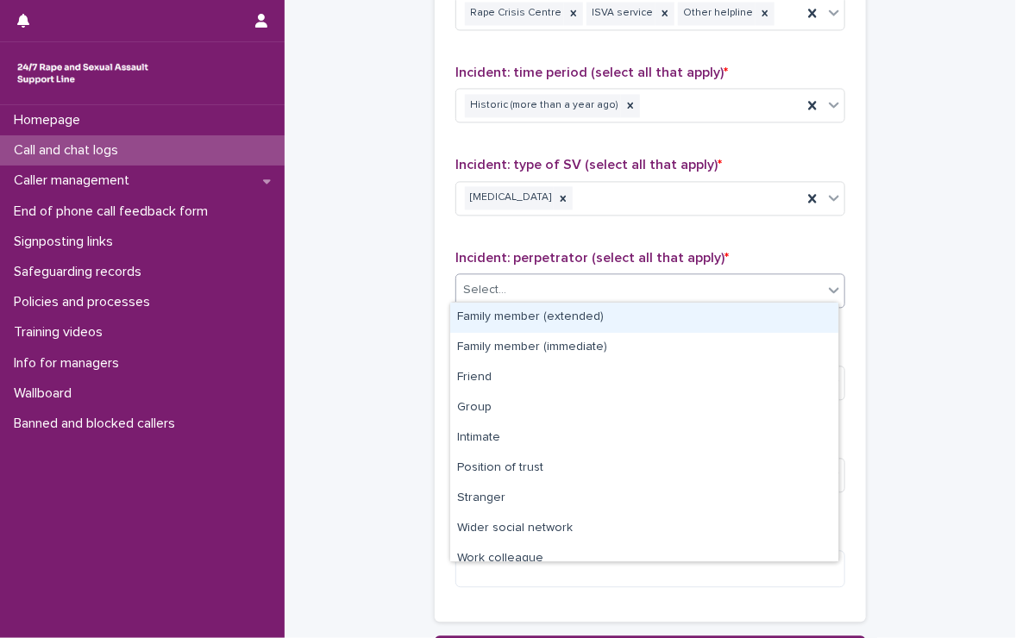
click at [520, 285] on div "Select..." at bounding box center [639, 290] width 366 height 28
click at [541, 310] on div "Family member (extended)" at bounding box center [644, 318] width 388 height 30
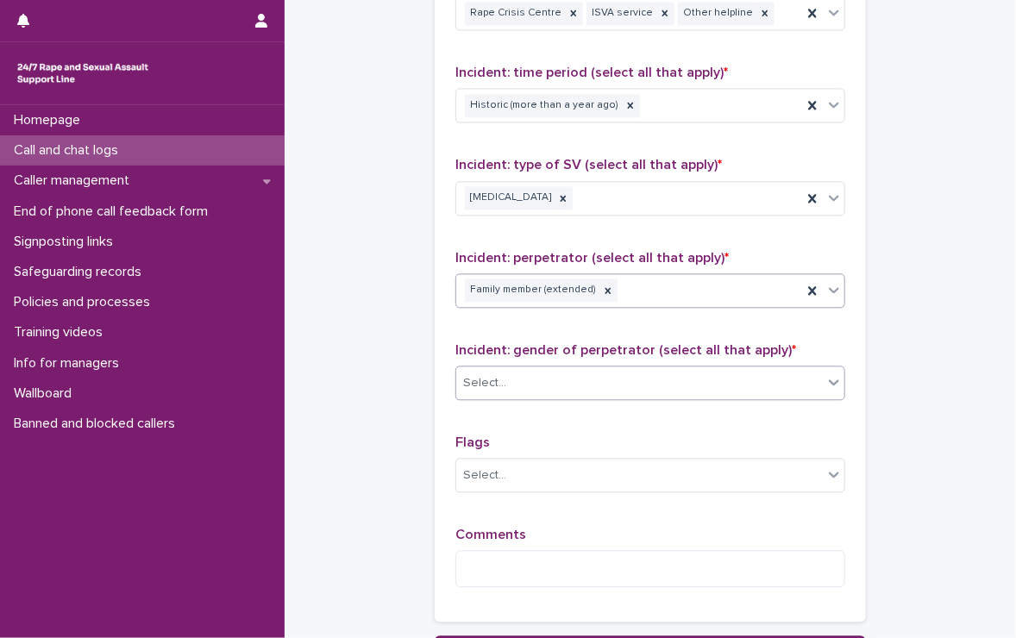
click at [513, 375] on div "Select..." at bounding box center [639, 383] width 366 height 28
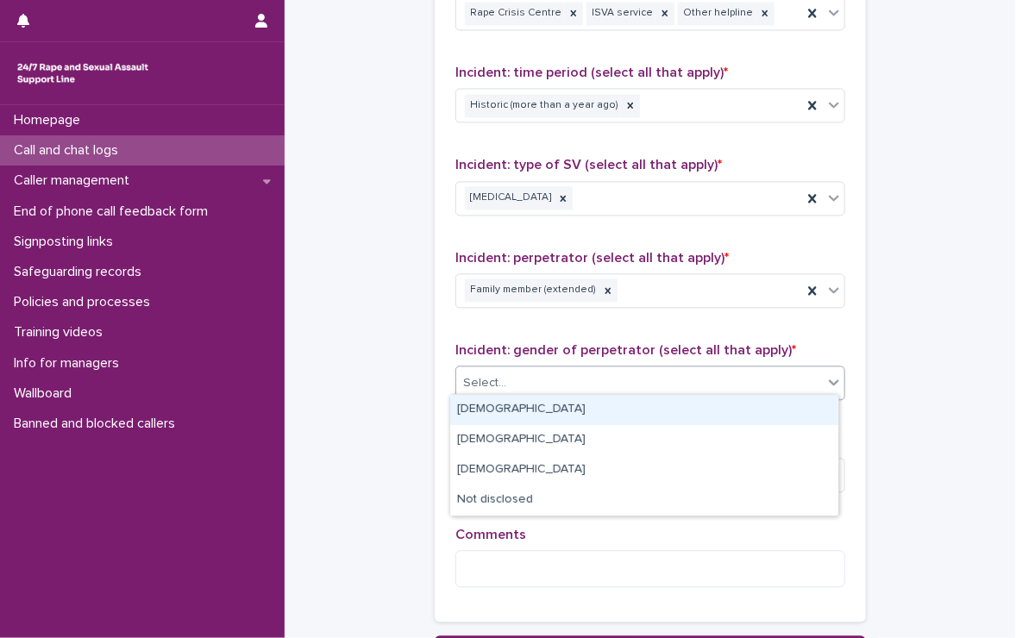
click at [504, 407] on div "[DEMOGRAPHIC_DATA]" at bounding box center [644, 410] width 388 height 30
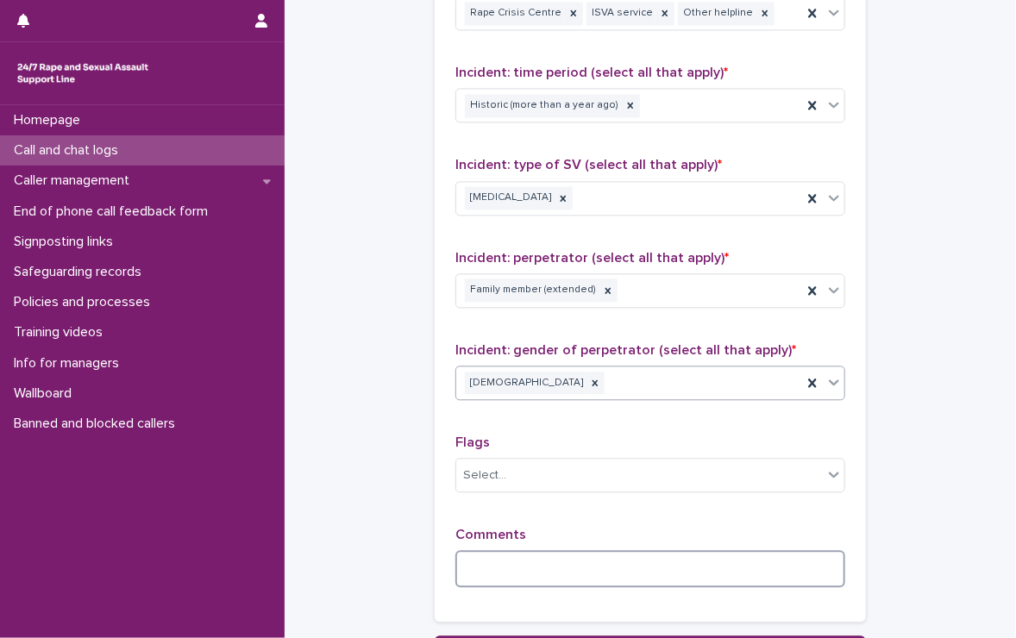
click at [542, 561] on textarea at bounding box center [650, 568] width 390 height 37
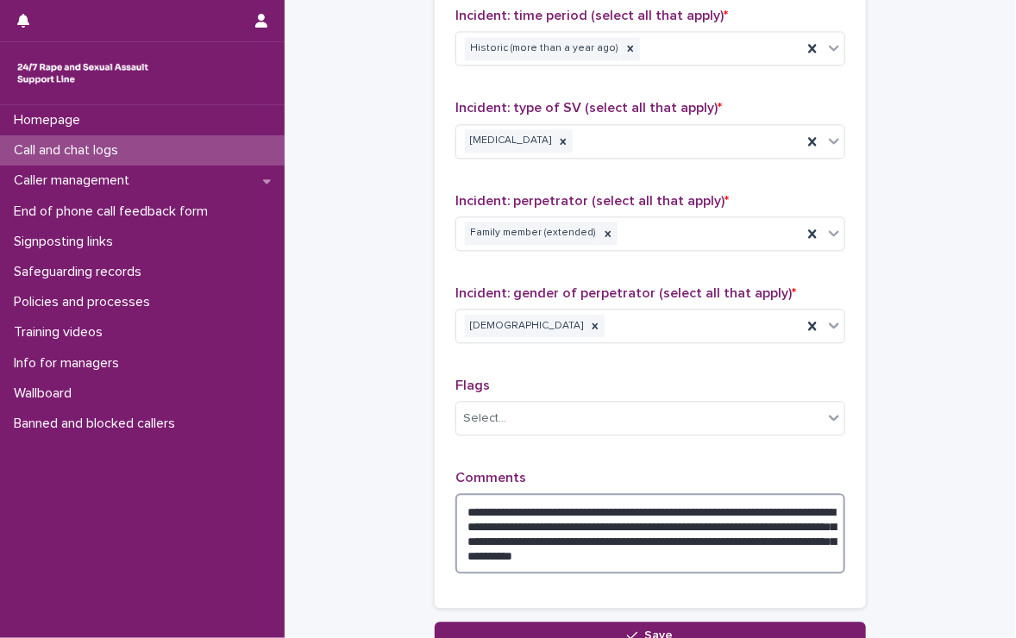
scroll to position [1442, 0]
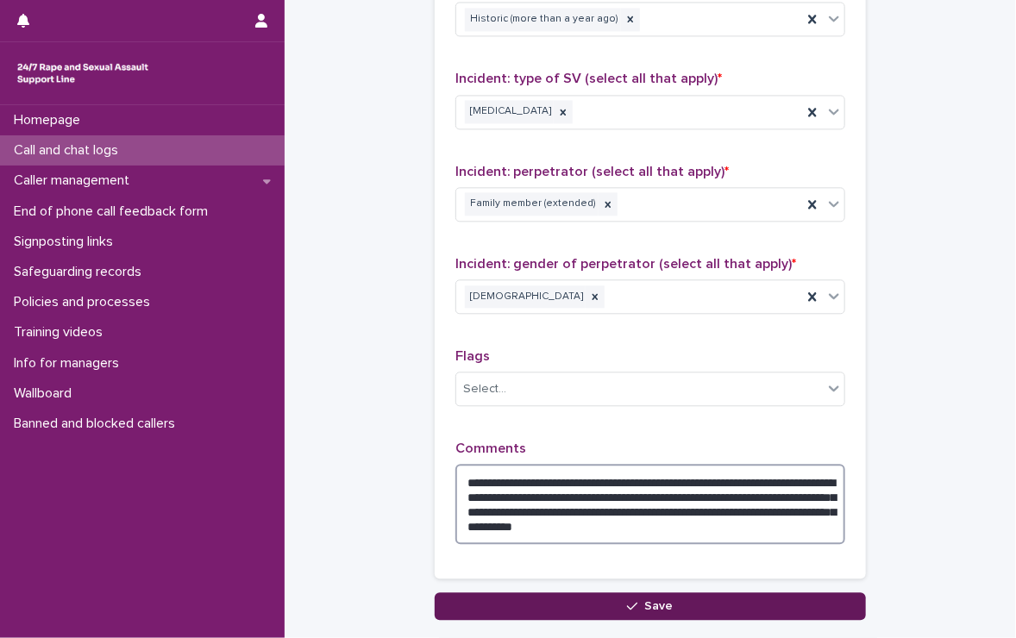
type textarea "**********"
click at [548, 594] on button "Save" at bounding box center [650, 606] width 431 height 28
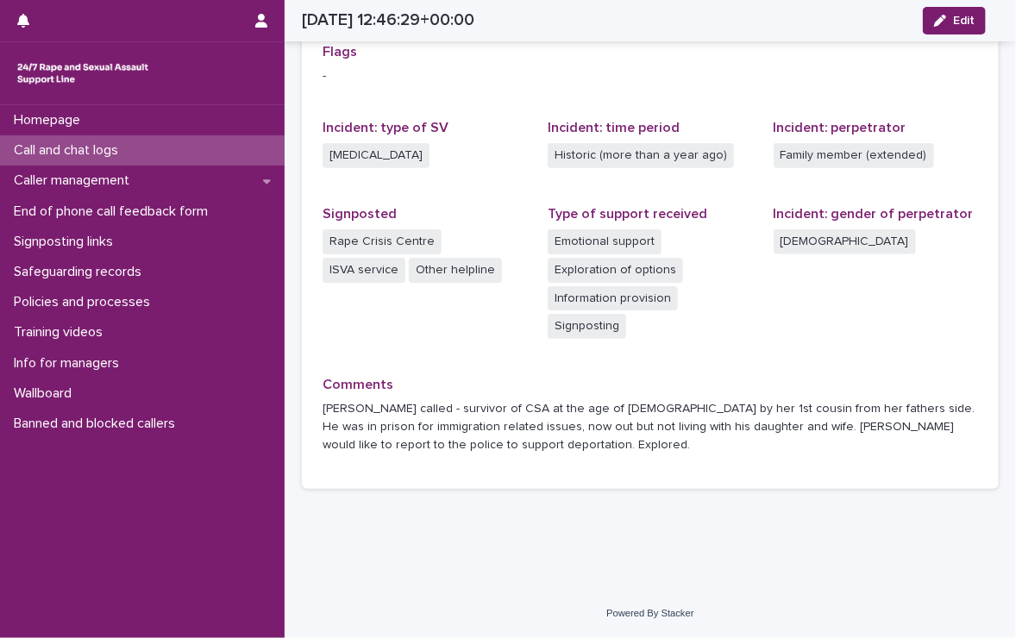
scroll to position [415, 0]
click at [60, 147] on p "Call and chat logs" at bounding box center [69, 150] width 125 height 16
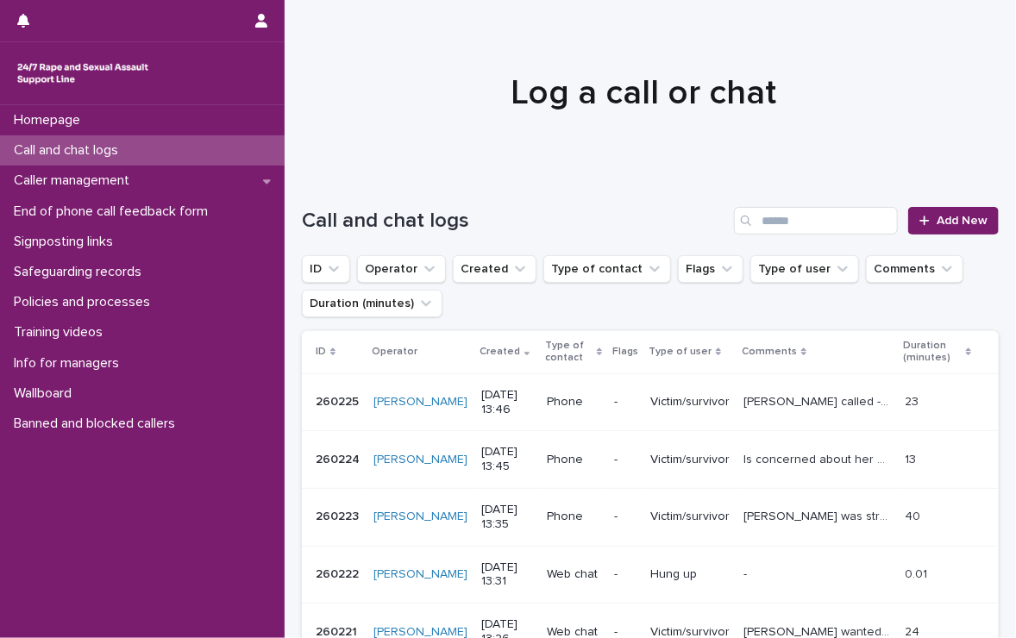
click at [59, 144] on p "Call and chat logs" at bounding box center [69, 150] width 125 height 16
